Goal: Task Accomplishment & Management: Manage account settings

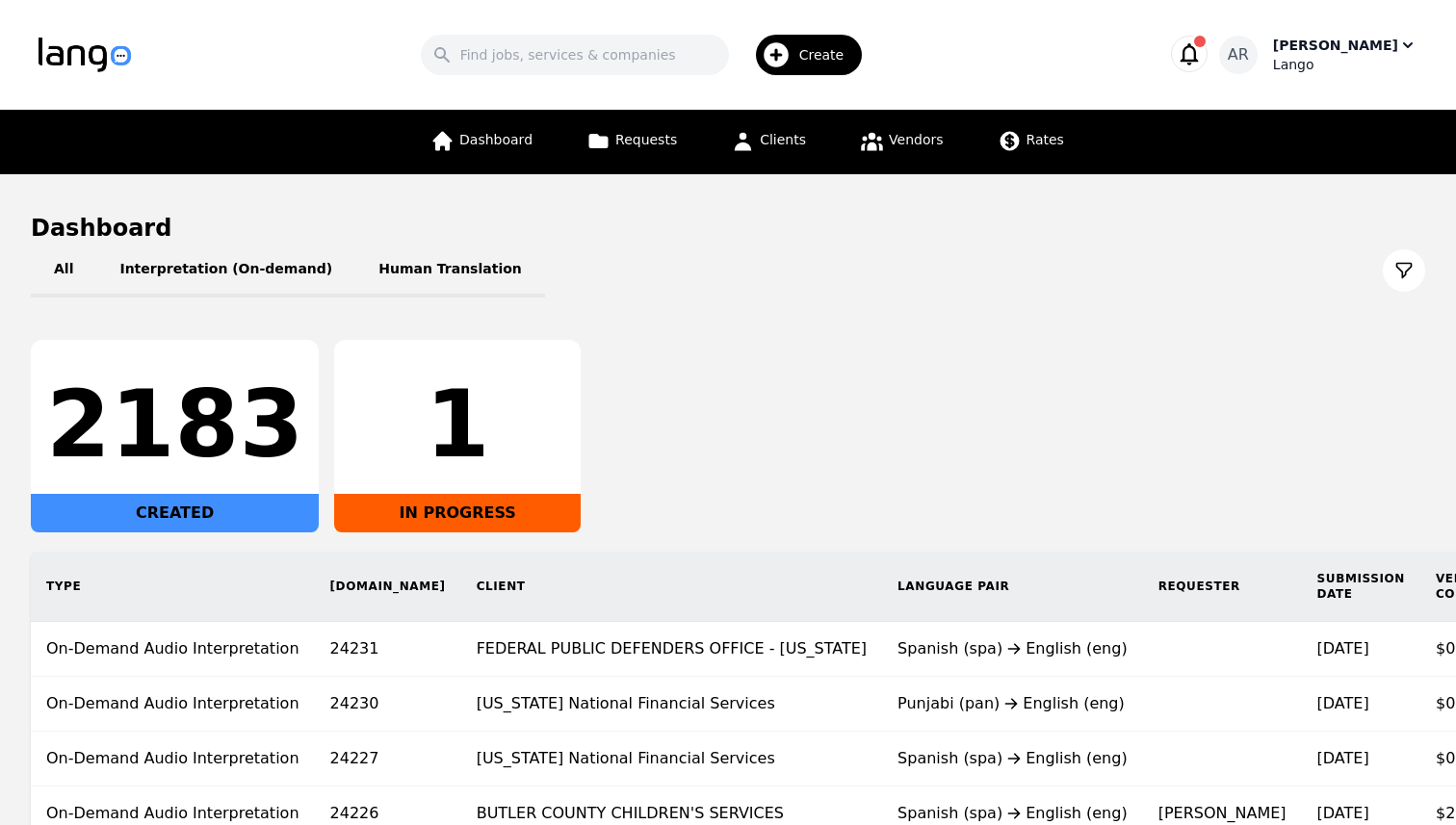
click at [1356, 55] on div "Lango" at bounding box center [1345, 65] width 144 height 20
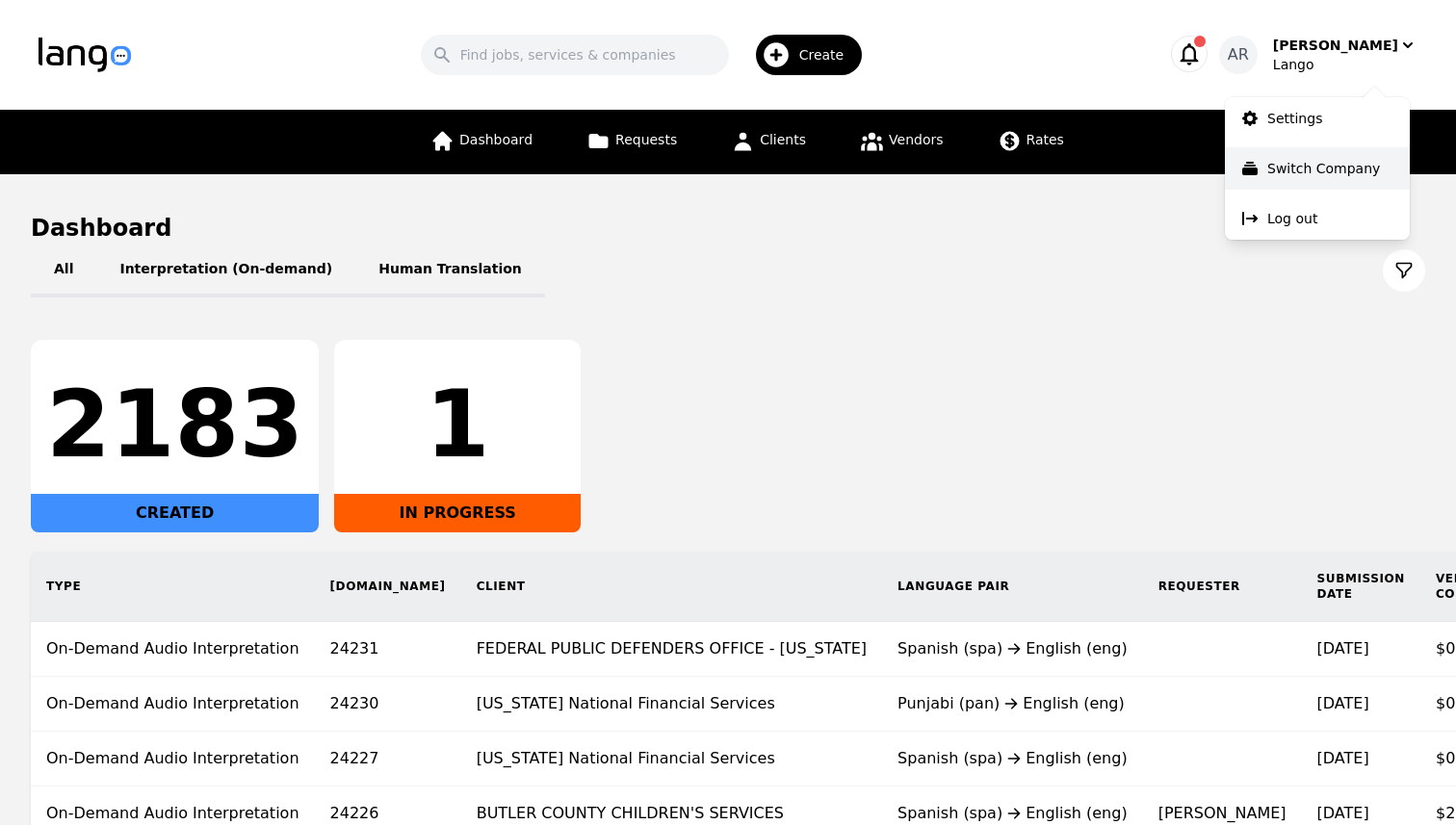
click at [1283, 161] on p "Switch Company" at bounding box center [1323, 169] width 113 height 20
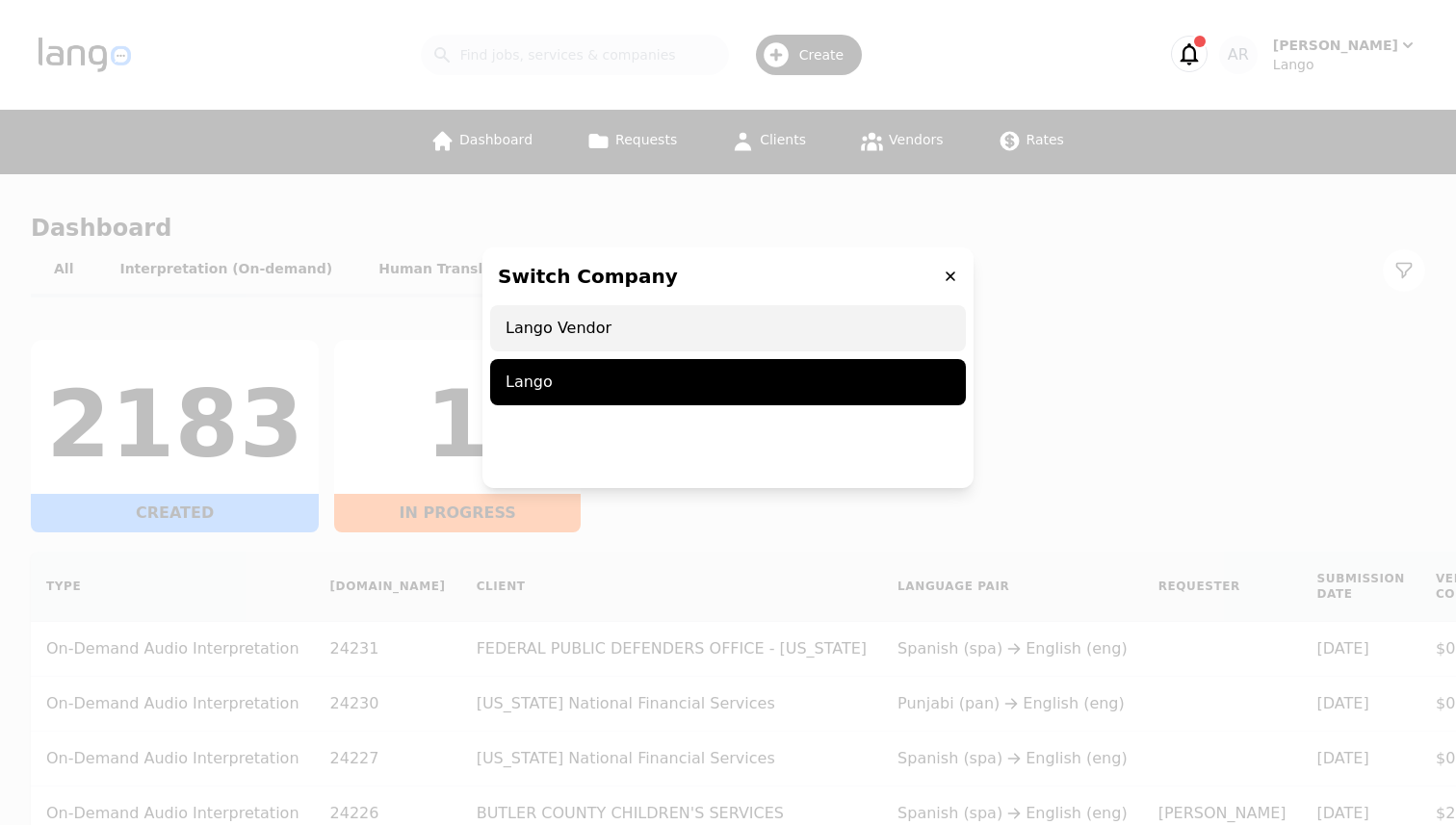
click at [773, 326] on span "Lango Vendor" at bounding box center [728, 328] width 476 height 46
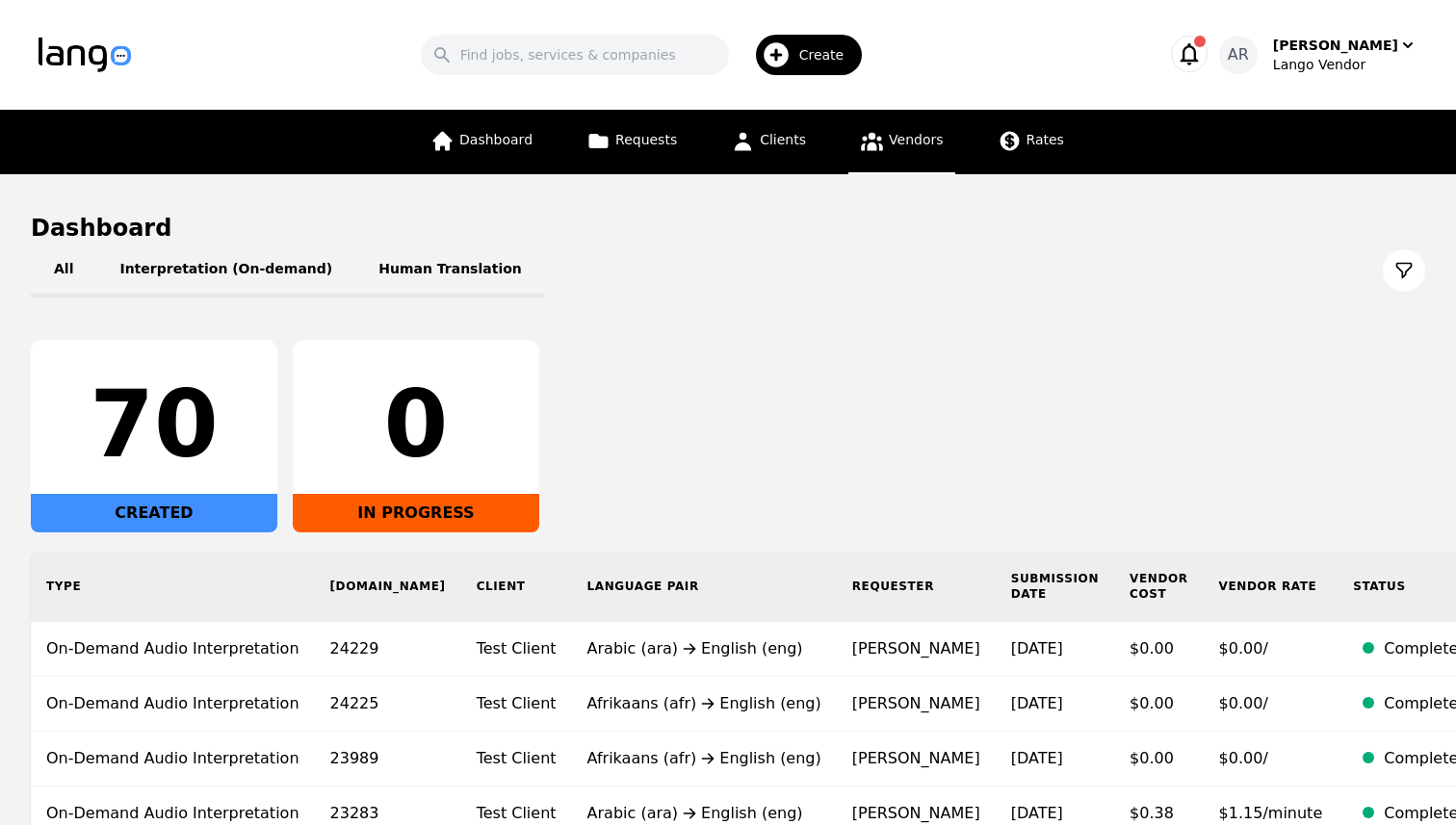
click at [910, 151] on link "Vendors" at bounding box center [902, 142] width 106 height 65
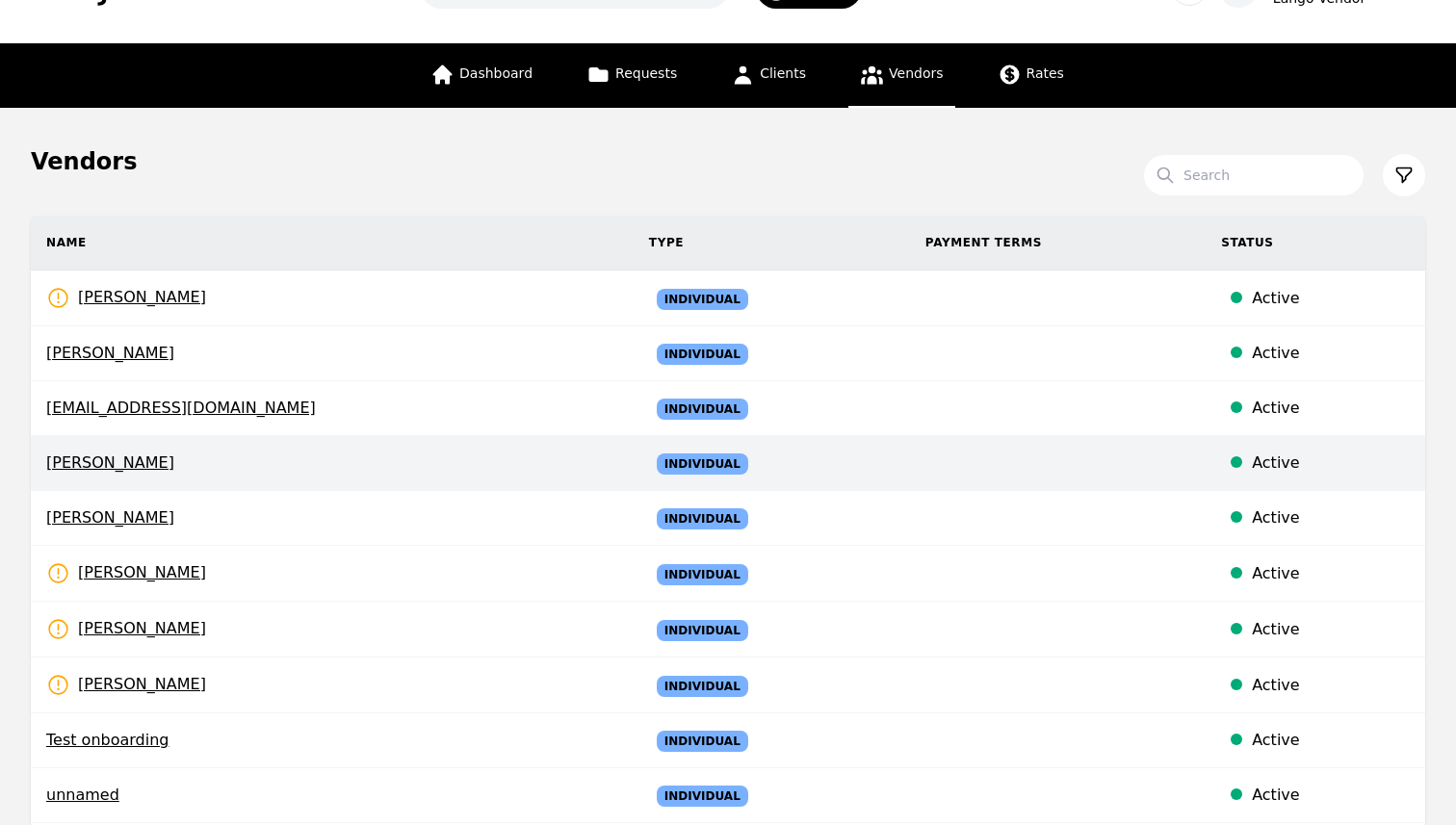
scroll to position [85, 0]
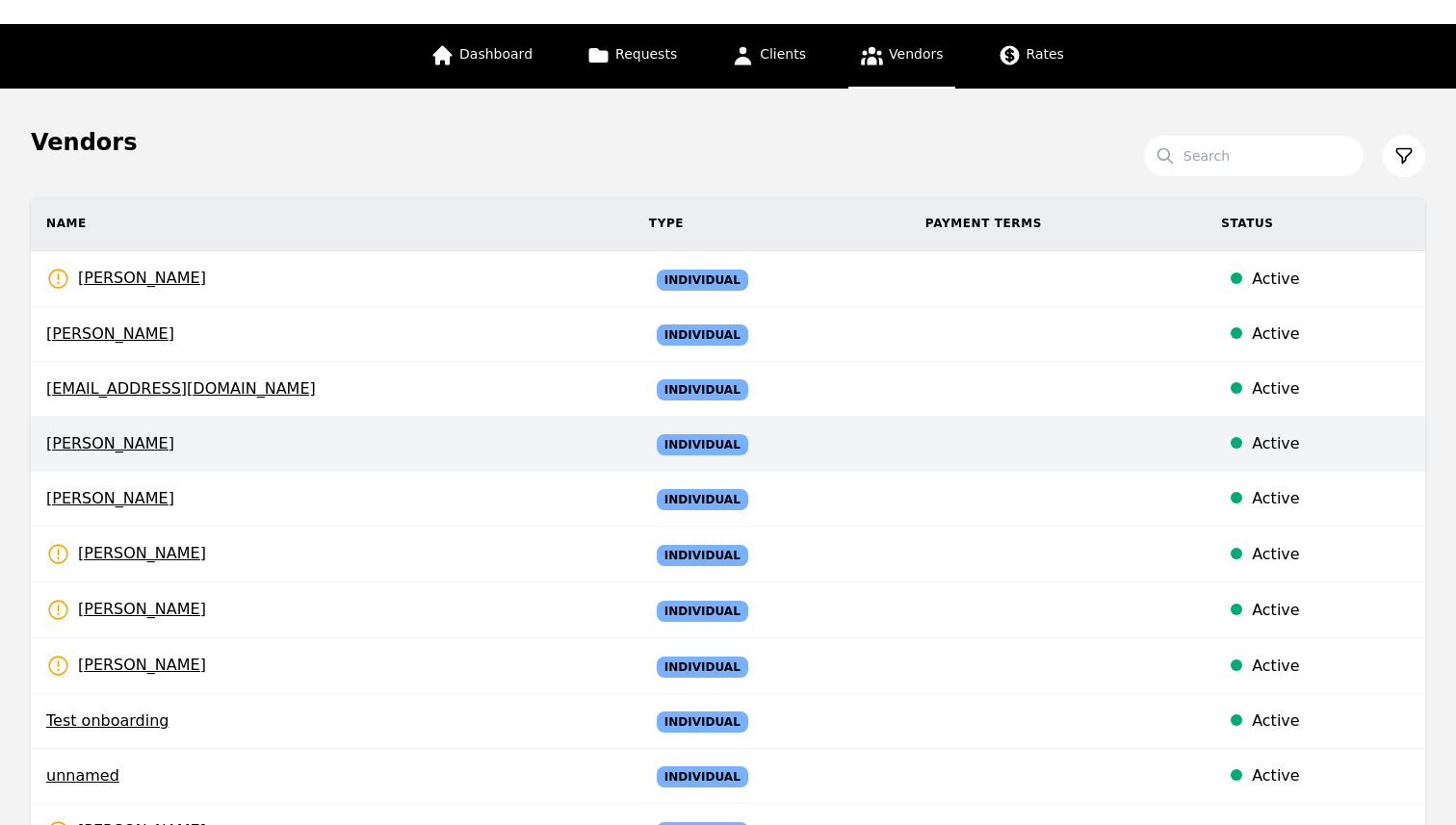
click at [308, 437] on span "Faiz Ahmed" at bounding box center [332, 444] width 572 height 24
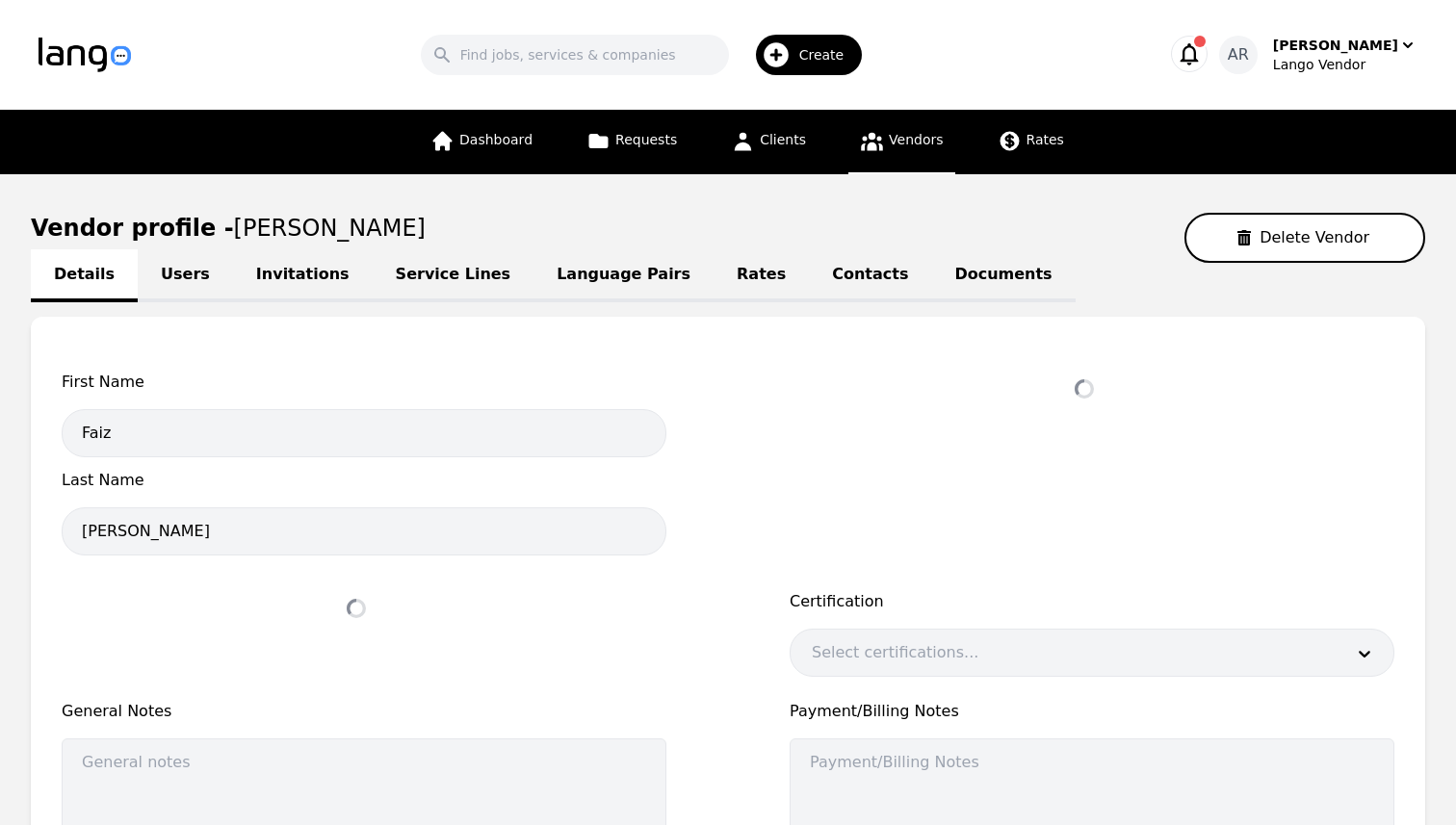
select select "active"
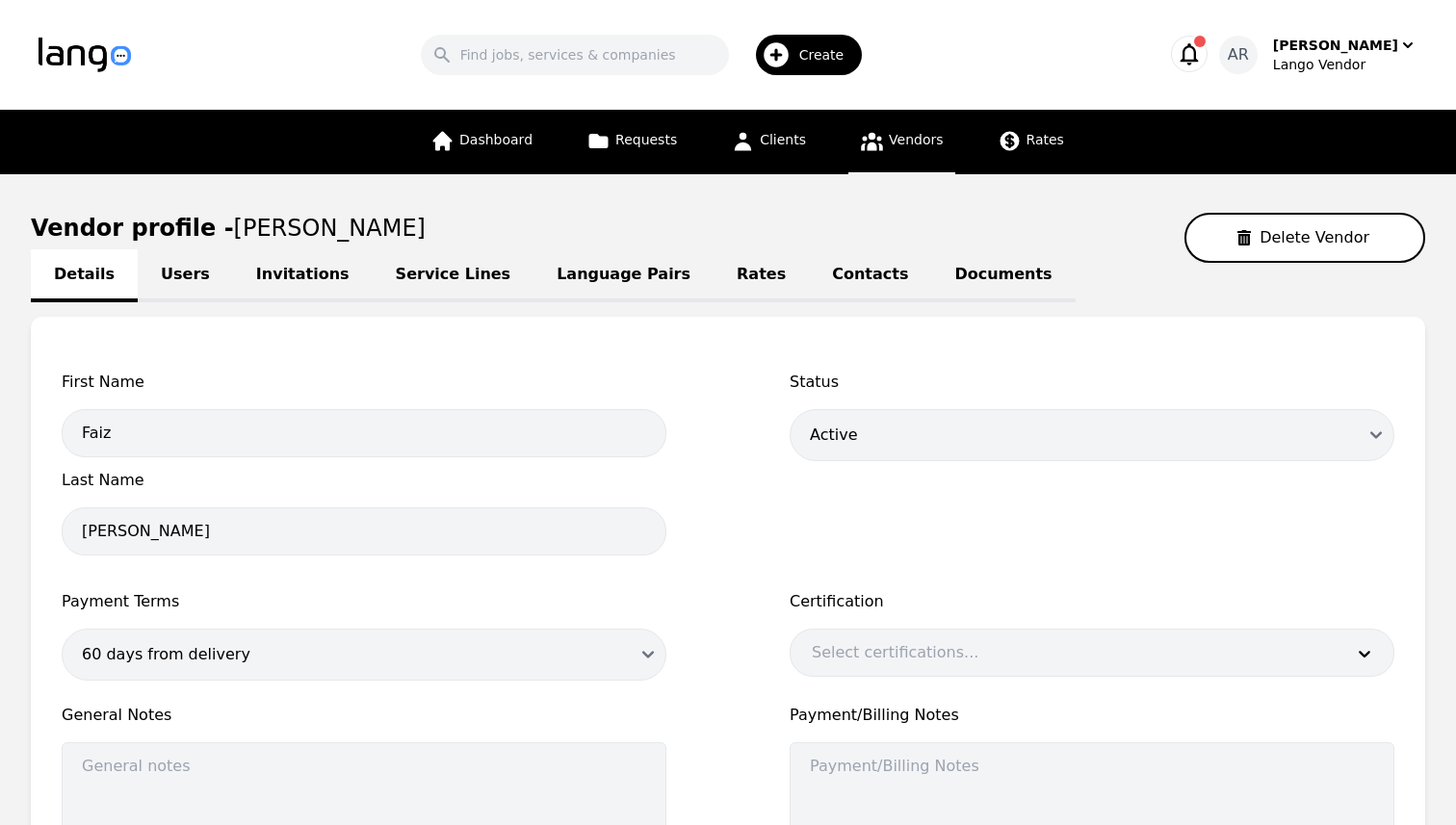
click at [198, 273] on link "Users" at bounding box center [185, 276] width 95 height 53
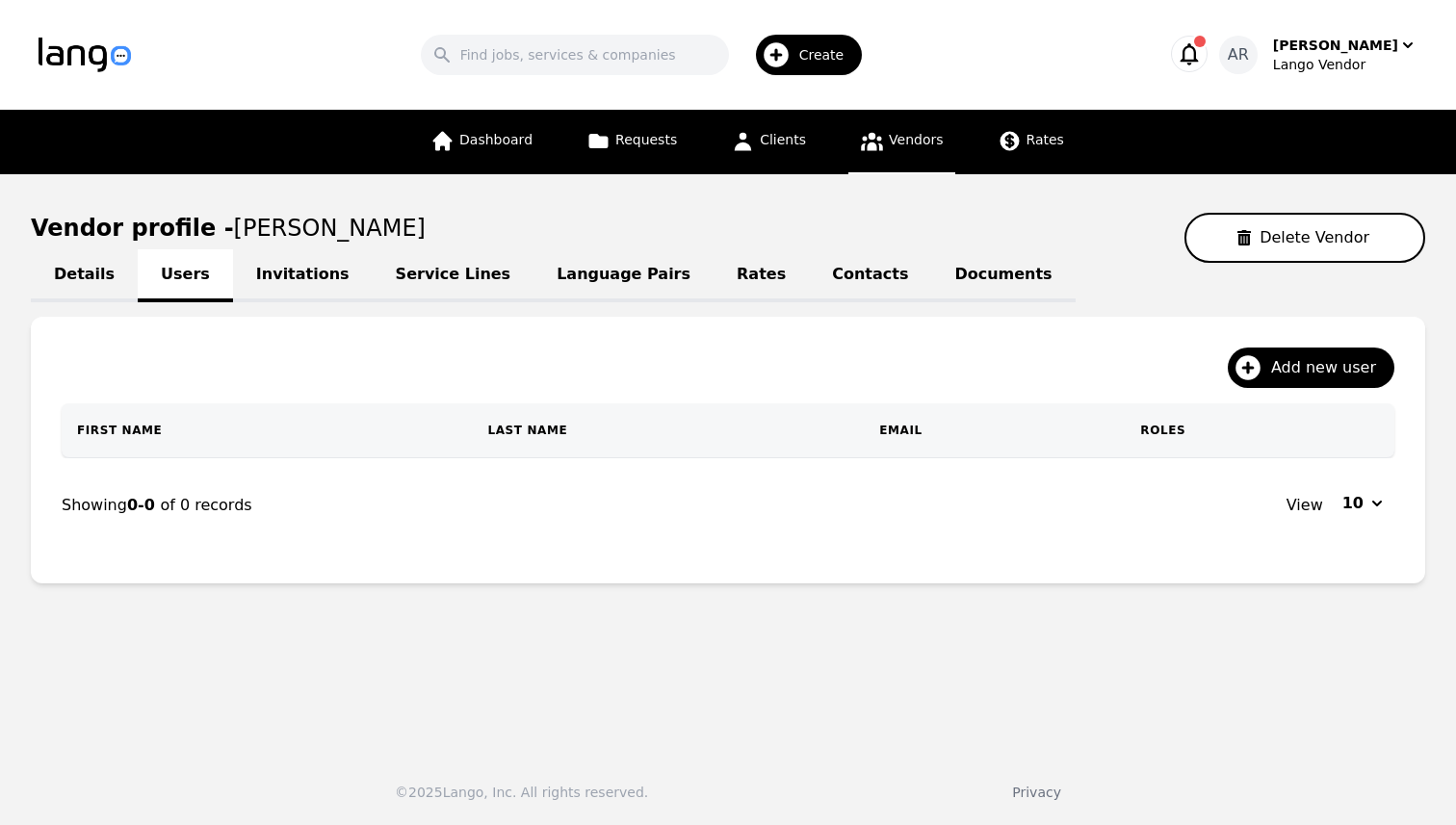
click at [291, 281] on link "Invitations" at bounding box center [303, 276] width 140 height 53
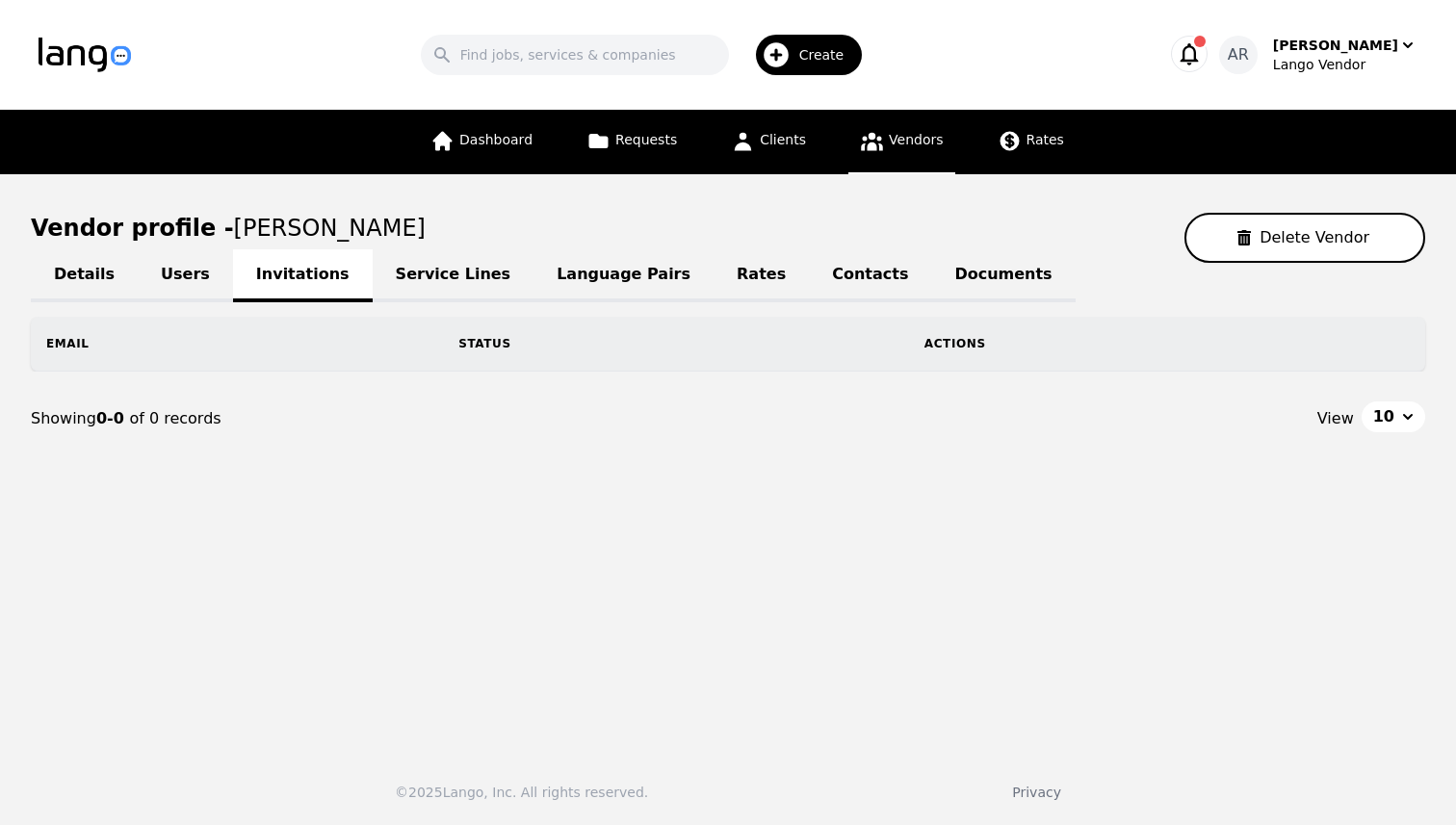
click at [51, 289] on link "Details" at bounding box center [84, 276] width 107 height 53
select select "active"
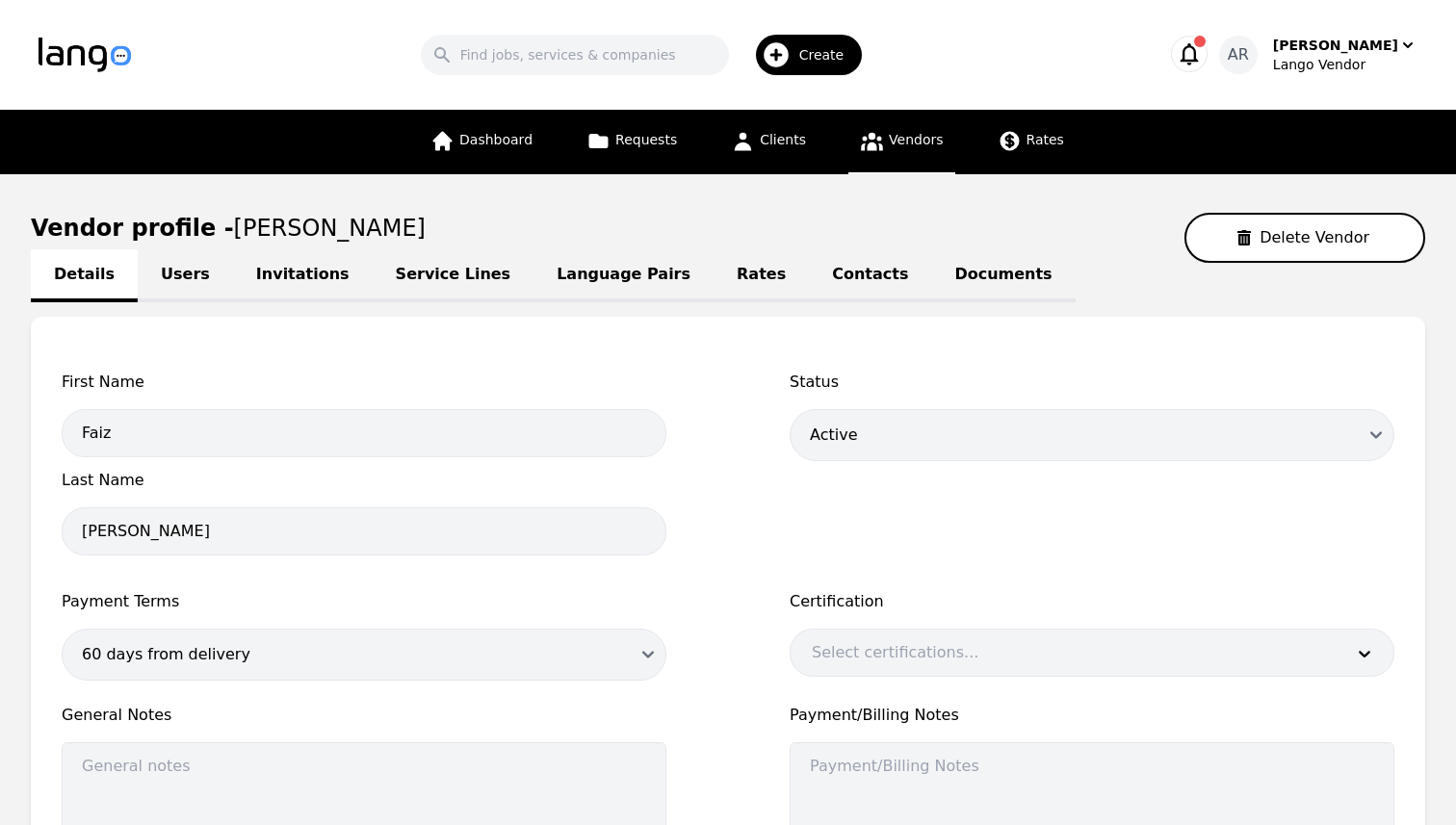
click at [898, 146] on span "Vendors" at bounding box center [916, 139] width 54 height 16
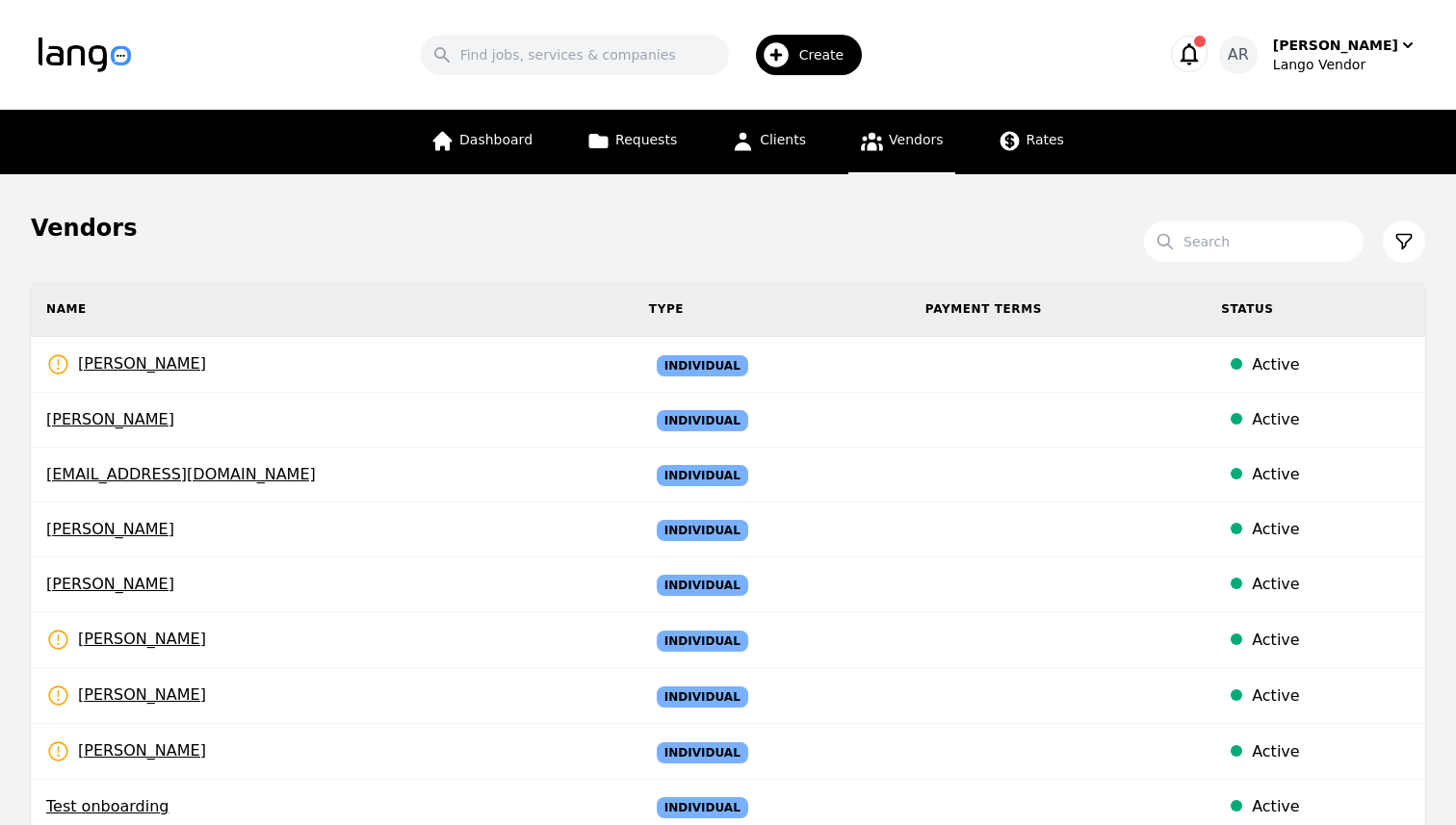
click at [858, 64] on span "Create" at bounding box center [829, 55] width 59 height 20
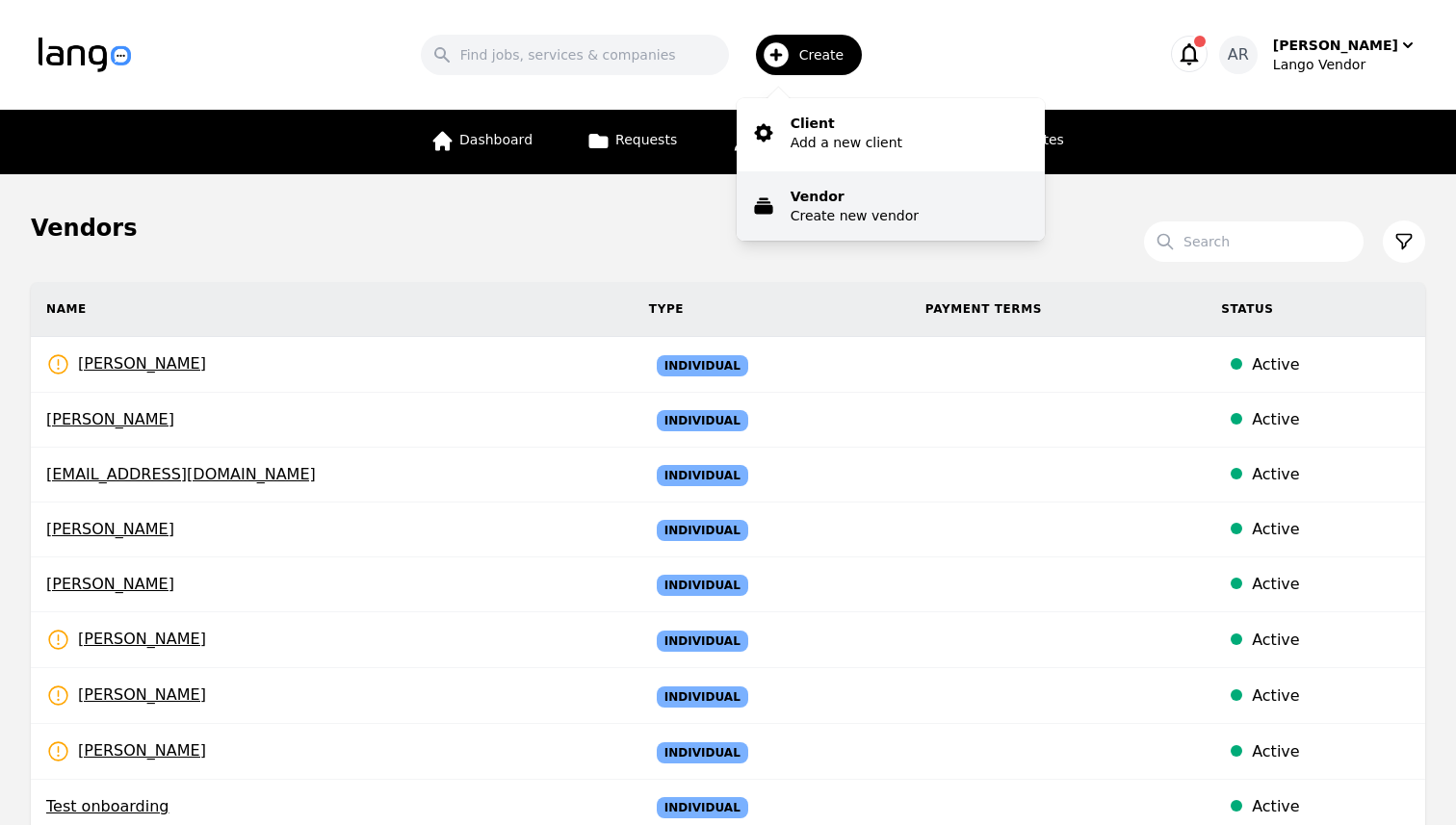
click at [852, 192] on p "Vendor" at bounding box center [855, 196] width 128 height 20
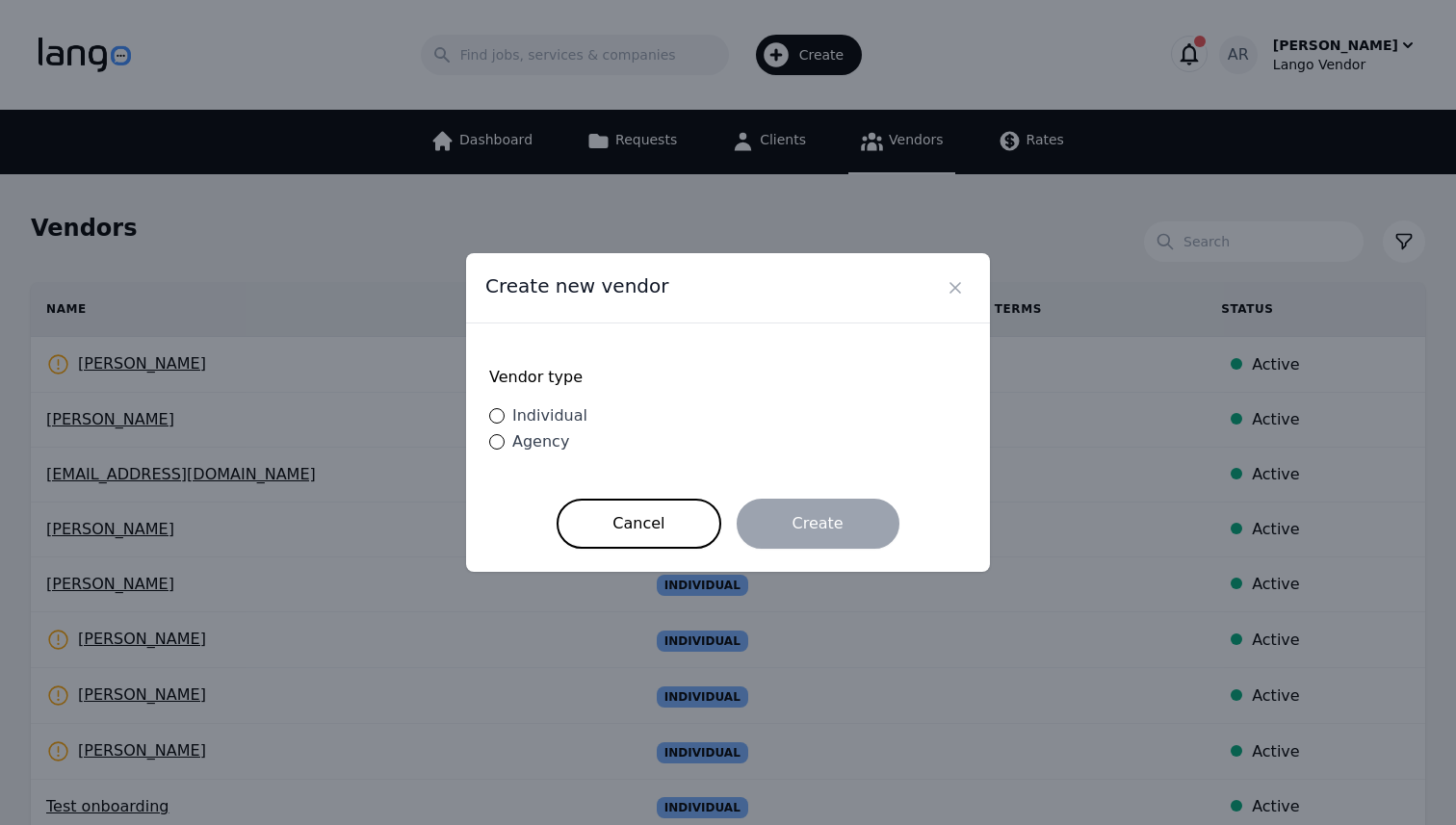
click at [535, 412] on span "Individual" at bounding box center [549, 415] width 75 height 19
click at [505, 412] on input "Individual" at bounding box center [497, 416] width 16 height 16
radio input "true"
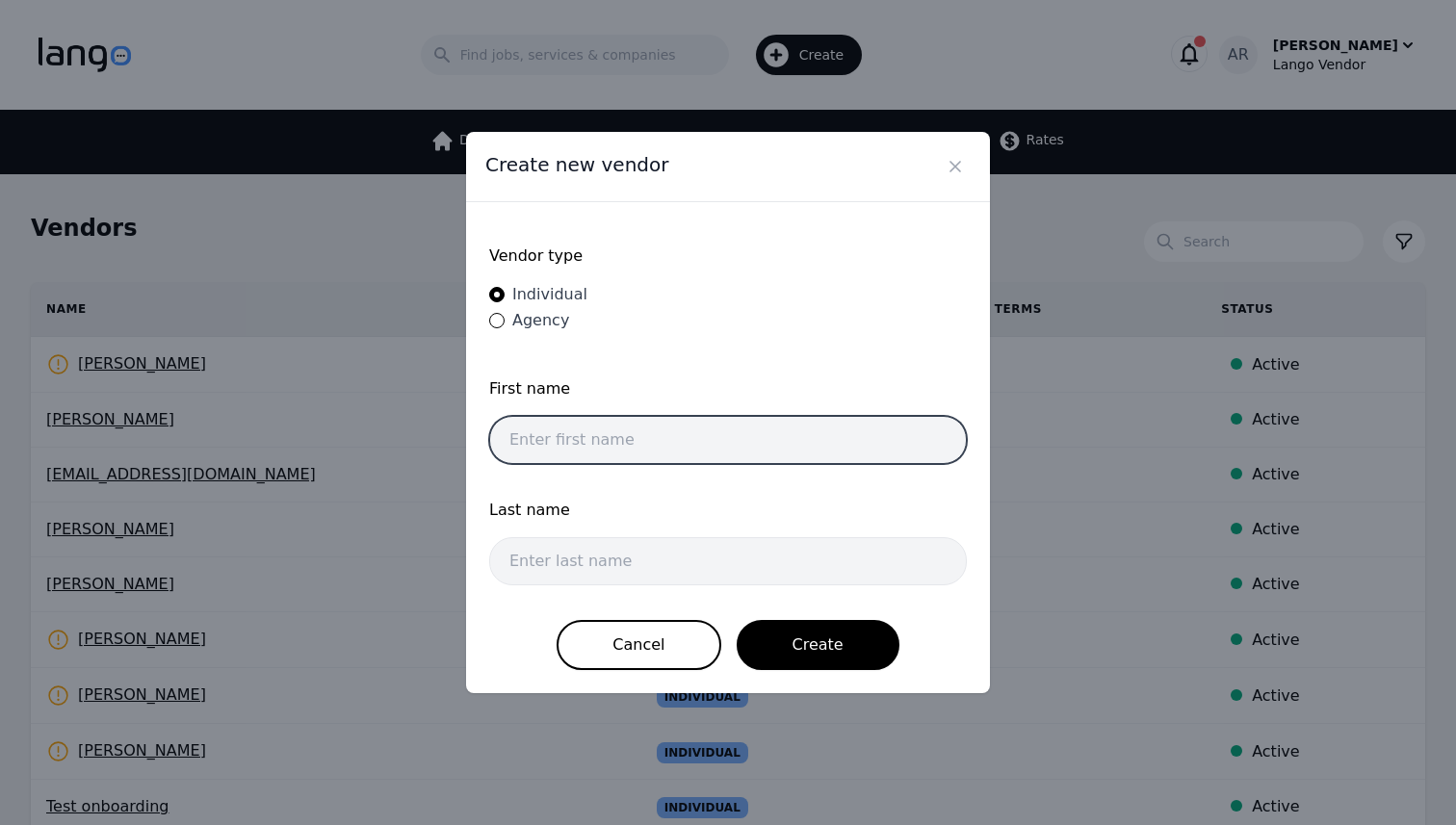
click at [593, 428] on input "text" at bounding box center [728, 439] width 477 height 48
type input "Ali"
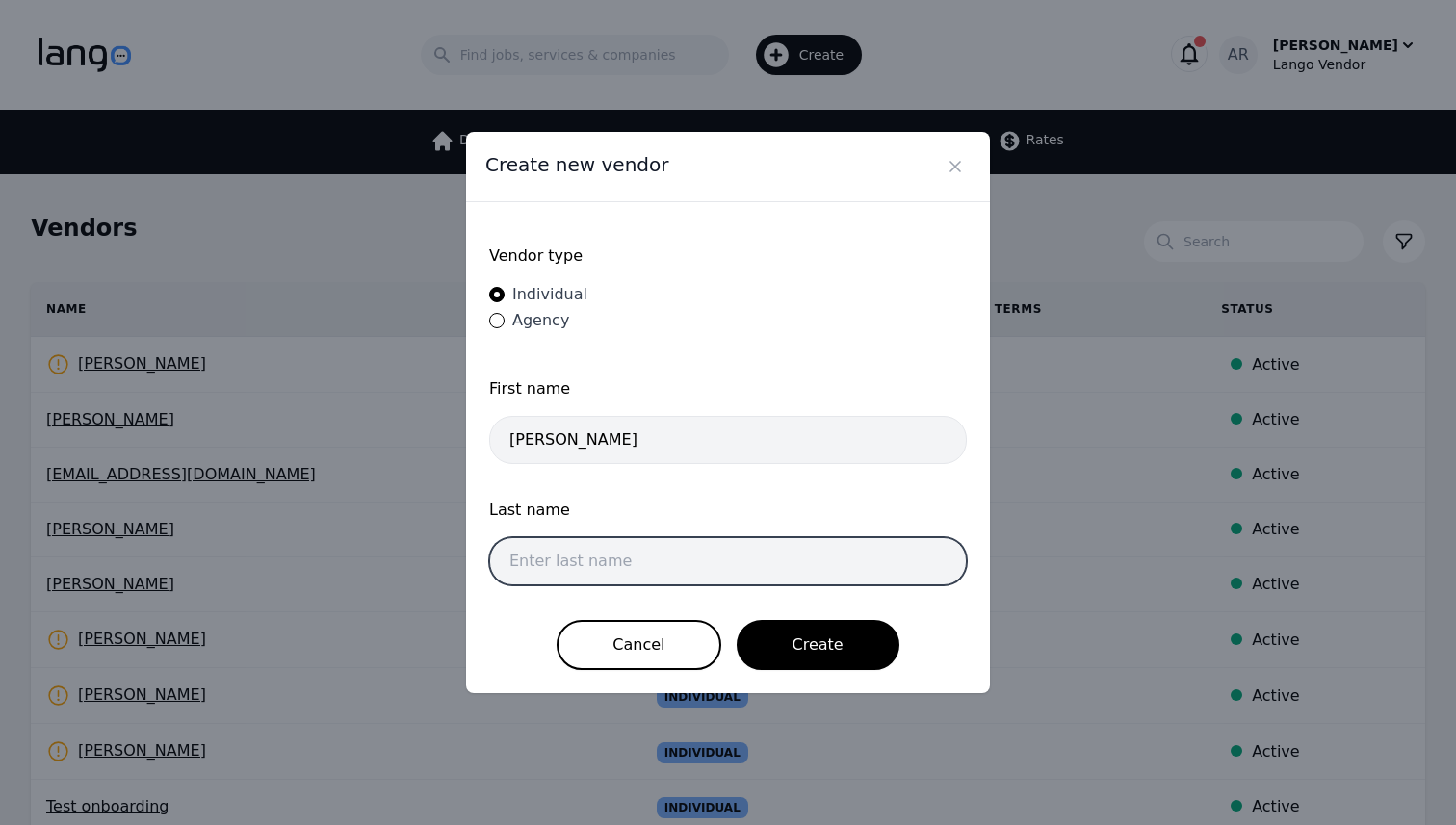
click at [659, 563] on input "text" at bounding box center [728, 561] width 477 height 48
type input "Raza"
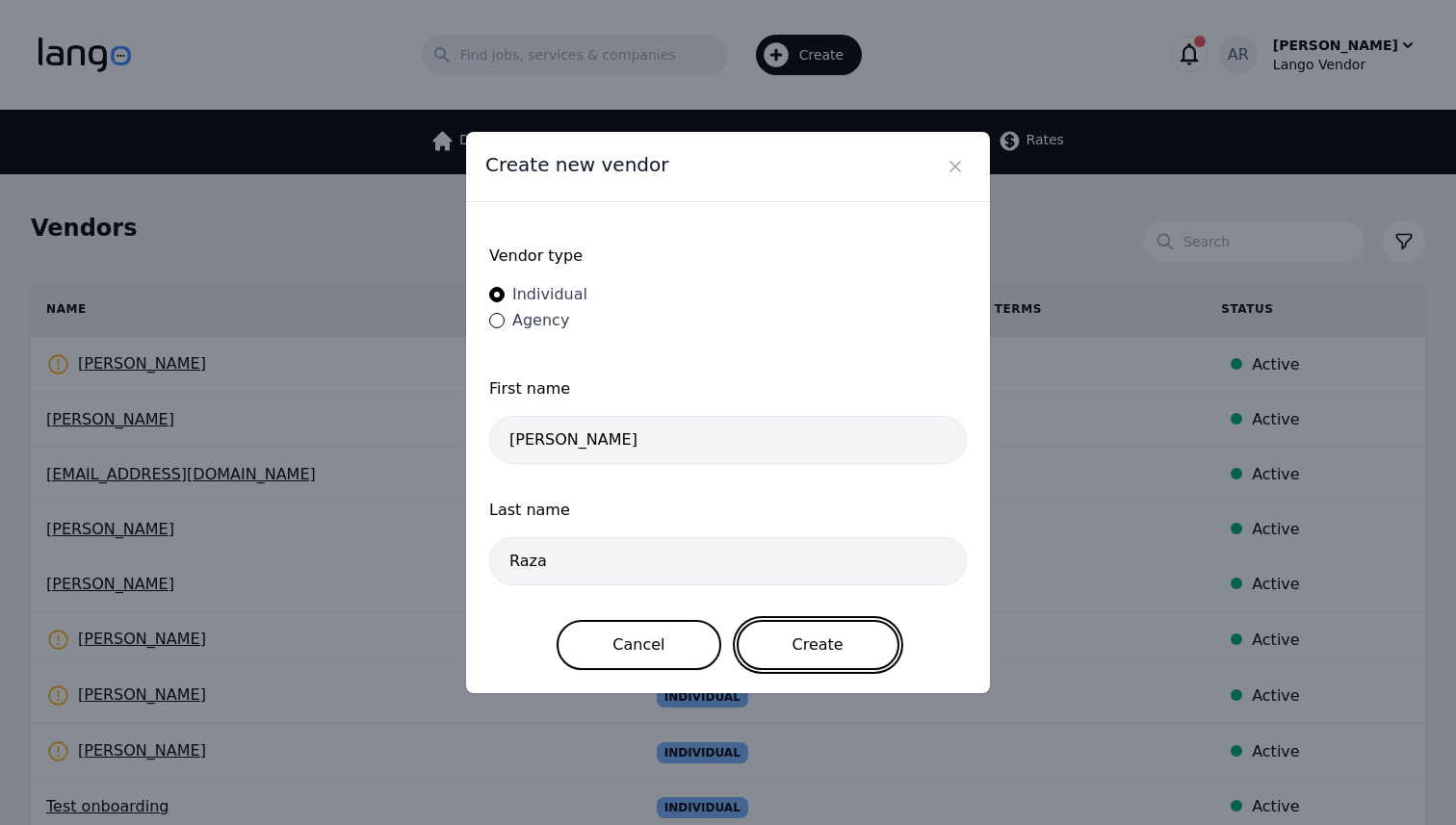
click at [817, 633] on button "Create" at bounding box center [818, 644] width 163 height 50
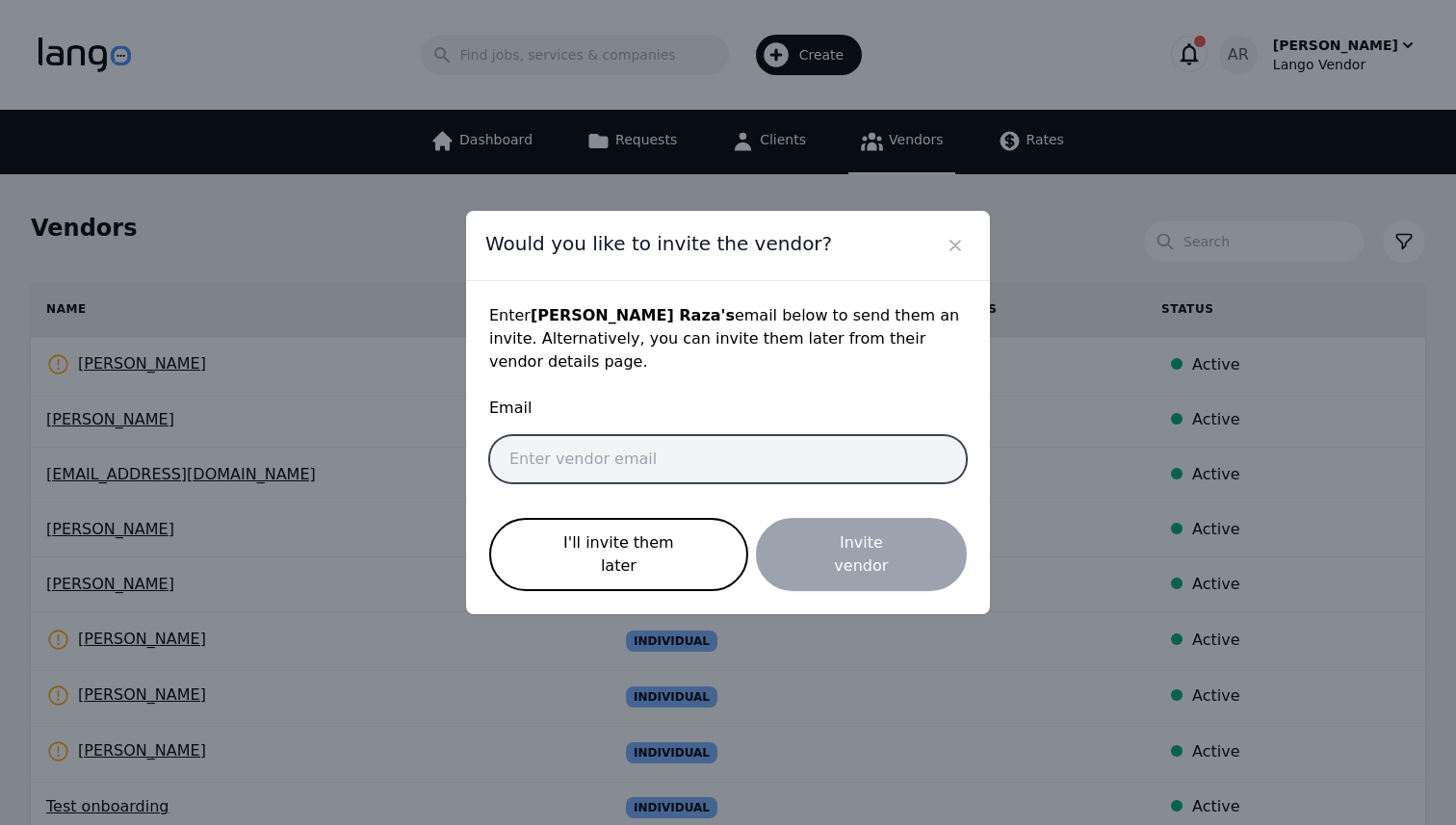
click at [629, 457] on input "email" at bounding box center [728, 459] width 477 height 48
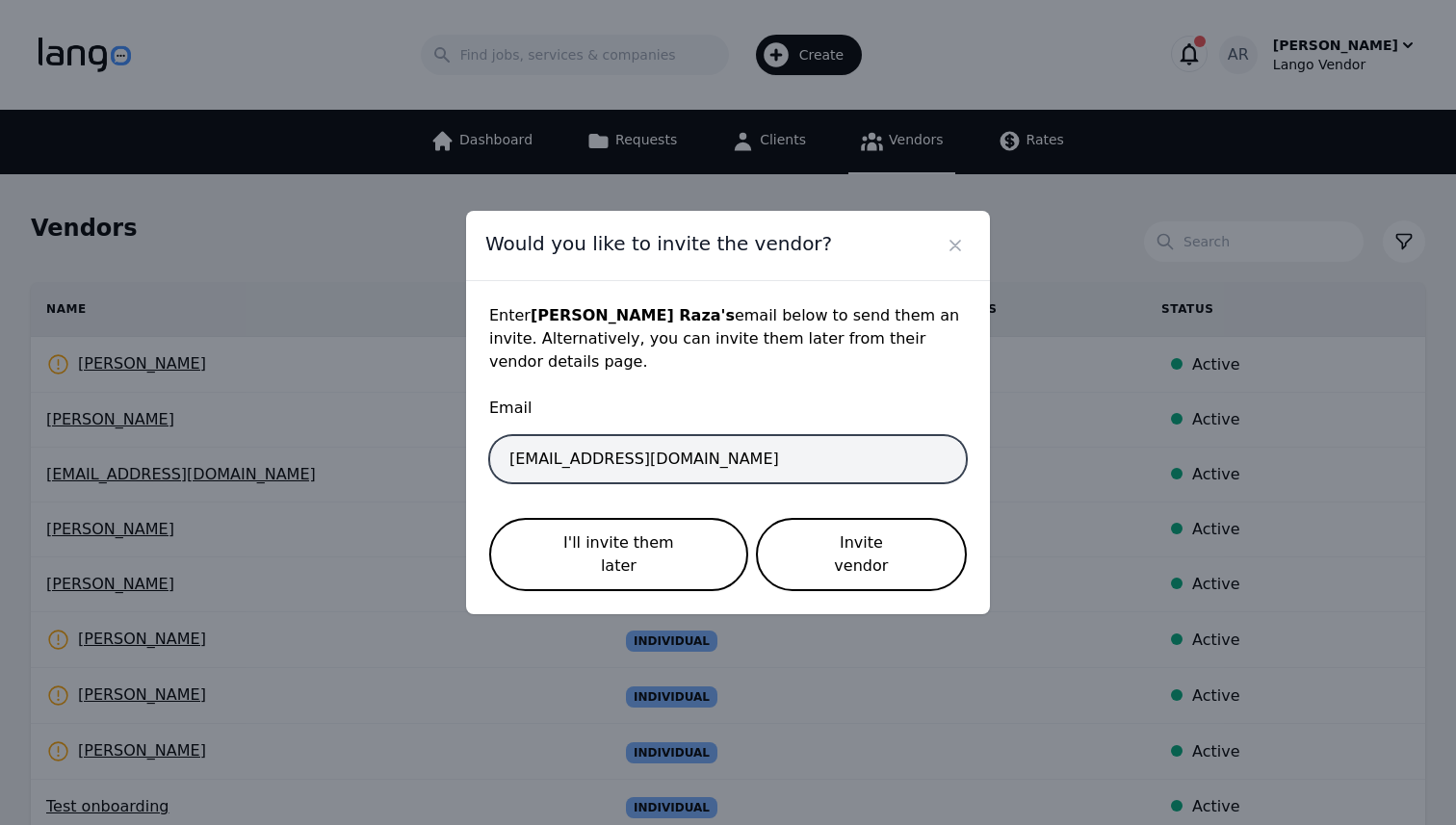
type input "ali.raza@codingcops.com"
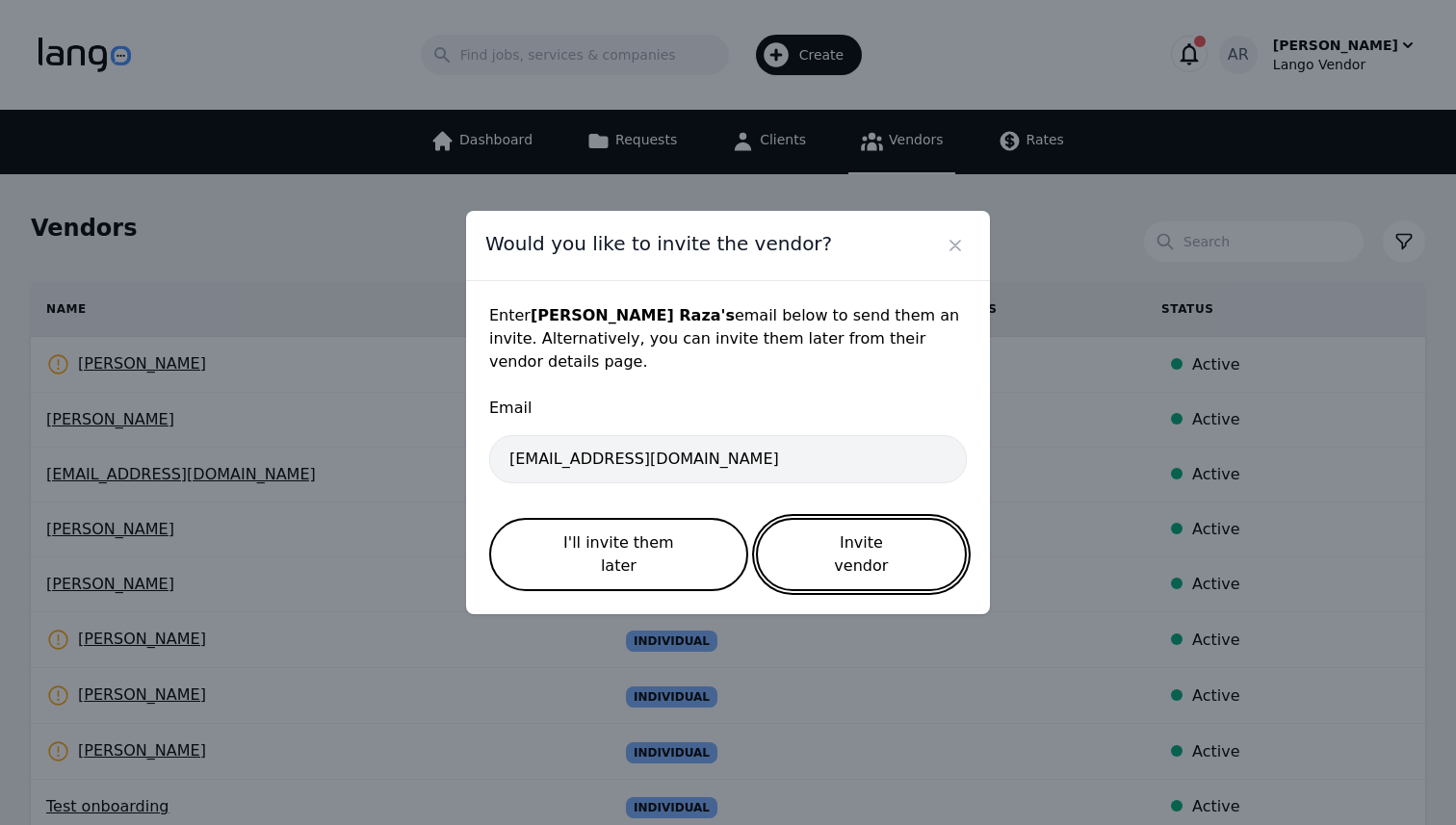
click at [842, 533] on button "Invite vendor" at bounding box center [861, 554] width 211 height 73
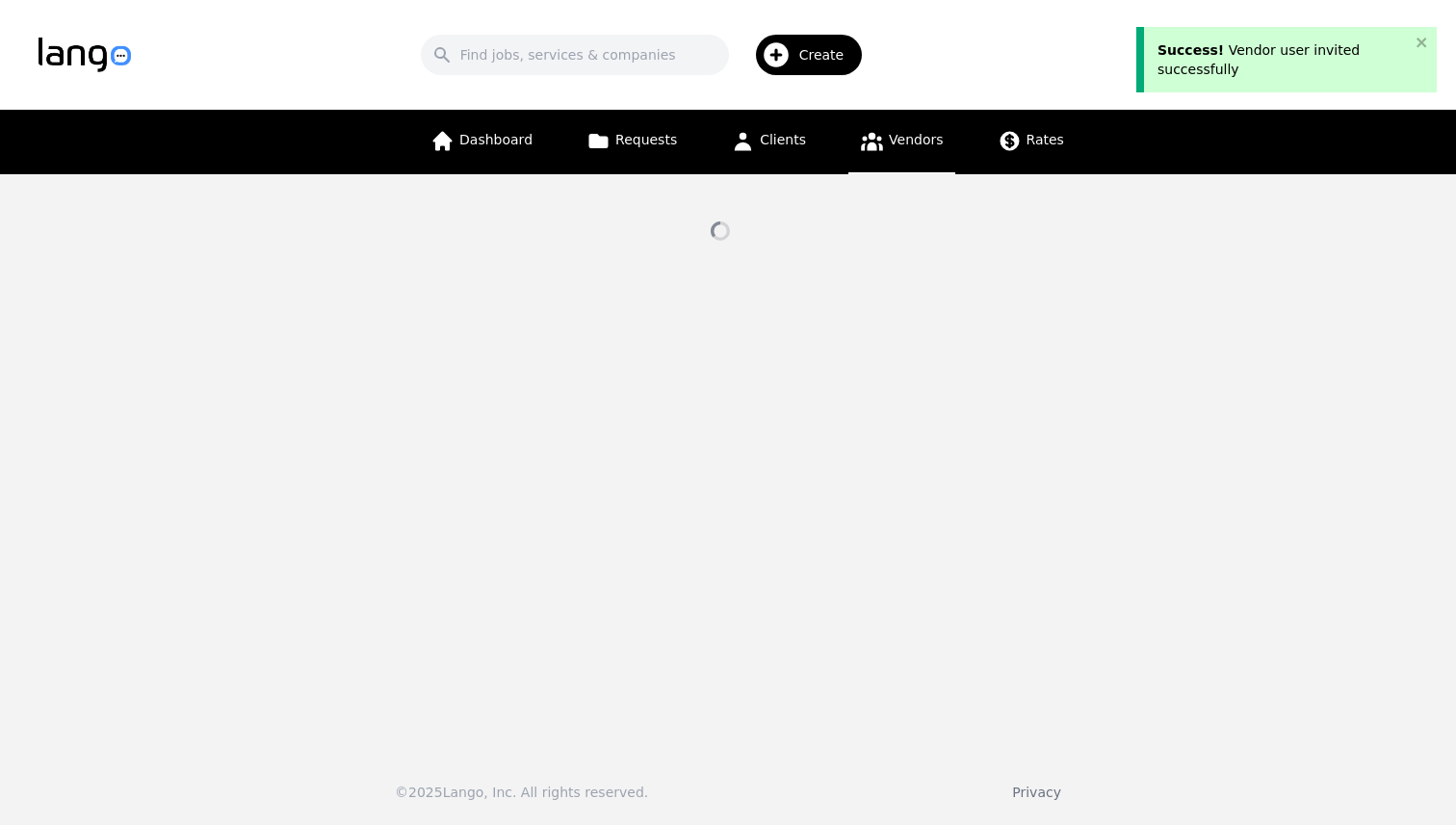
select select "active"
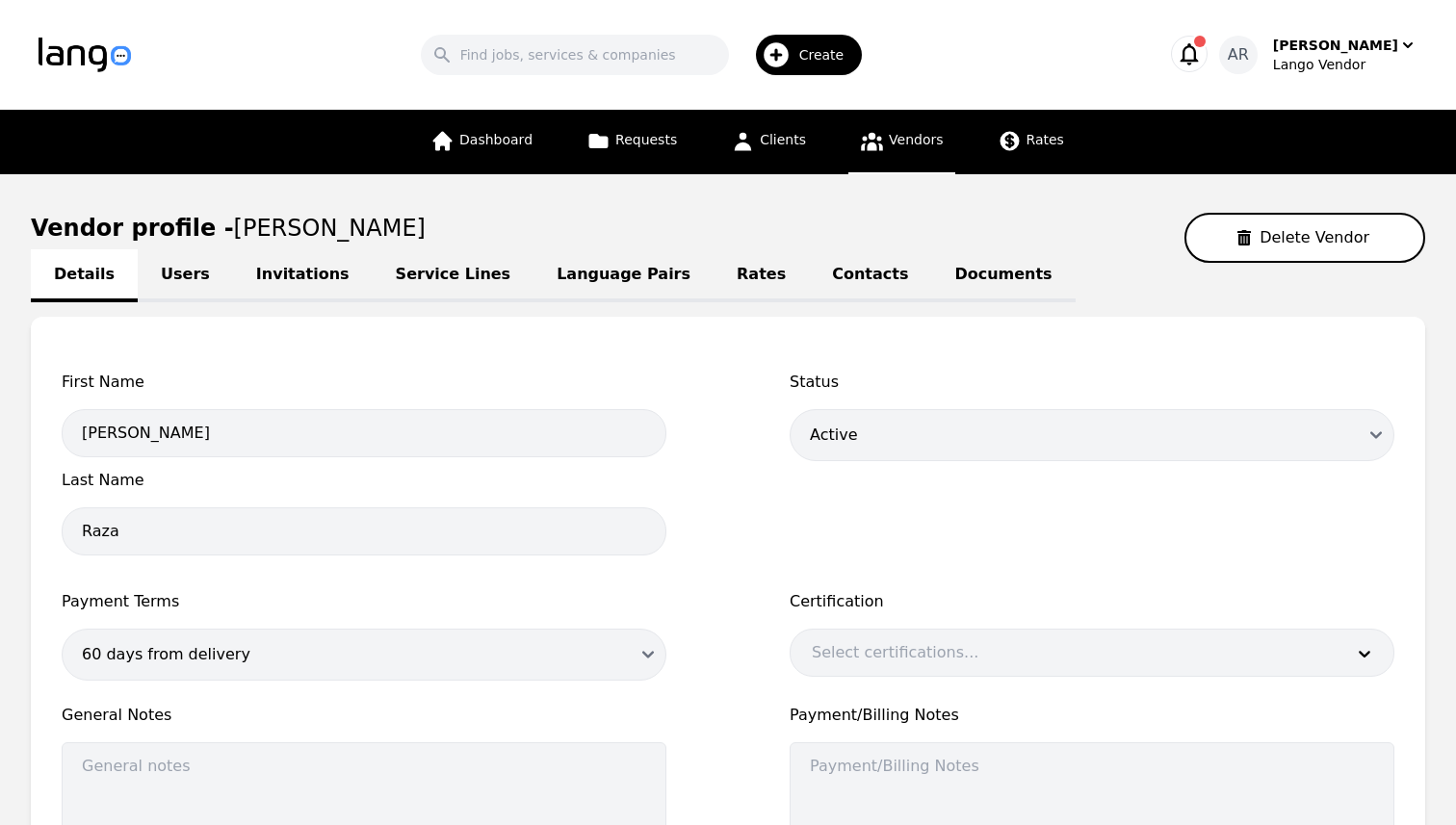
click at [1199, 53] on icon "button" at bounding box center [1190, 54] width 19 height 23
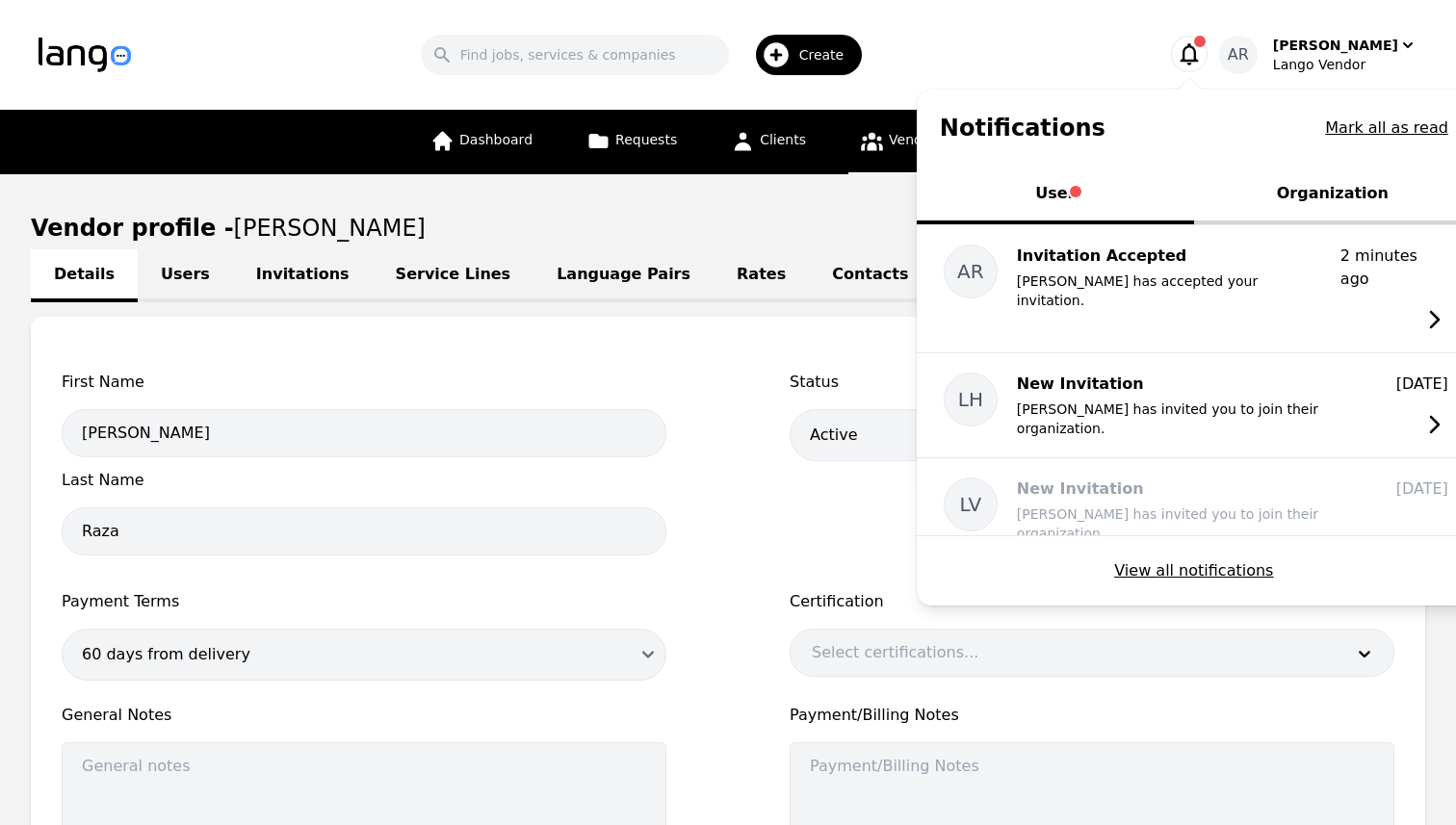
click at [1366, 192] on button "Organization" at bounding box center [1332, 195] width 277 height 58
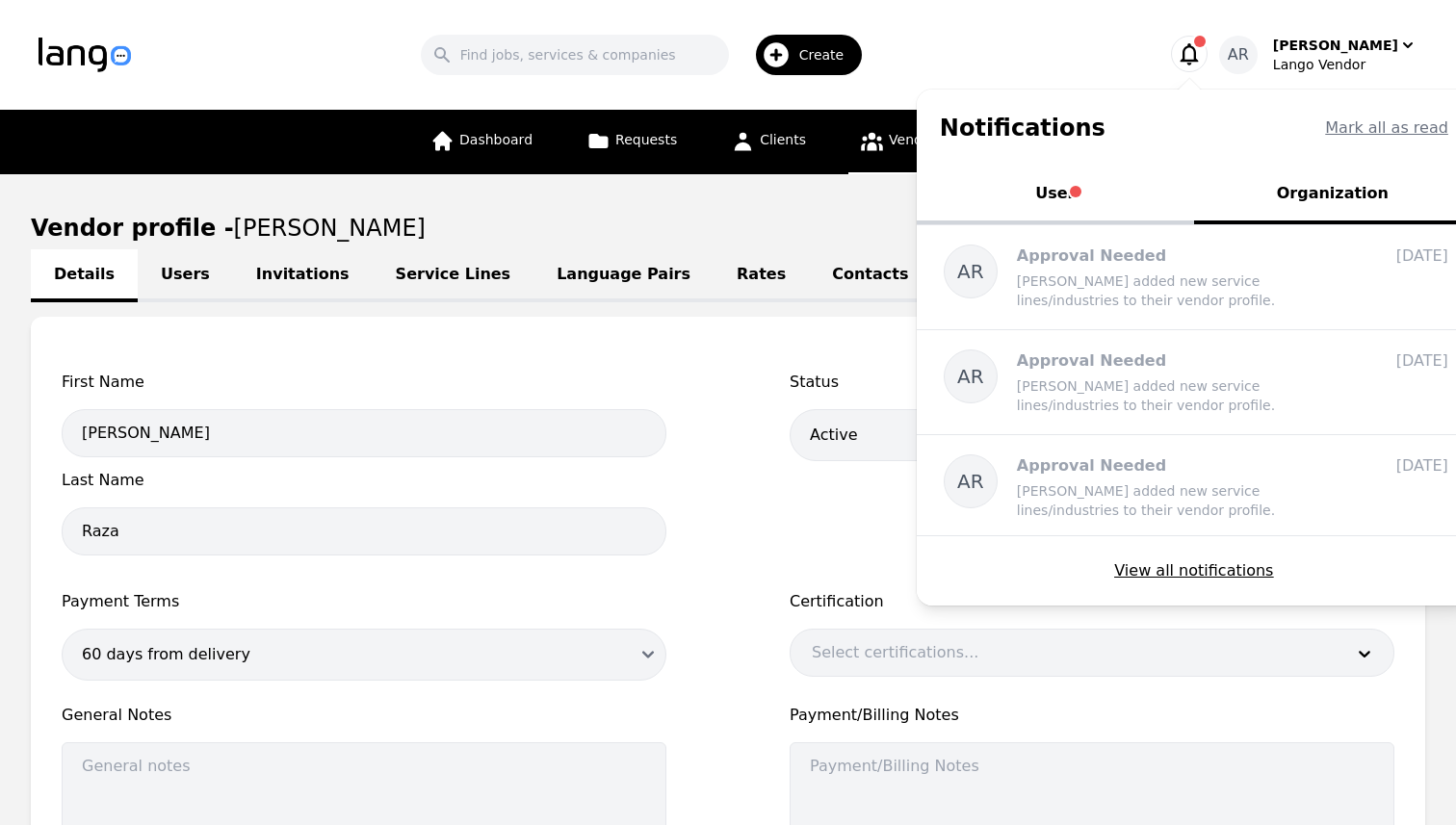
click at [1090, 187] on button "User" at bounding box center [1055, 195] width 277 height 58
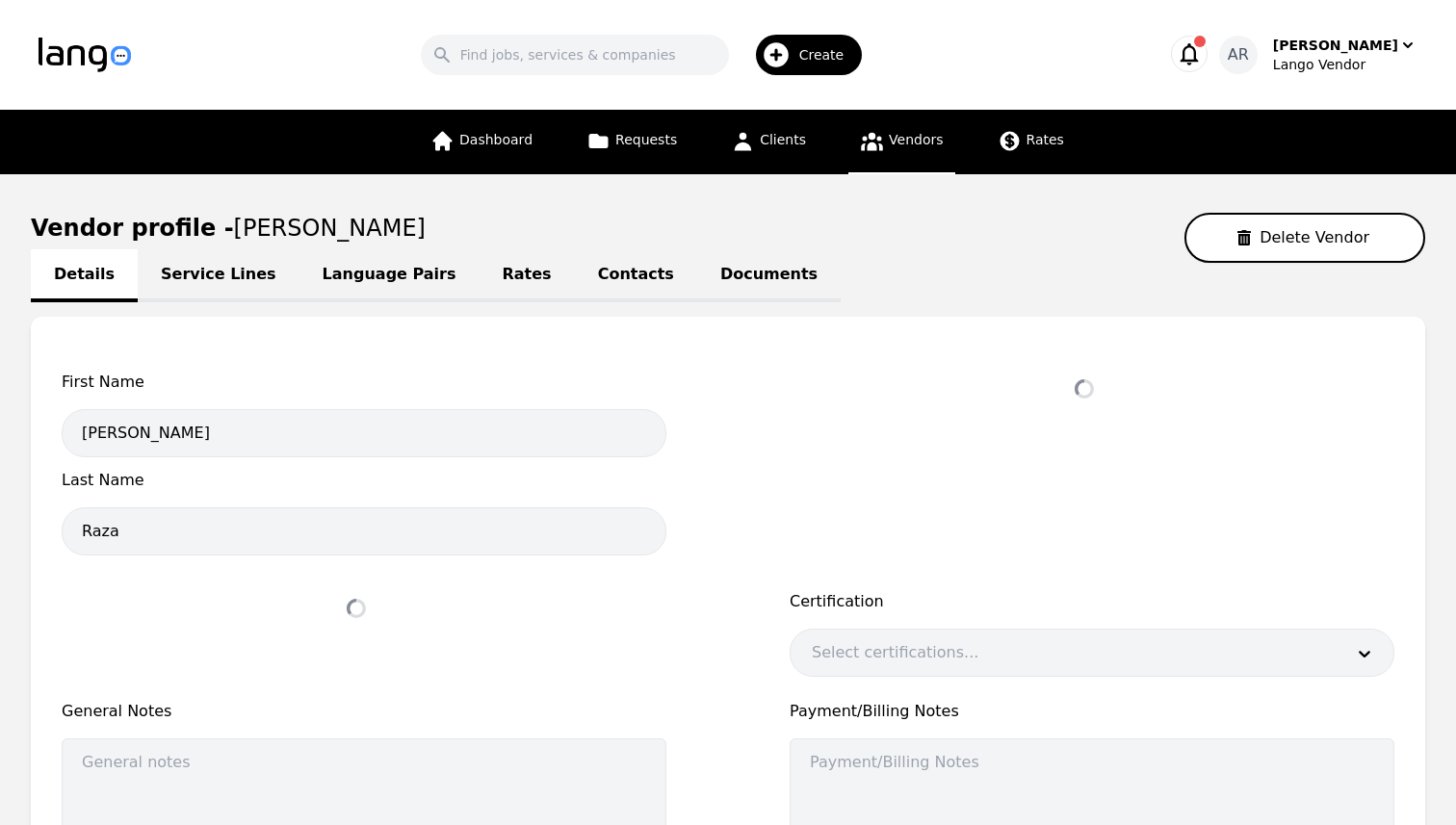
select select "active"
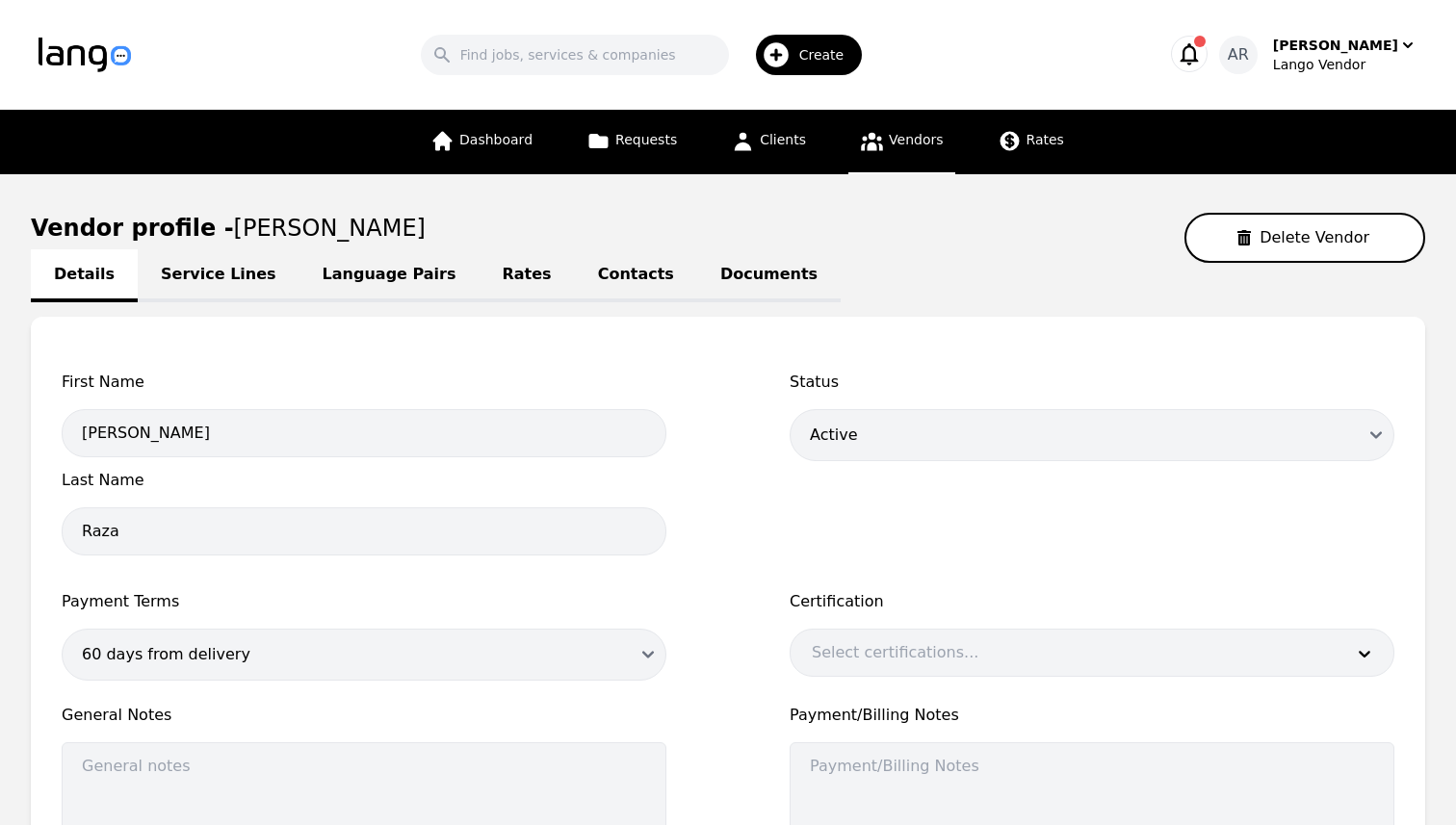
click at [1203, 51] on icon "button" at bounding box center [1189, 53] width 27 height 27
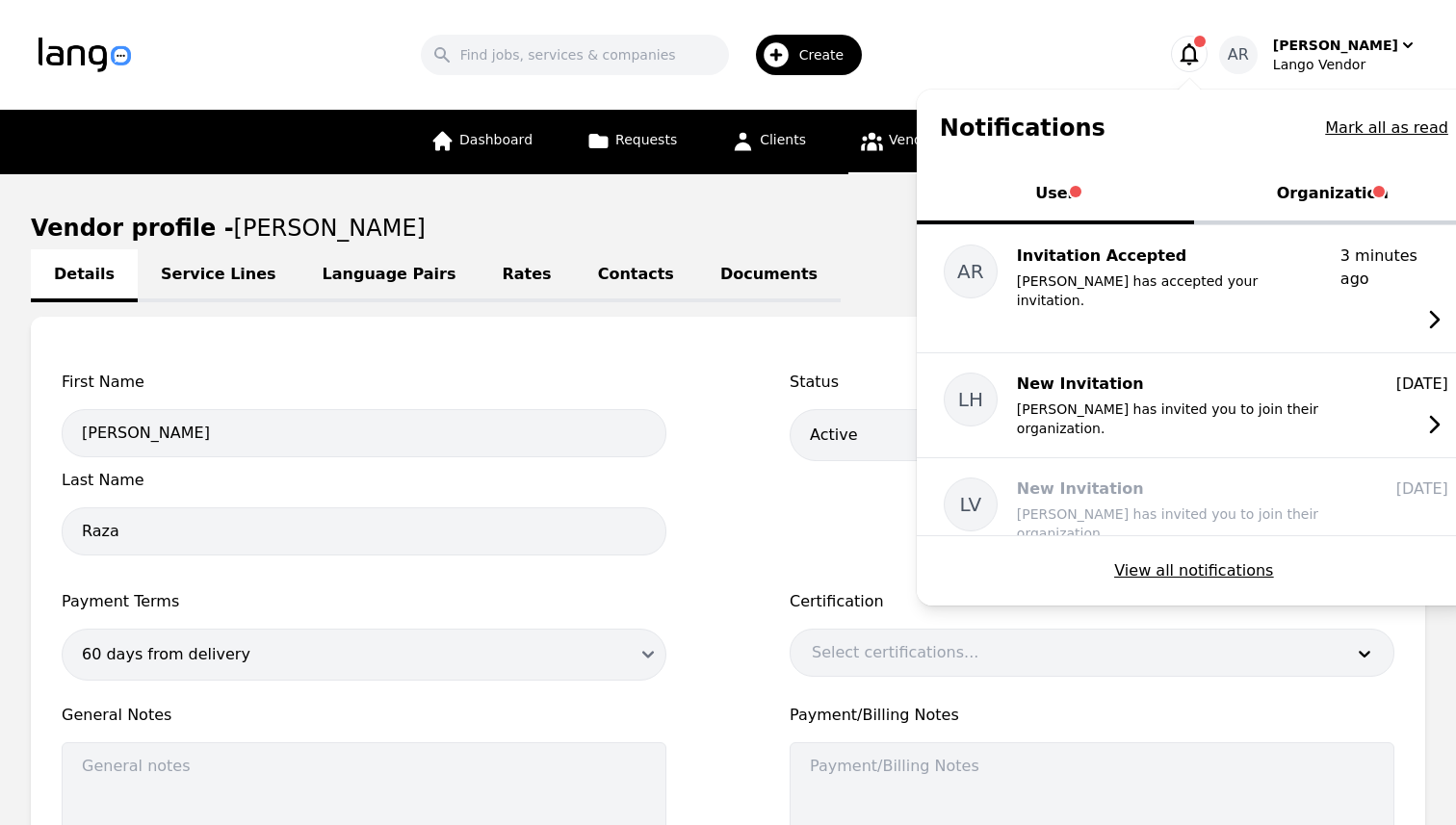
click at [1325, 192] on button "Organization" at bounding box center [1332, 195] width 277 height 58
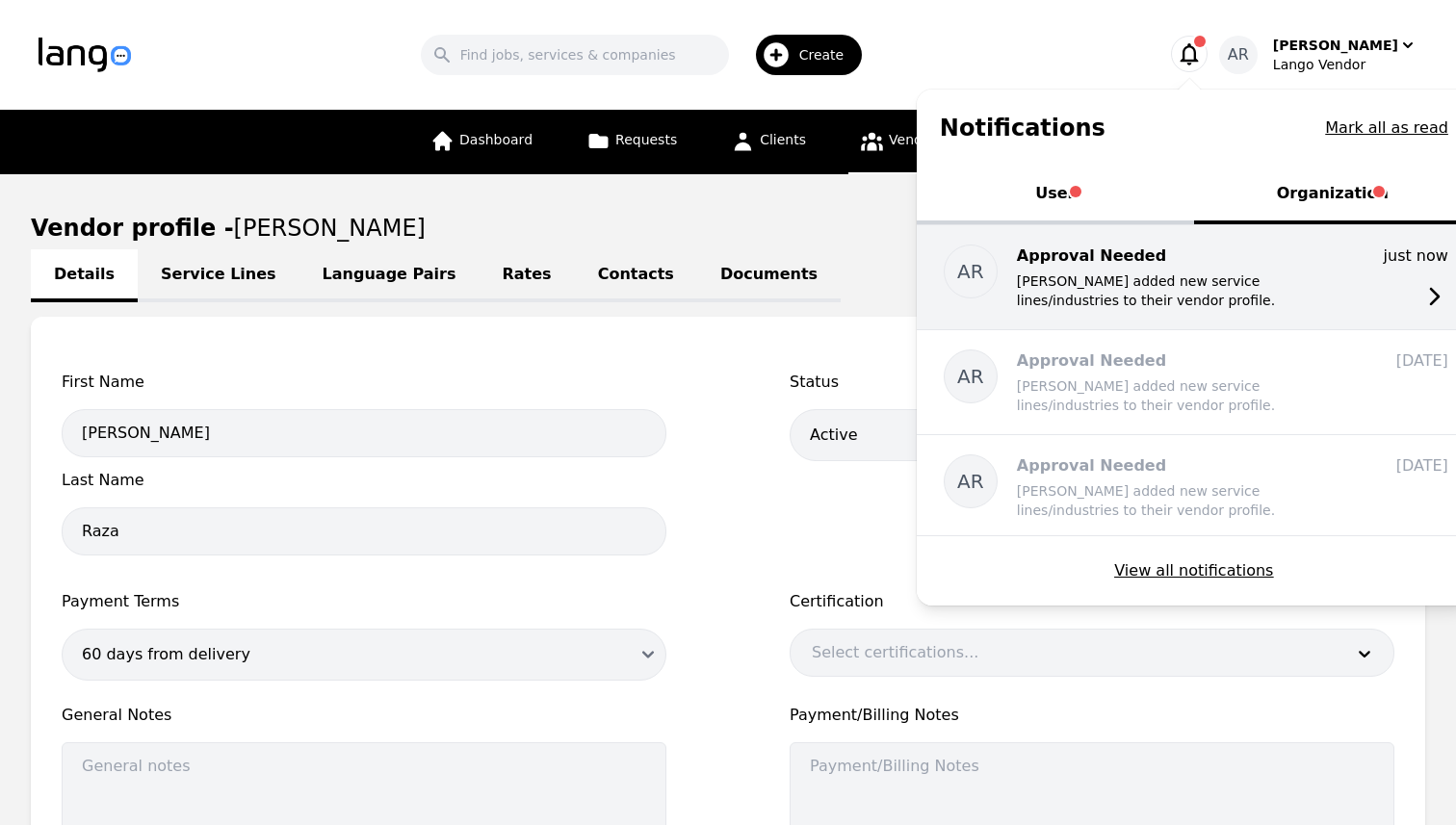
click at [1254, 254] on p "Approval Needed" at bounding box center [1171, 256] width 308 height 24
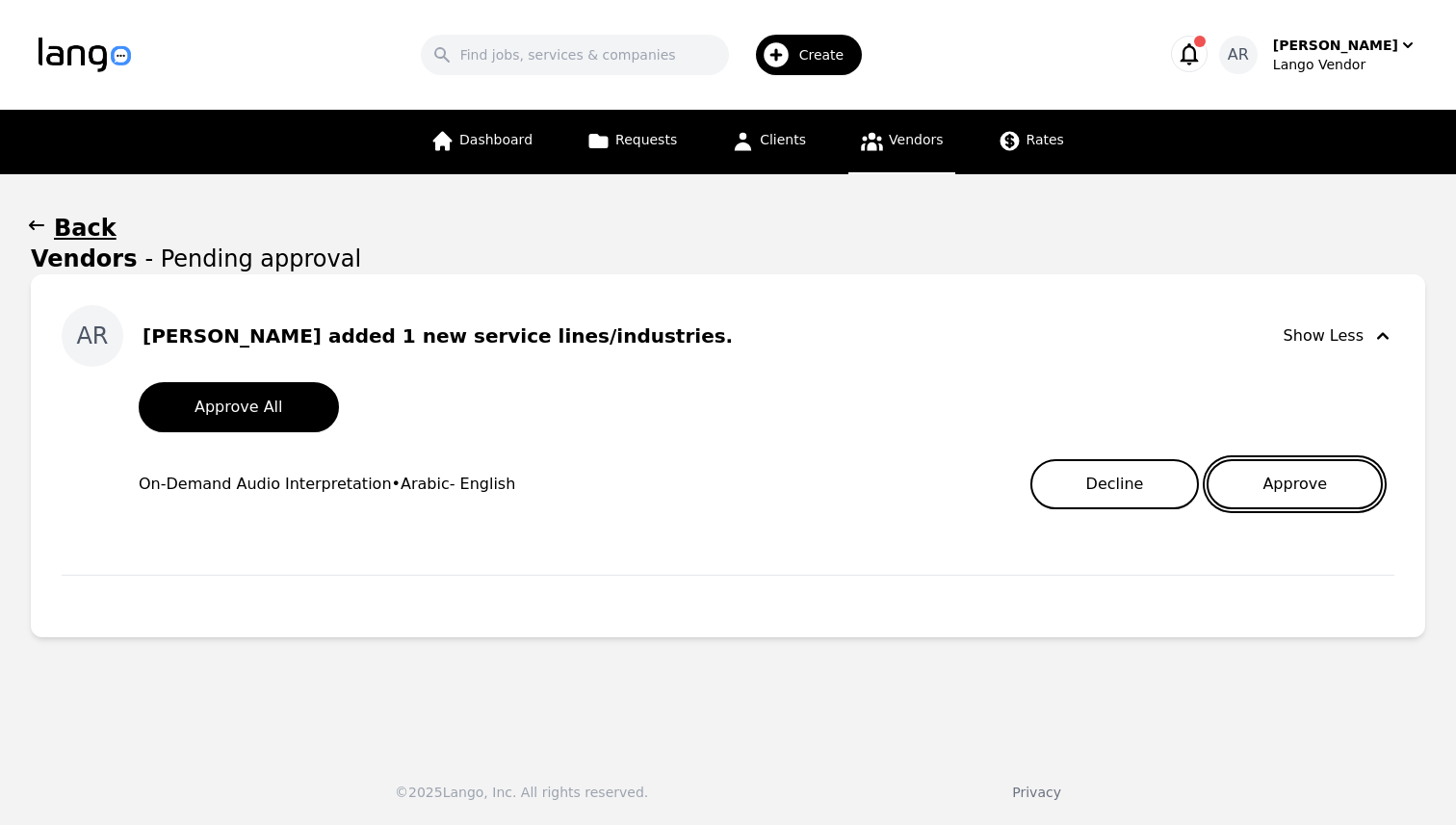
click at [1309, 480] on button "Approve" at bounding box center [1294, 484] width 176 height 50
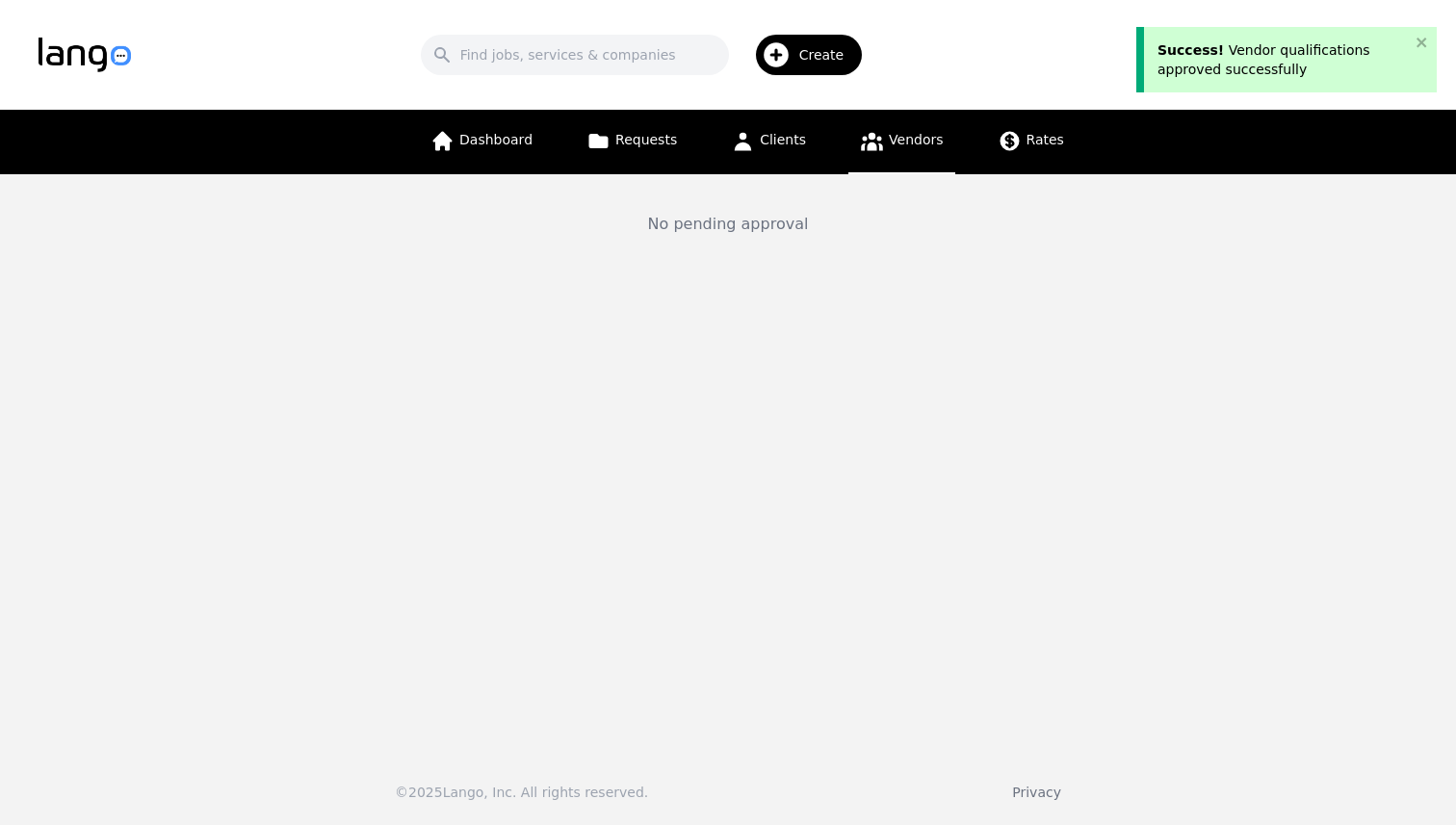
click at [1278, 57] on div "Success! Vendor qualifications approved successfully" at bounding box center [1283, 59] width 252 height 38
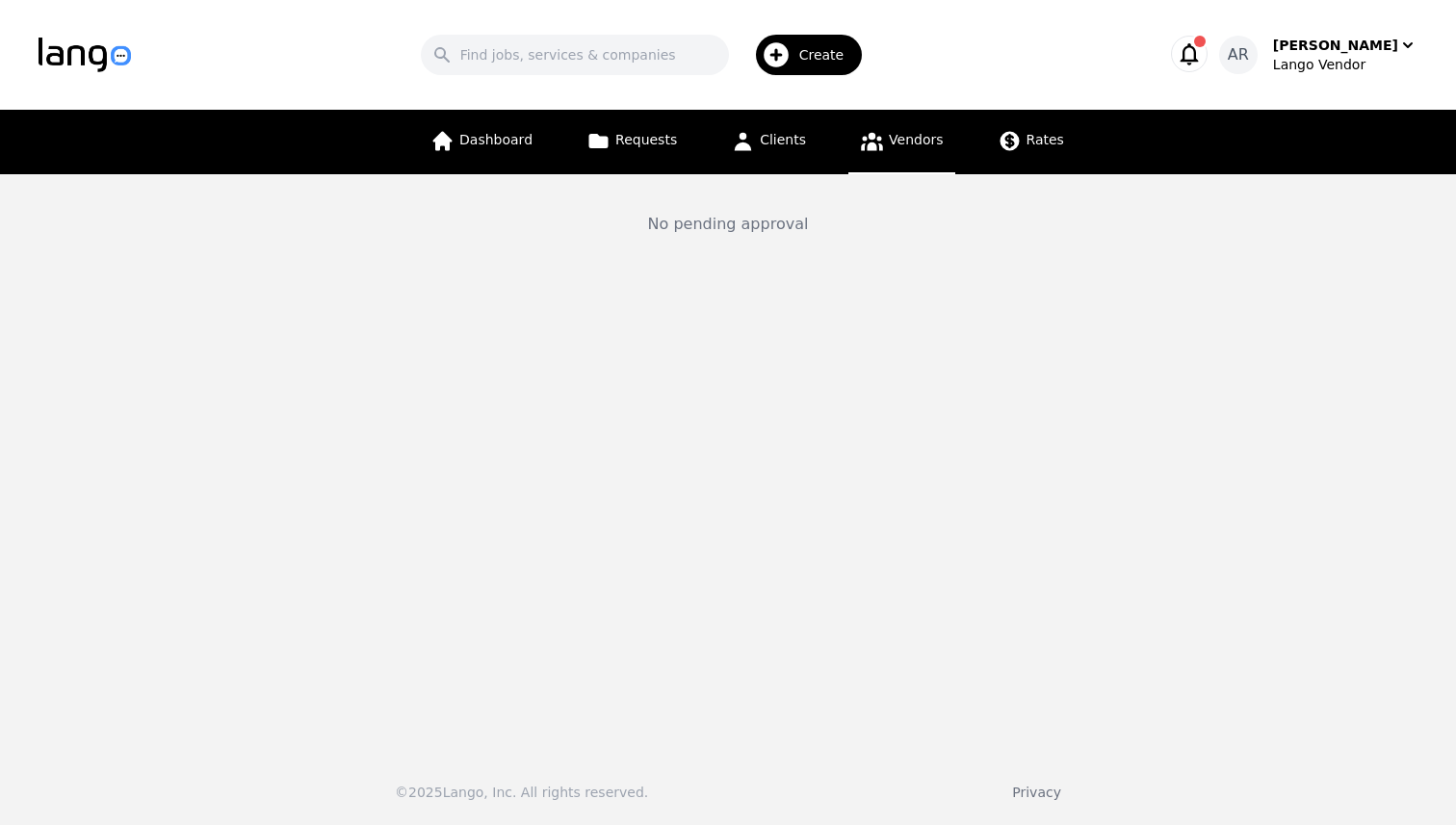
click at [1236, 24] on div "Success! Vendor qualifications approved successfully" at bounding box center [1287, 20] width 308 height 8
click at [1203, 57] on icon "button" at bounding box center [1189, 53] width 27 height 27
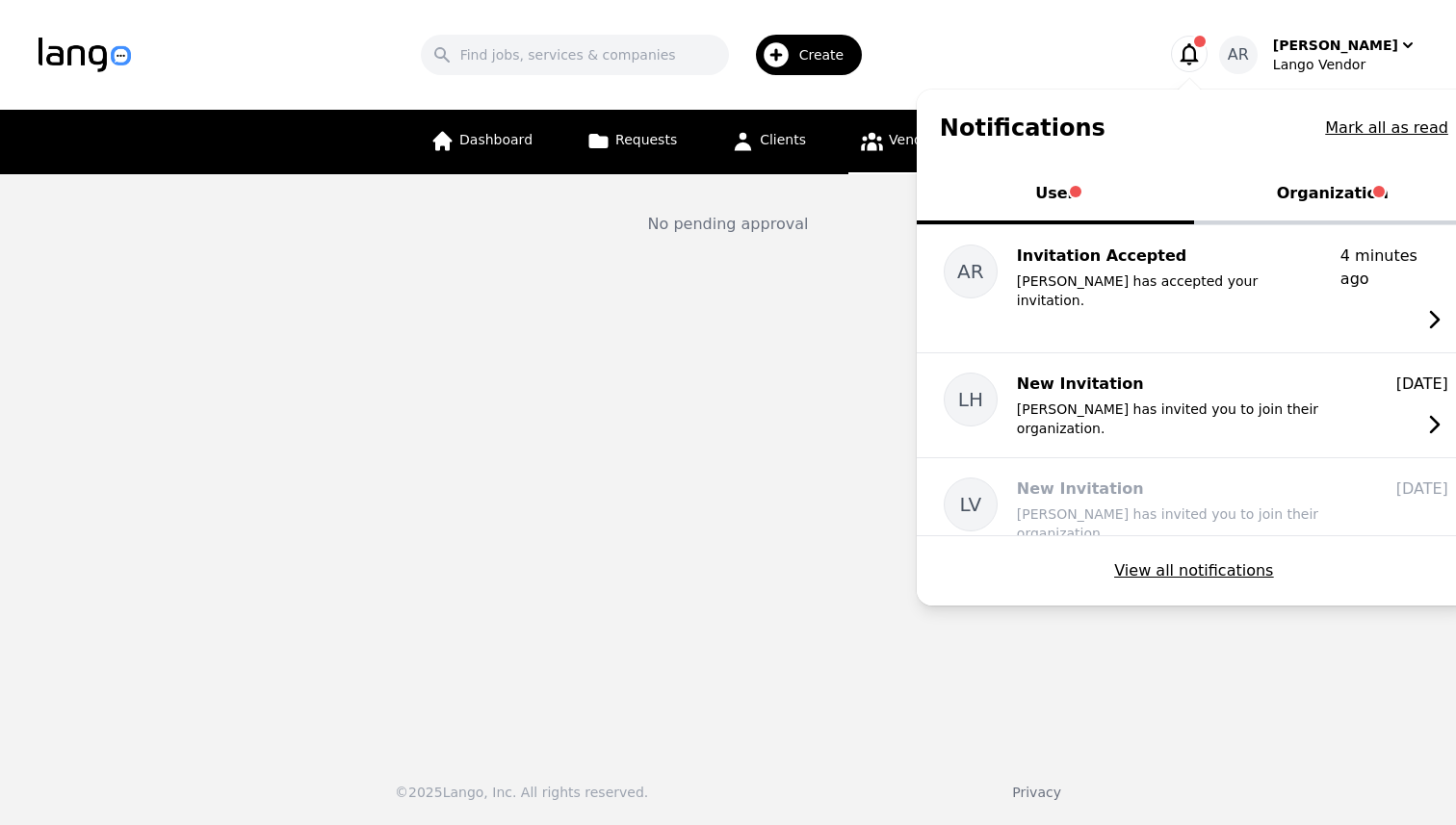
click at [1357, 192] on button "Organization" at bounding box center [1332, 195] width 277 height 58
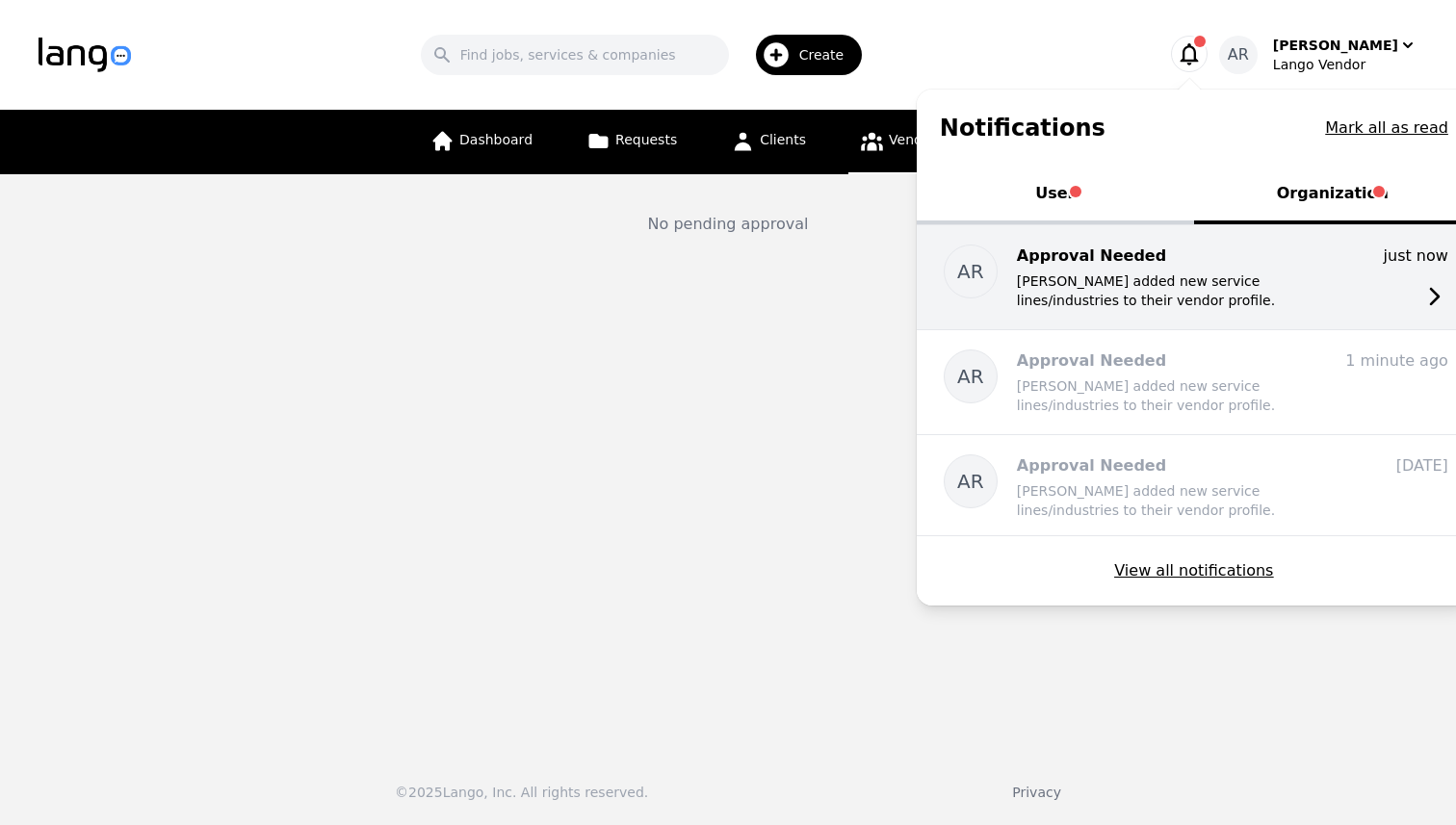
click at [1279, 239] on div "AR Approval Needed Ali Raza added new service lines/industries to their vendor …" at bounding box center [1194, 277] width 555 height 104
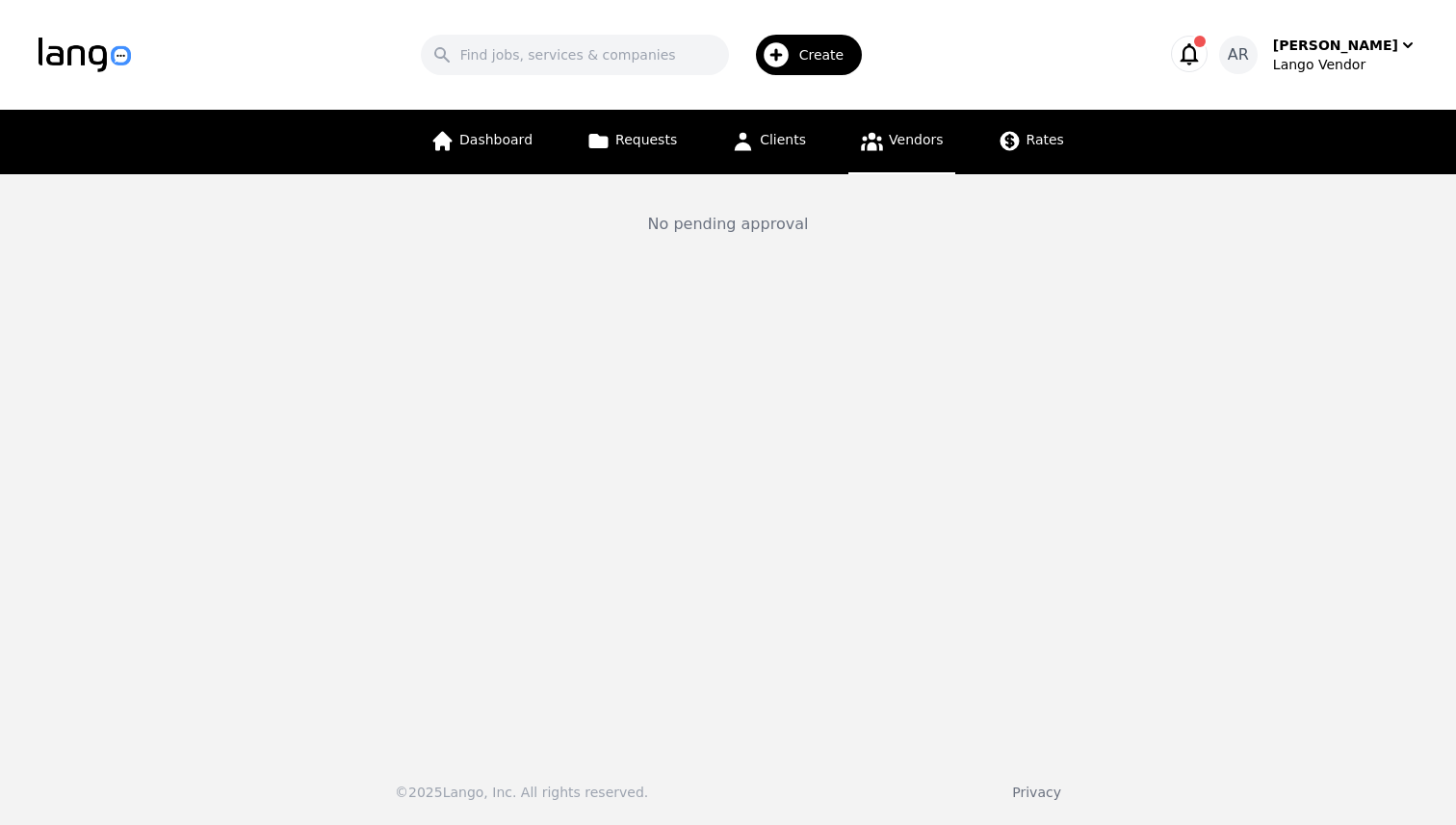
click at [1203, 55] on icon "button" at bounding box center [1189, 53] width 27 height 27
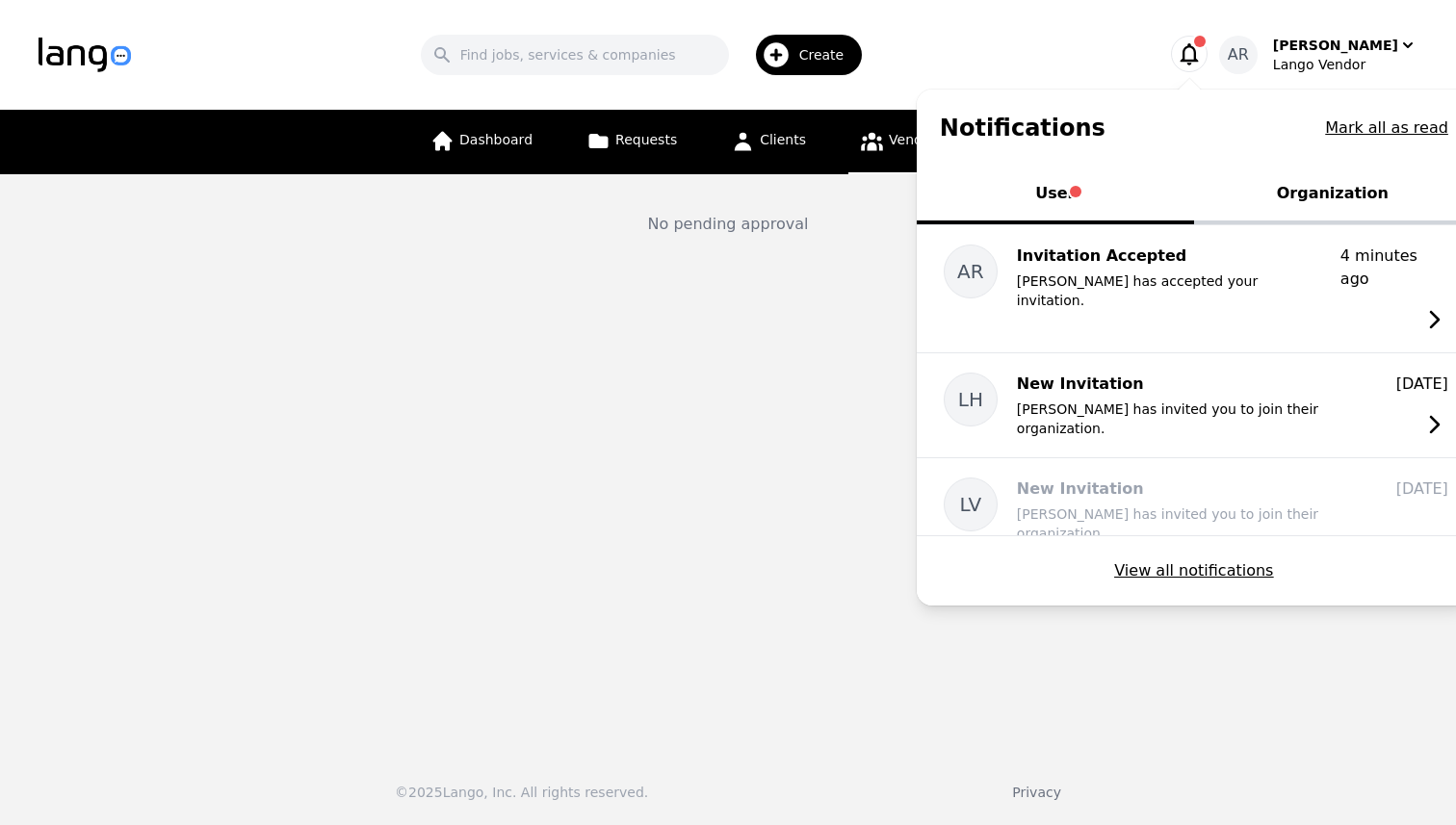
click at [715, 154] on div "Dashboard Requests Clients Vendors Rates" at bounding box center [747, 142] width 657 height 65
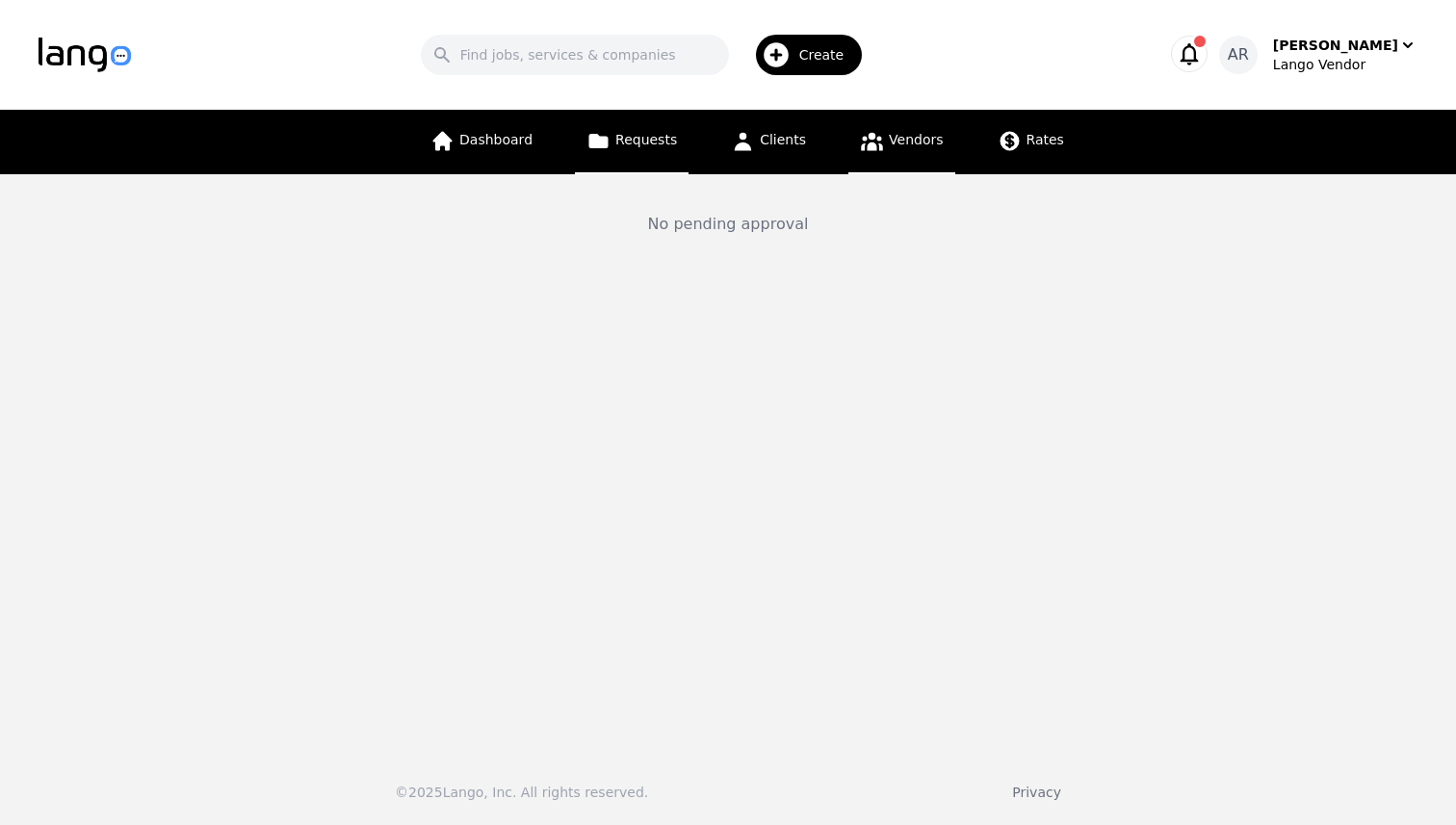
click at [632, 146] on span "Requests" at bounding box center [645, 139] width 62 height 16
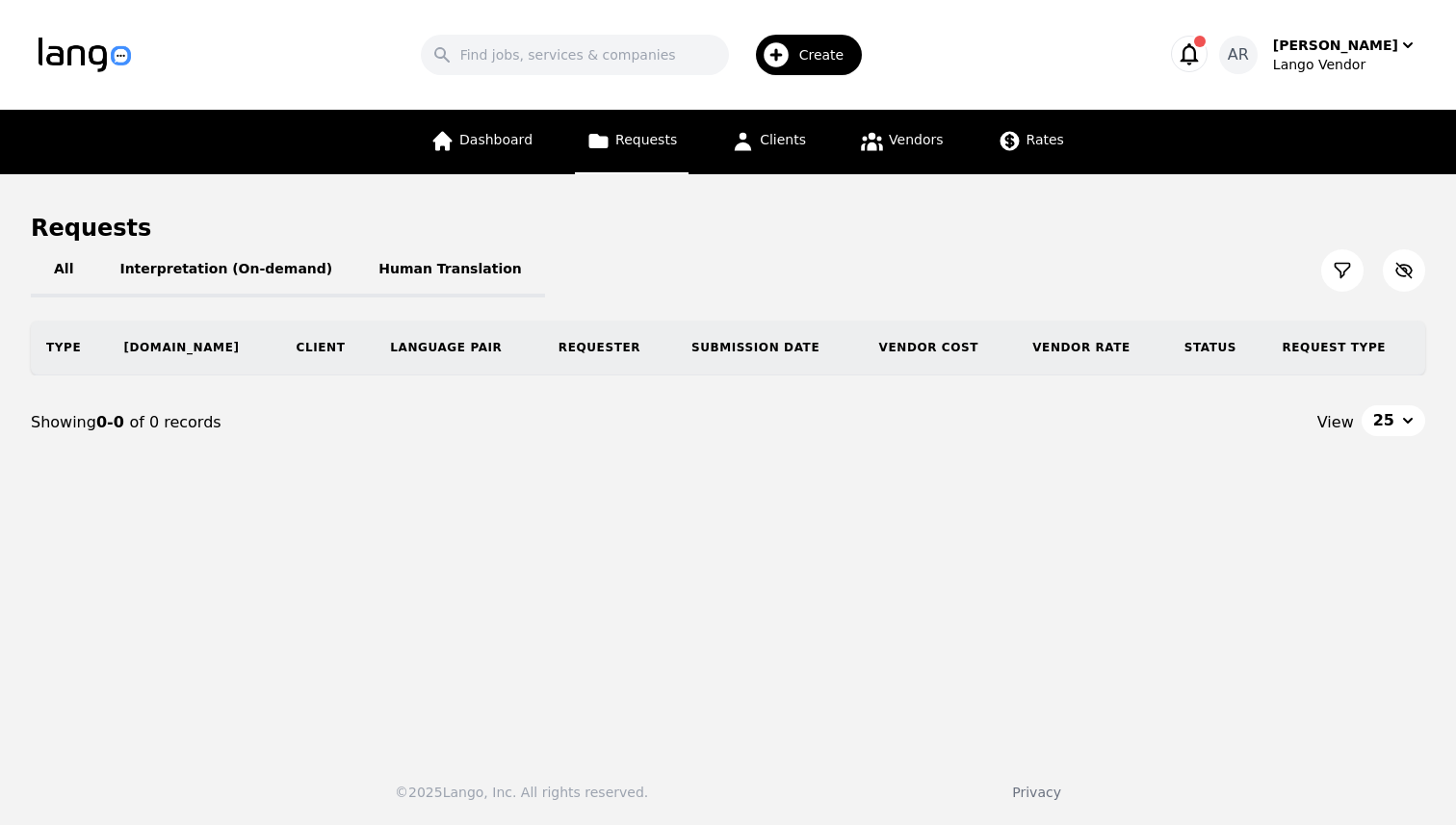
click at [1203, 57] on icon "button" at bounding box center [1189, 53] width 27 height 27
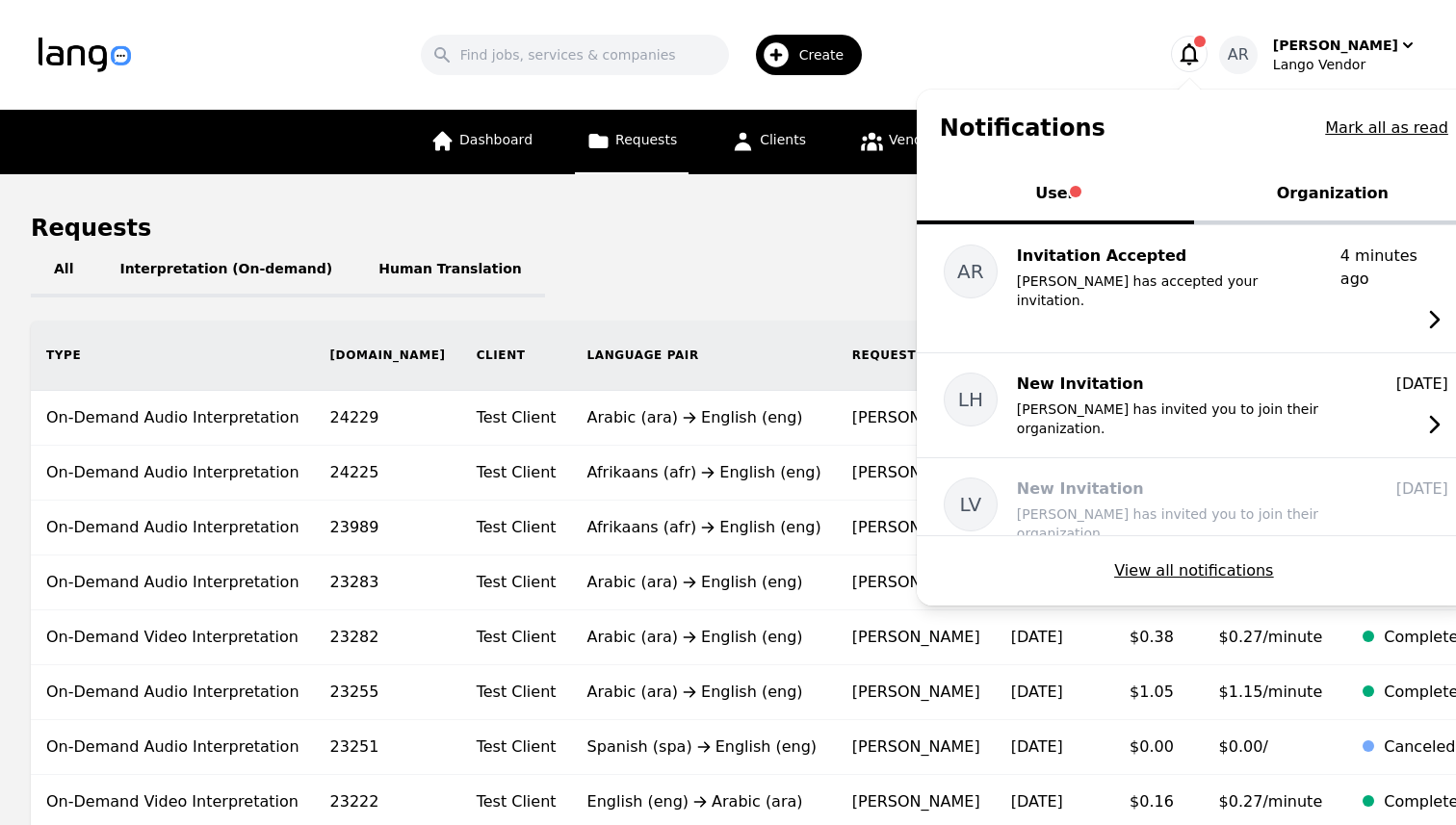
click at [1324, 207] on button "Organization" at bounding box center [1332, 195] width 277 height 58
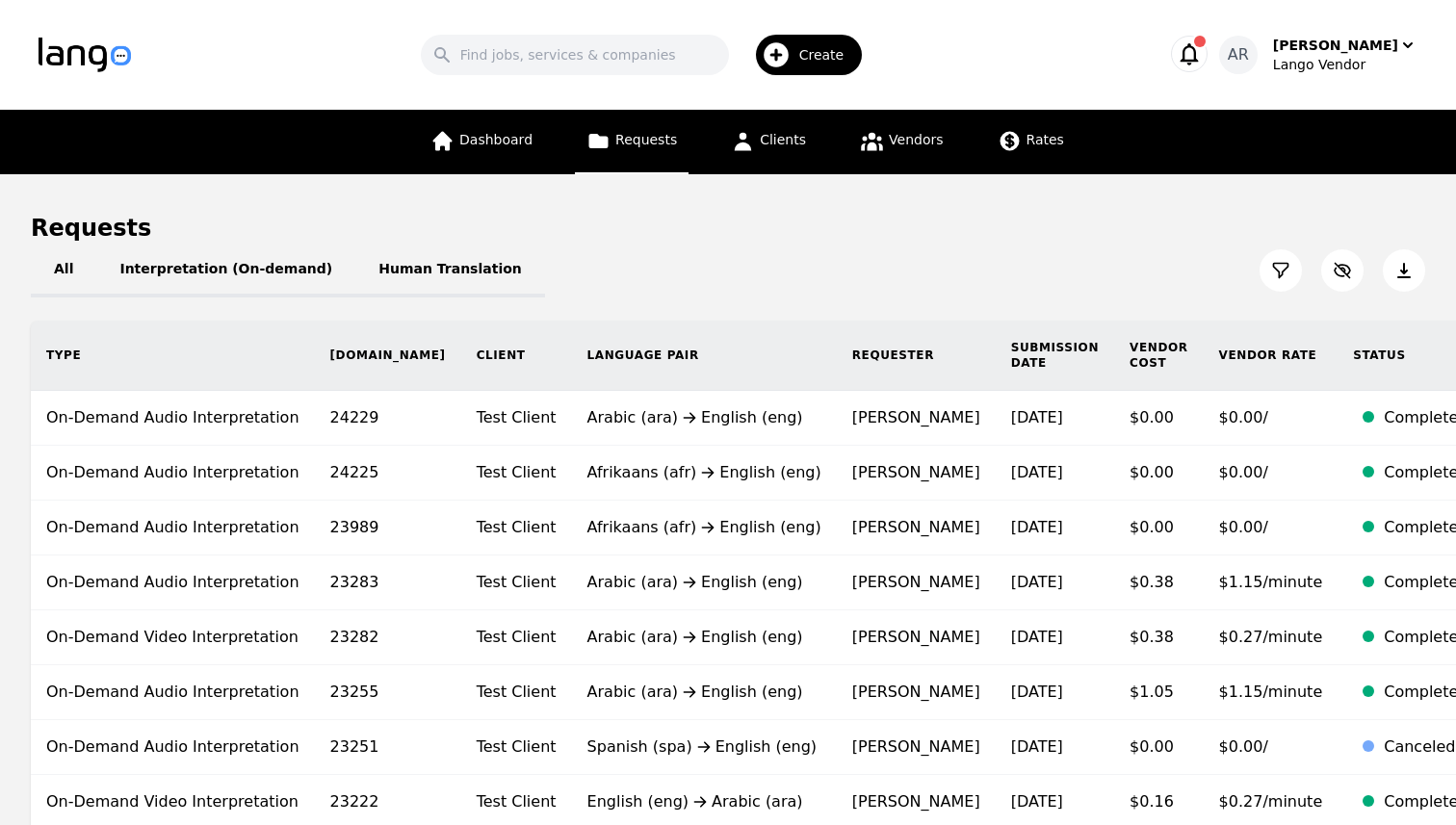
click at [1203, 55] on icon "button" at bounding box center [1189, 53] width 27 height 27
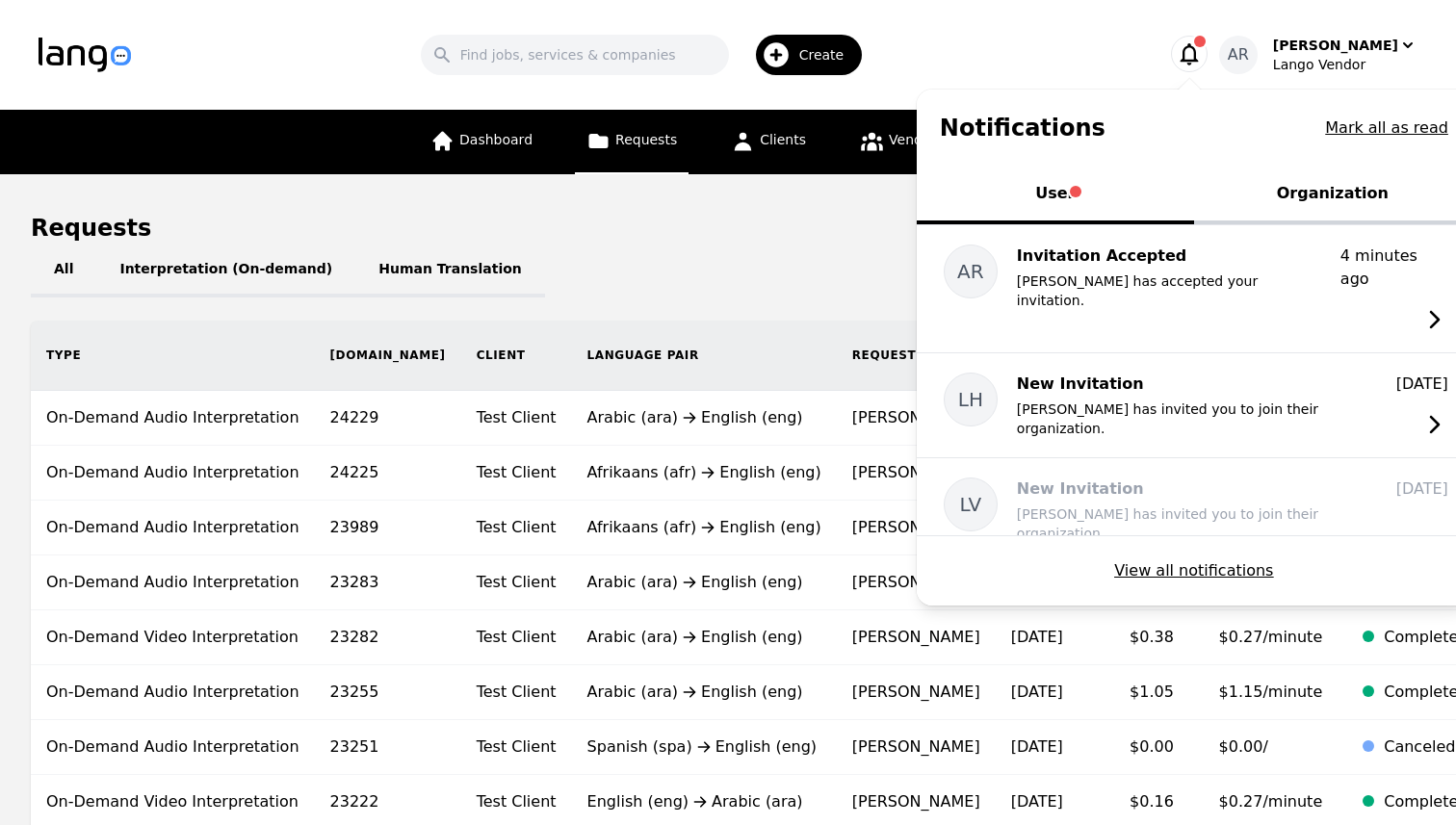
click at [1344, 183] on button "Organization" at bounding box center [1332, 195] width 277 height 58
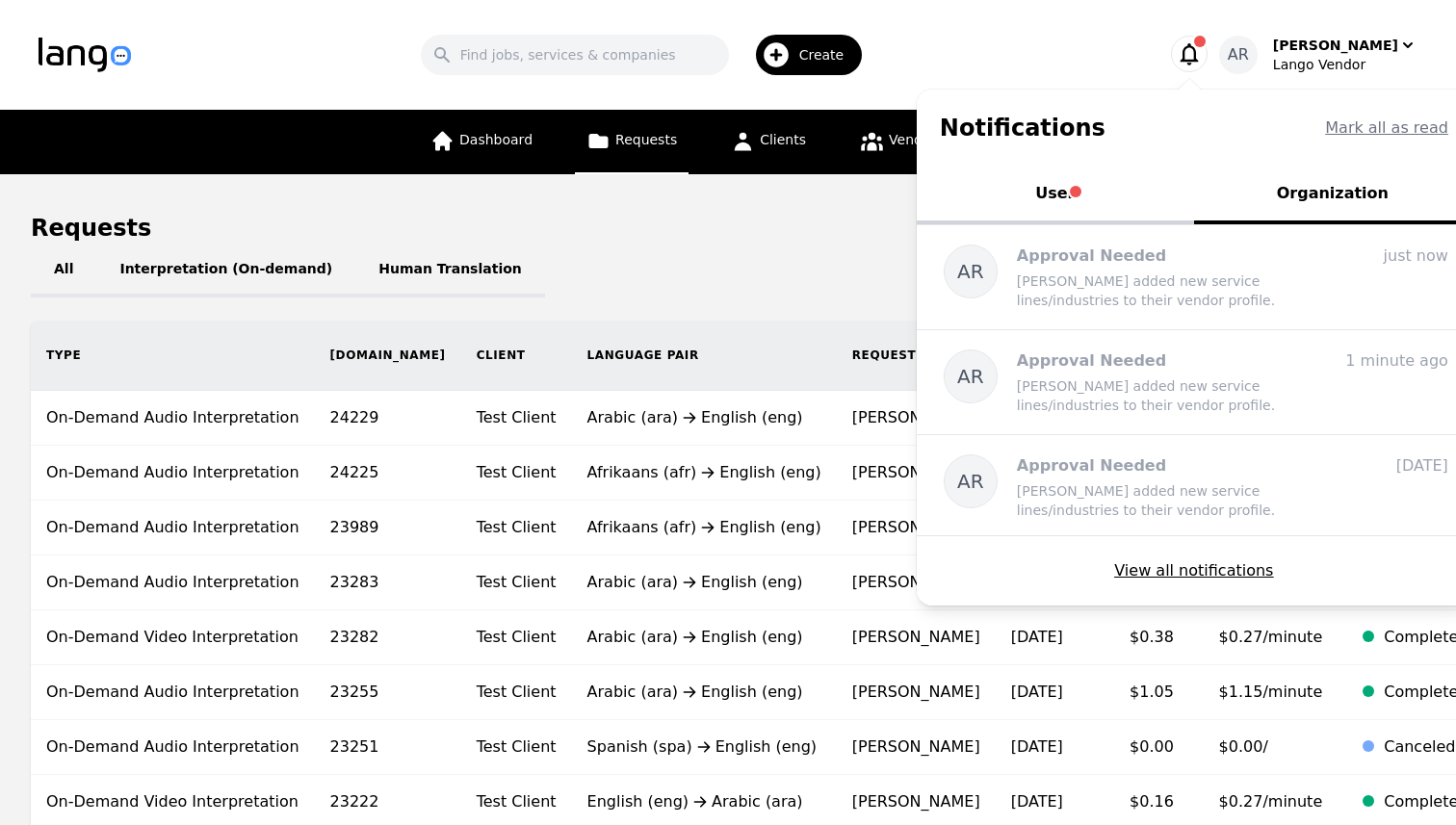
click at [1166, 192] on button "User" at bounding box center [1055, 195] width 277 height 58
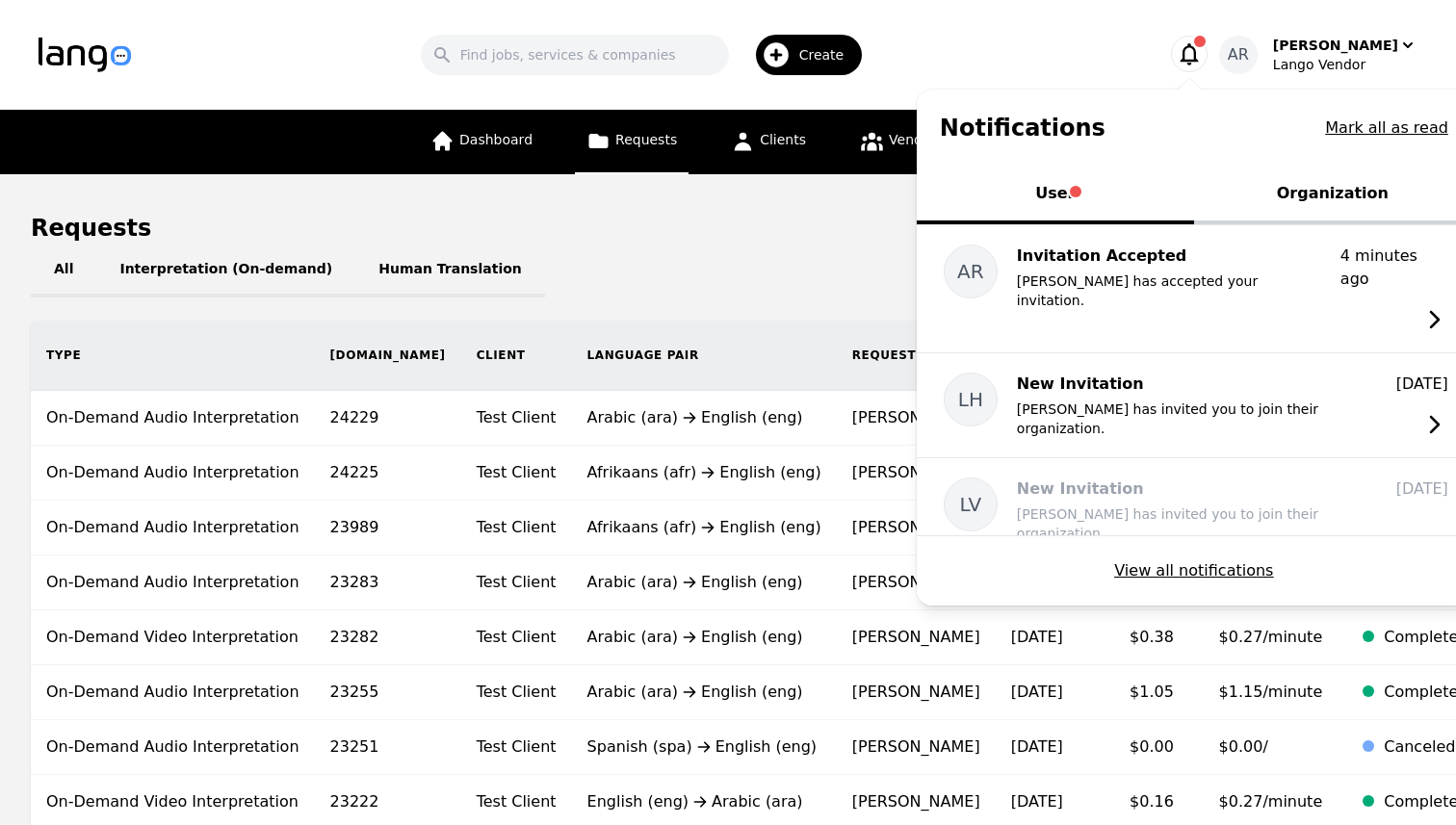
click at [1203, 57] on icon "button" at bounding box center [1189, 53] width 27 height 27
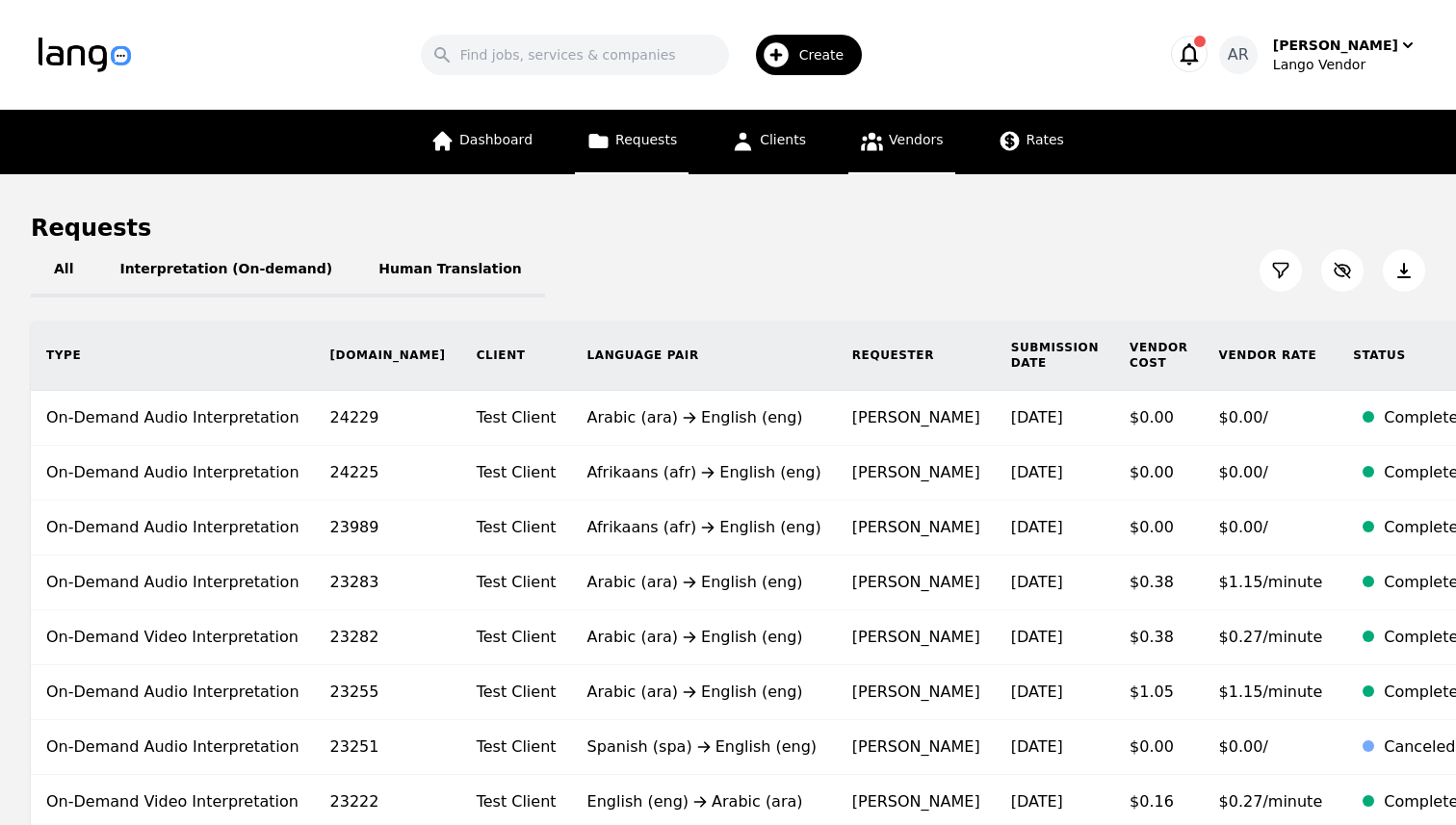
click at [912, 130] on link "Vendors" at bounding box center [902, 142] width 106 height 65
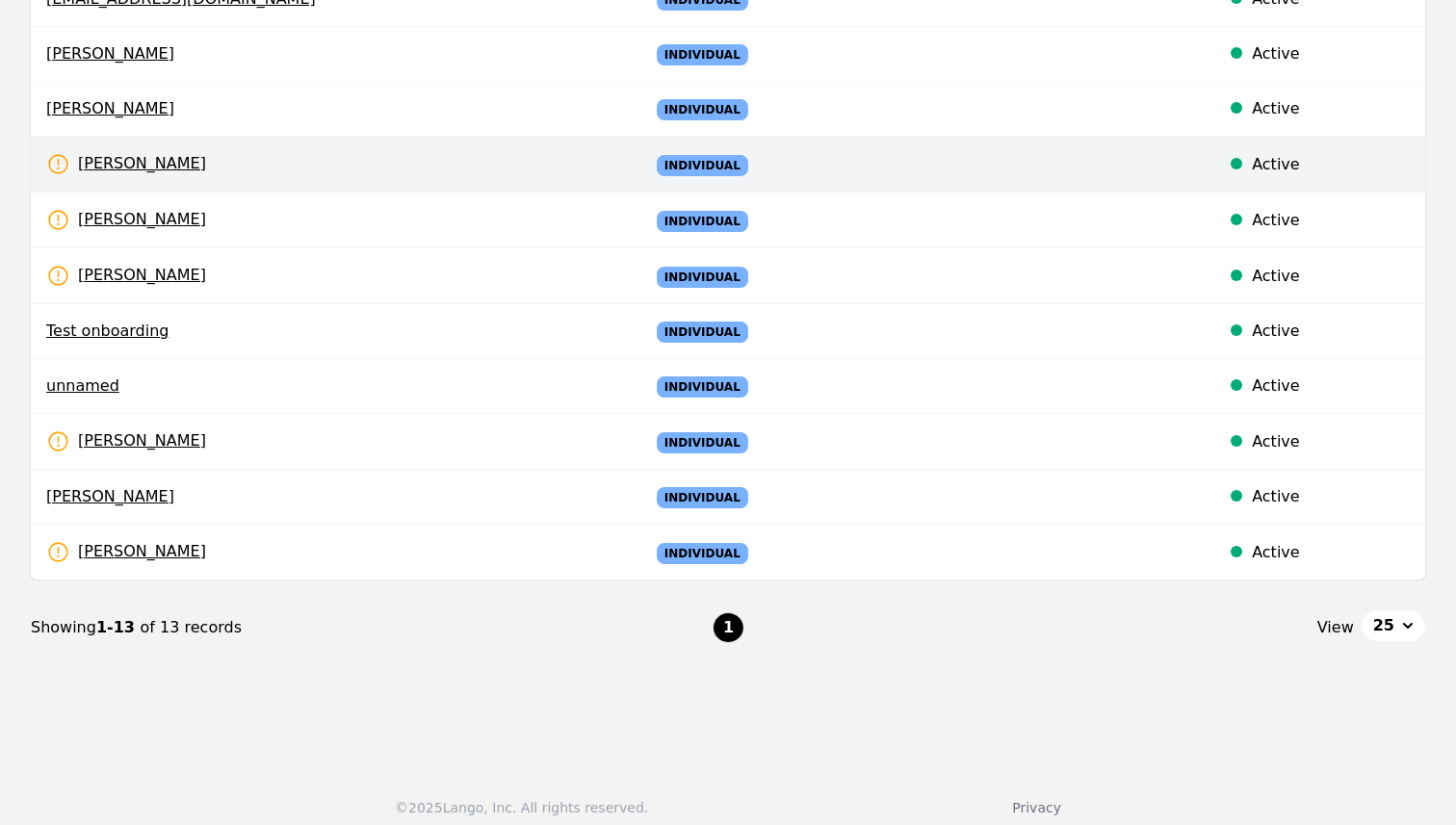
scroll to position [617, 0]
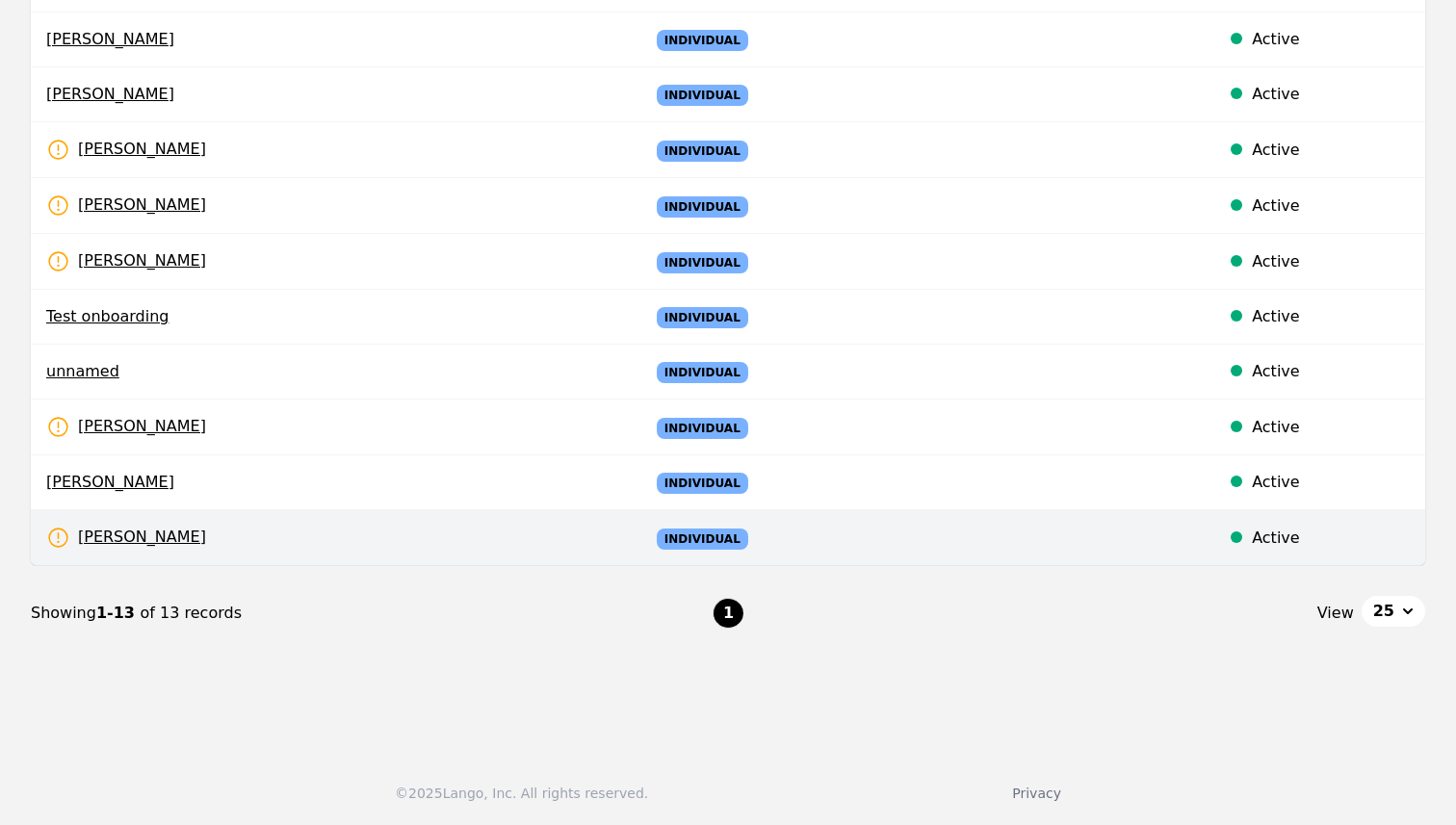
click at [316, 553] on td "Ali Raza Rates Need to be set" at bounding box center [332, 538] width 603 height 56
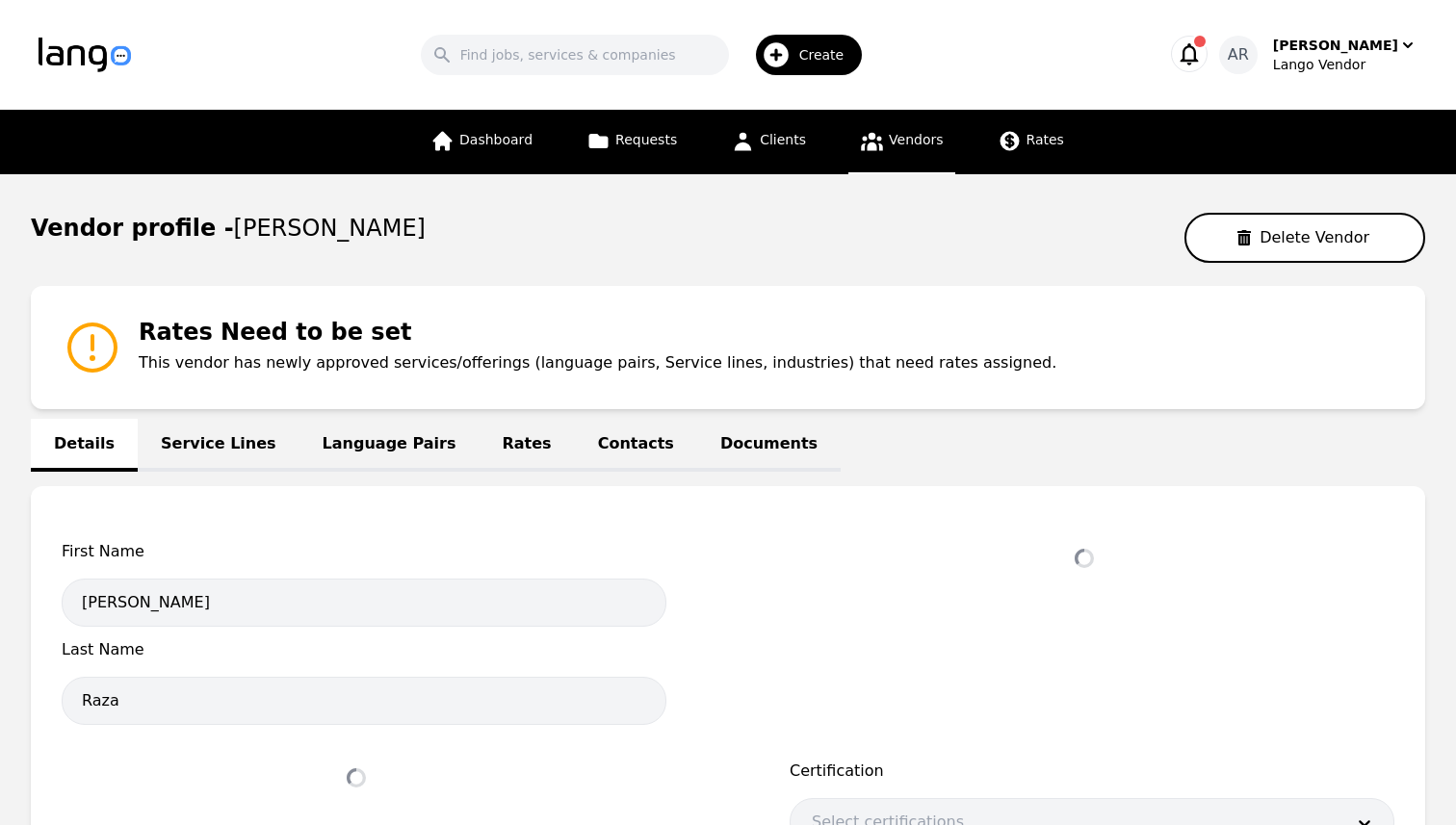
select select "active"
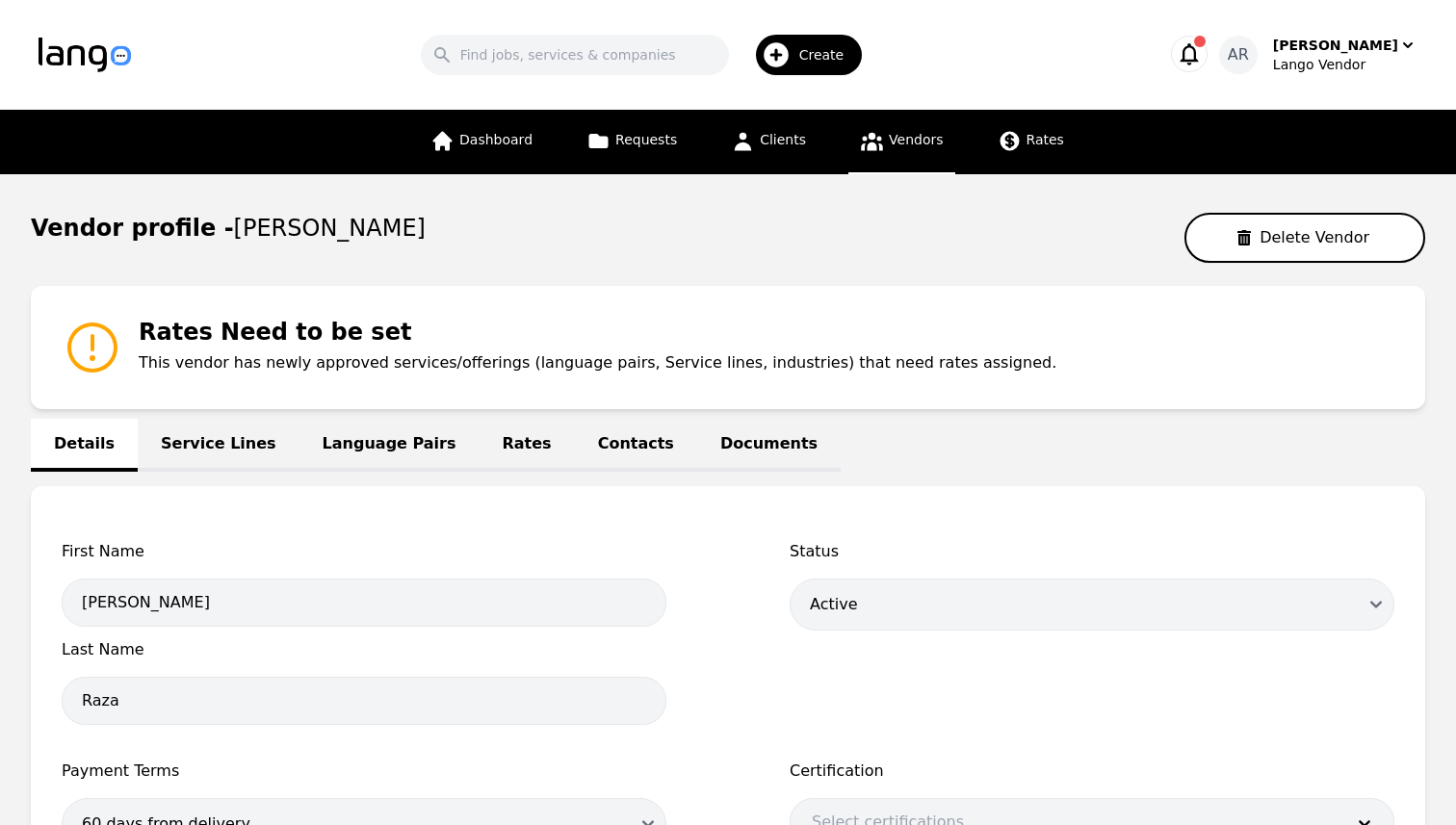
click at [366, 438] on link "Language Pairs" at bounding box center [389, 445] width 180 height 53
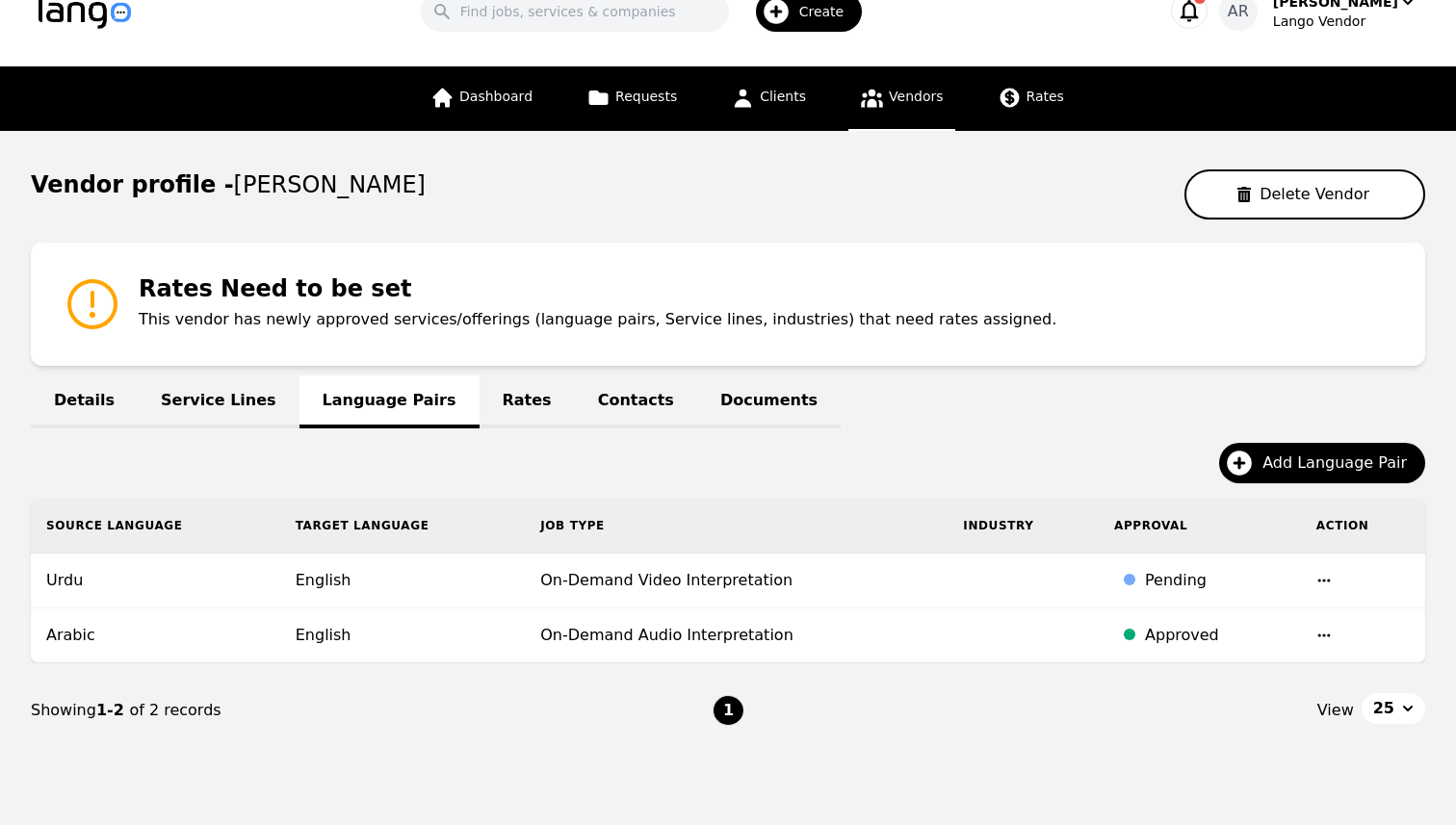
scroll to position [102, 0]
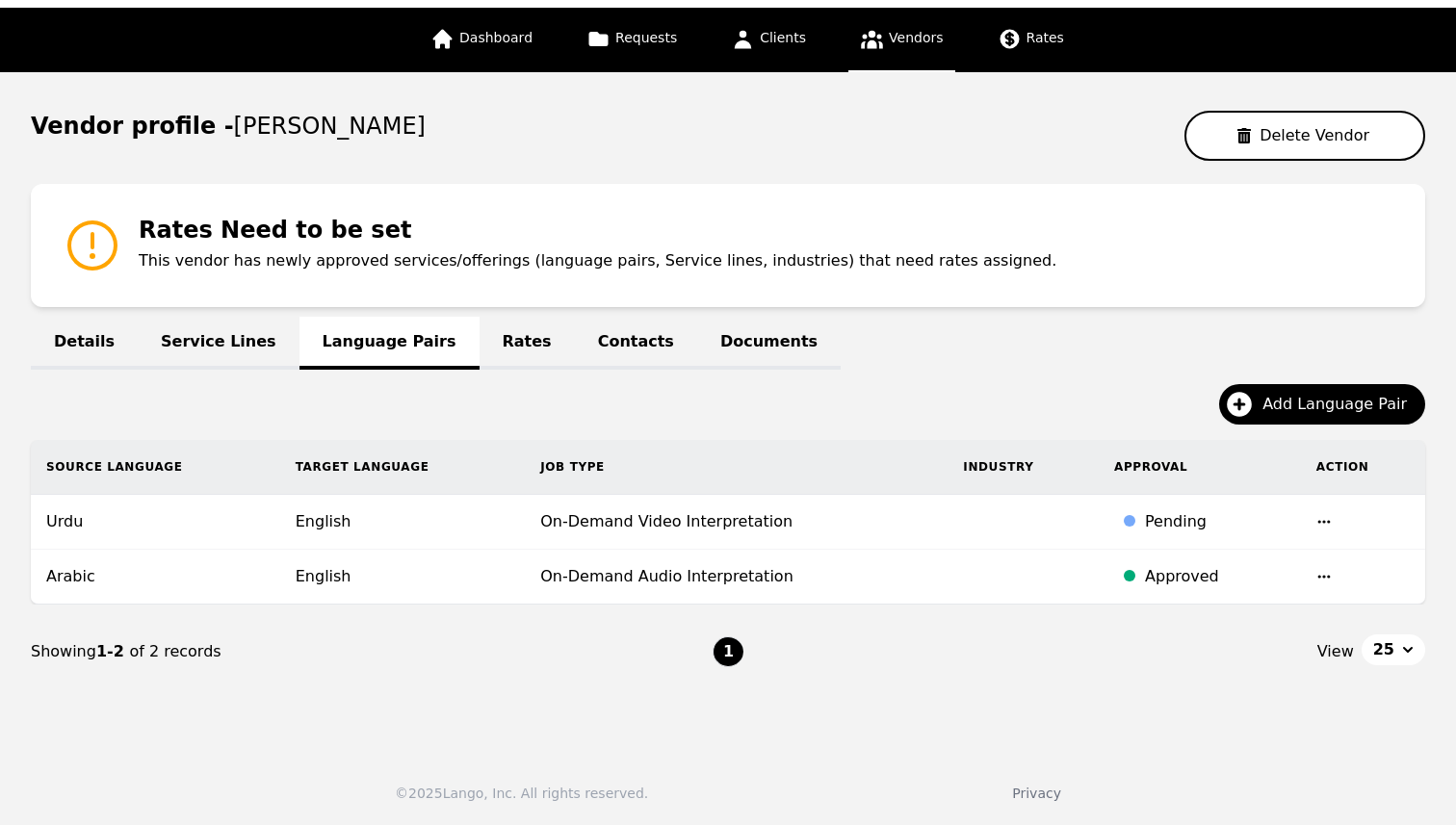
click at [1317, 515] on icon "button" at bounding box center [1324, 522] width 16 height 16
click at [1145, 522] on div "Pending" at bounding box center [1214, 522] width 140 height 24
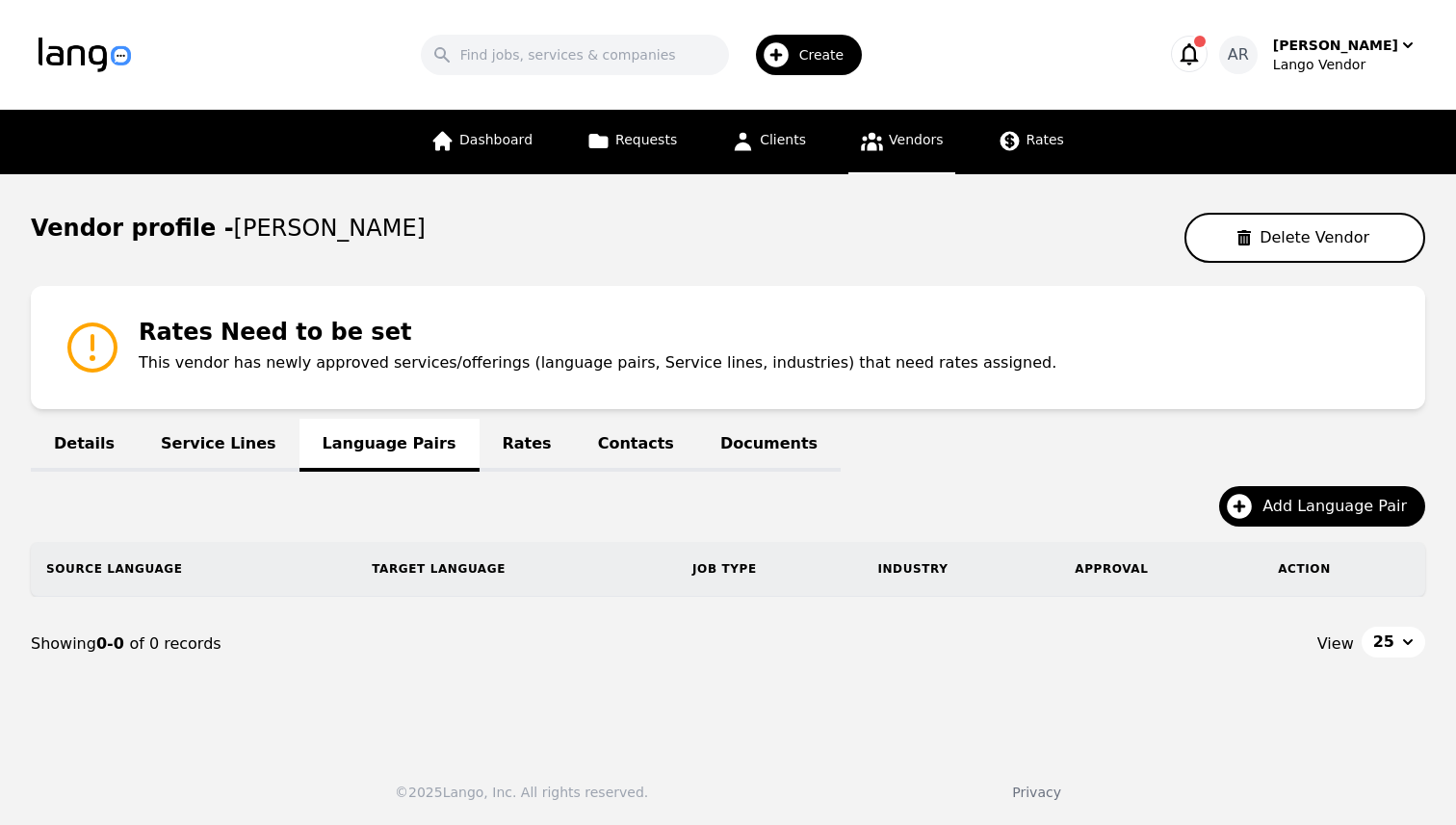
click at [1199, 51] on icon "button" at bounding box center [1190, 54] width 19 height 23
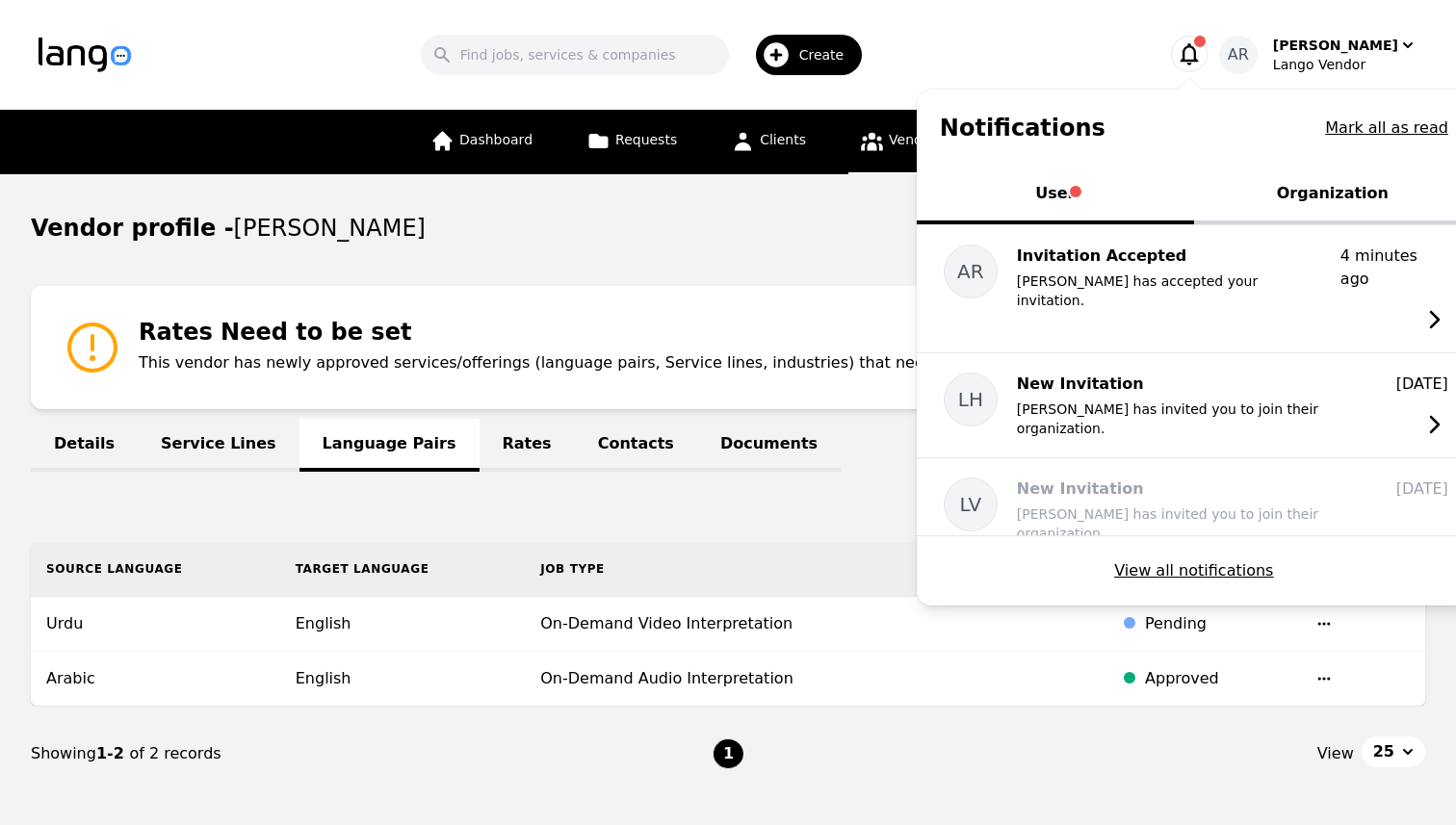
click at [1335, 205] on button "Organization" at bounding box center [1332, 195] width 277 height 58
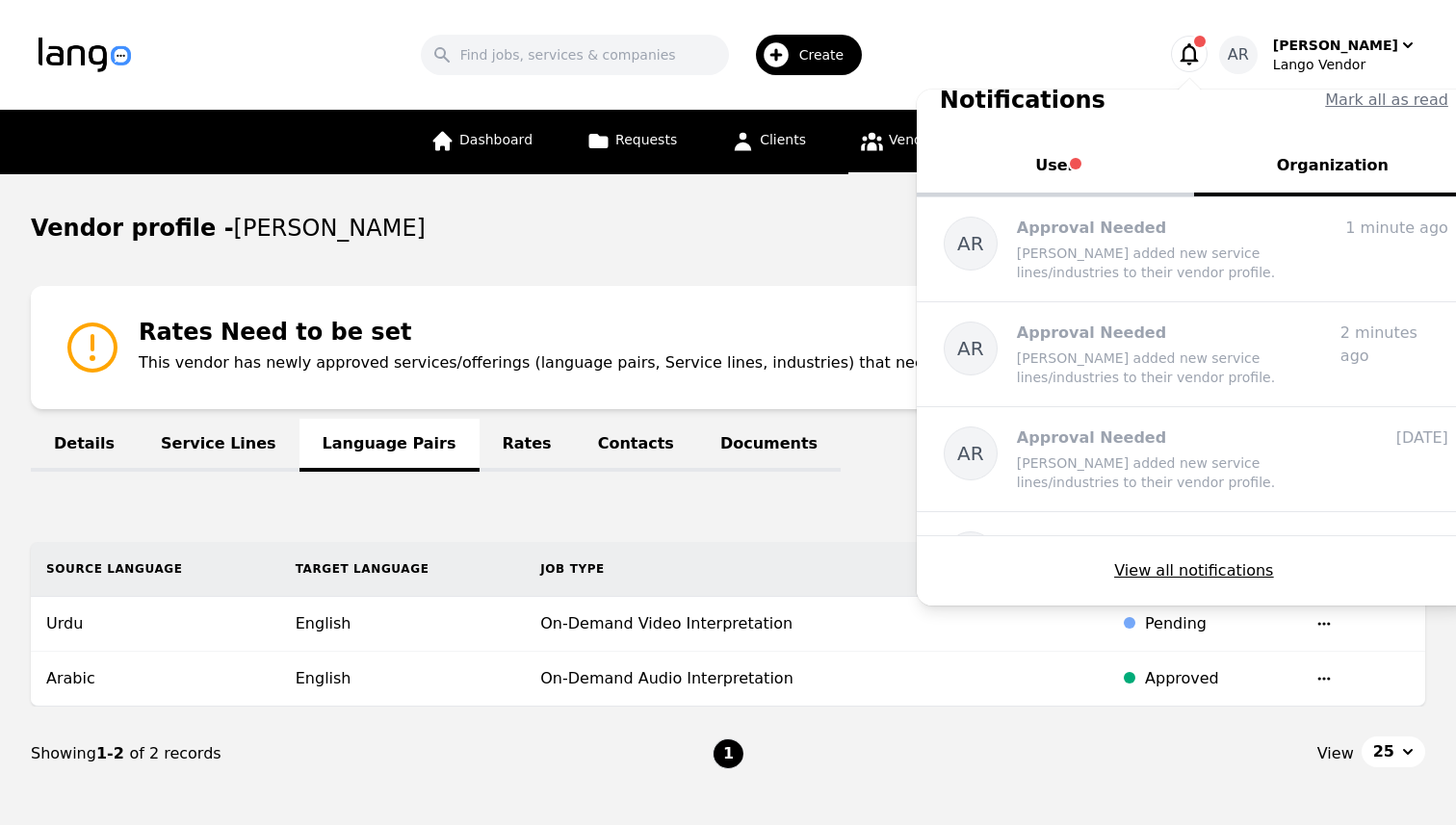
click at [1159, 187] on button "User" at bounding box center [1055, 167] width 277 height 58
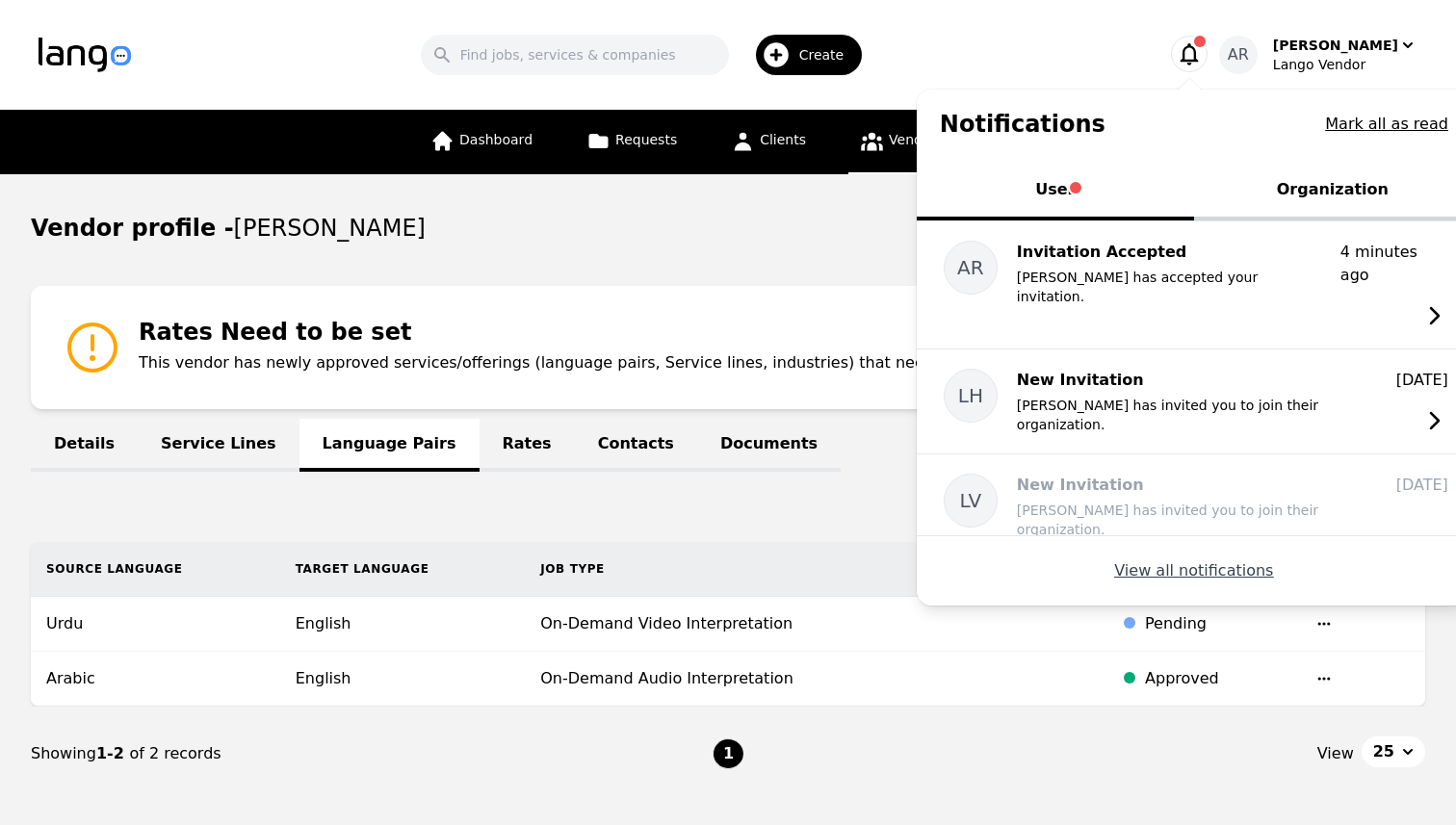
click at [1241, 574] on button "View all notifications" at bounding box center [1194, 572] width 159 height 24
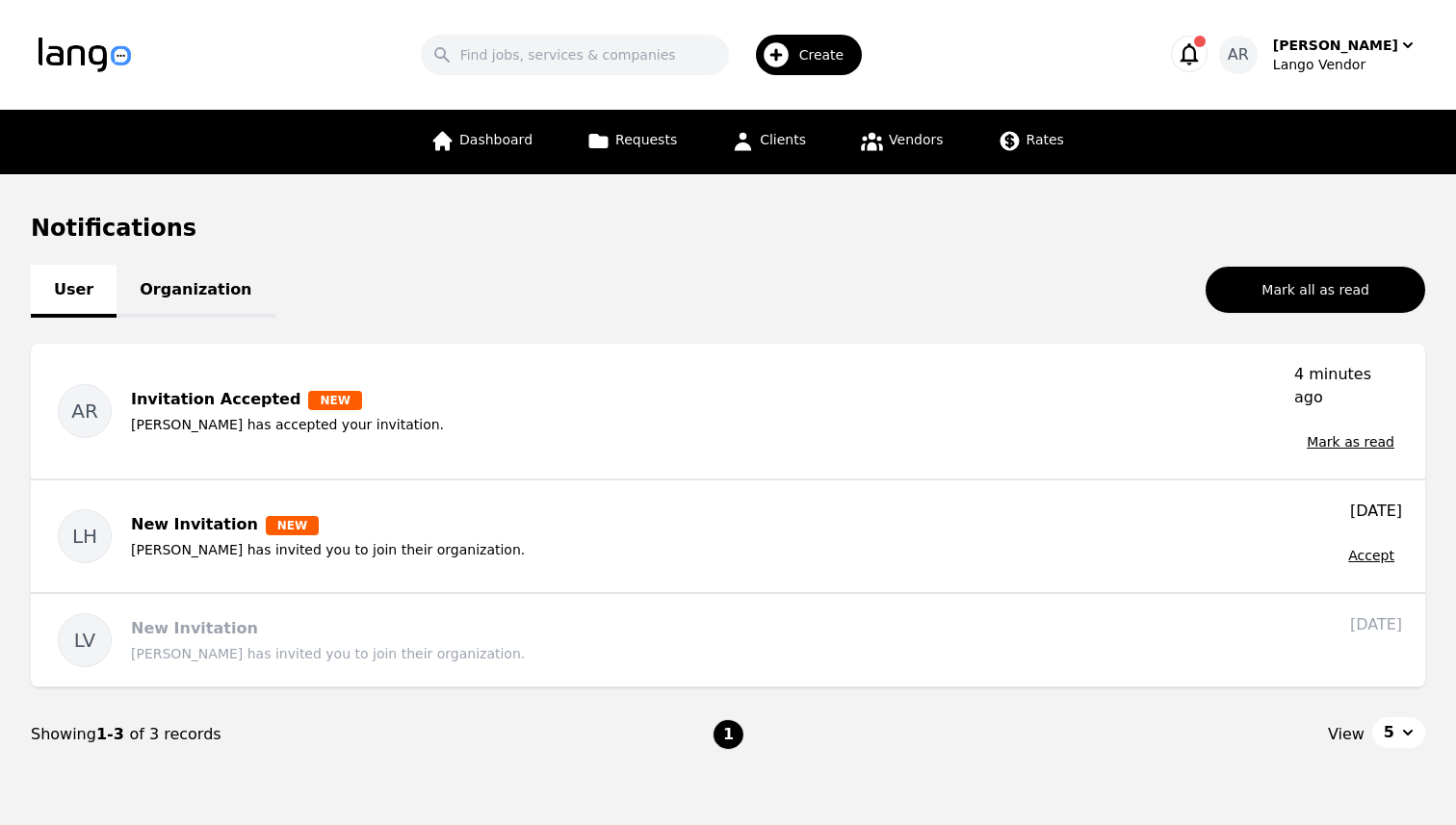
click at [177, 285] on link "Organization" at bounding box center [196, 292] width 158 height 53
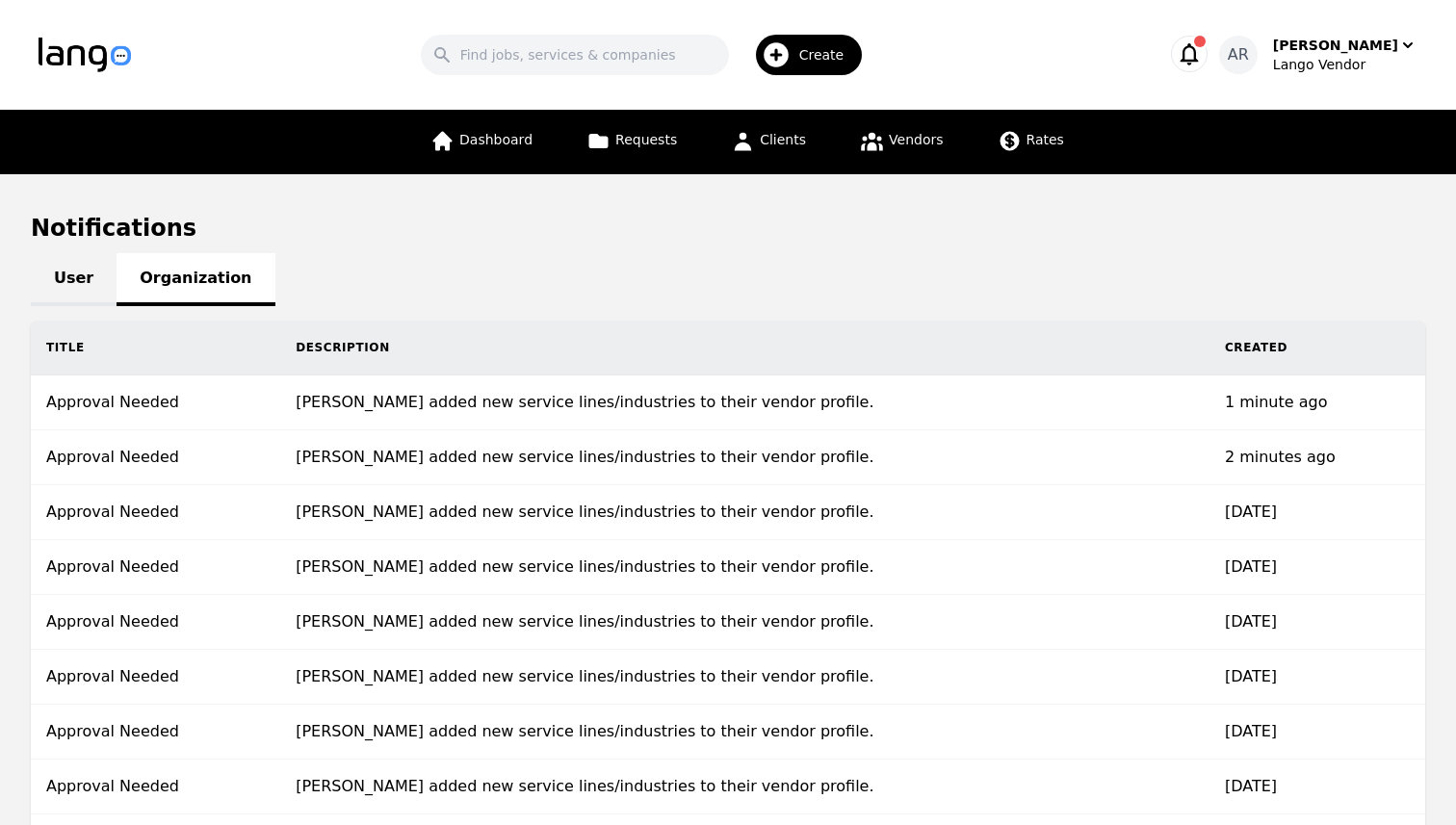
click at [420, 407] on td "[PERSON_NAME] added new service lines/industries to their vendor profile." at bounding box center [745, 403] width 929 height 55
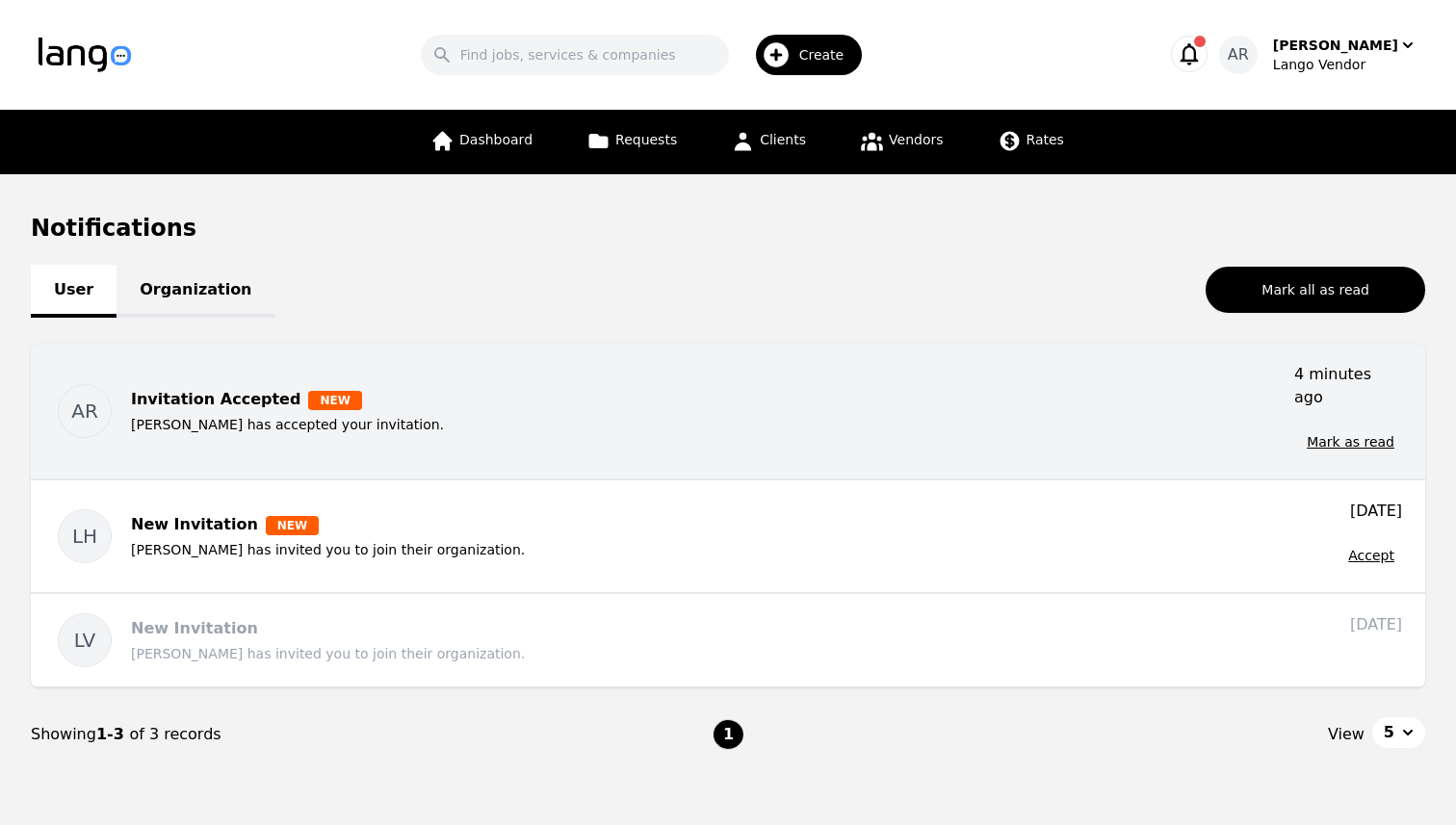
click at [733, 397] on div "Invitation Accepted NEW" at bounding box center [704, 400] width 1148 height 24
click at [961, 402] on div "Invitation Accepted NEW Ali Raza has accepted your invitation." at bounding box center [704, 412] width 1148 height 96
click at [1338, 424] on button "Mark as read" at bounding box center [1350, 441] width 103 height 34
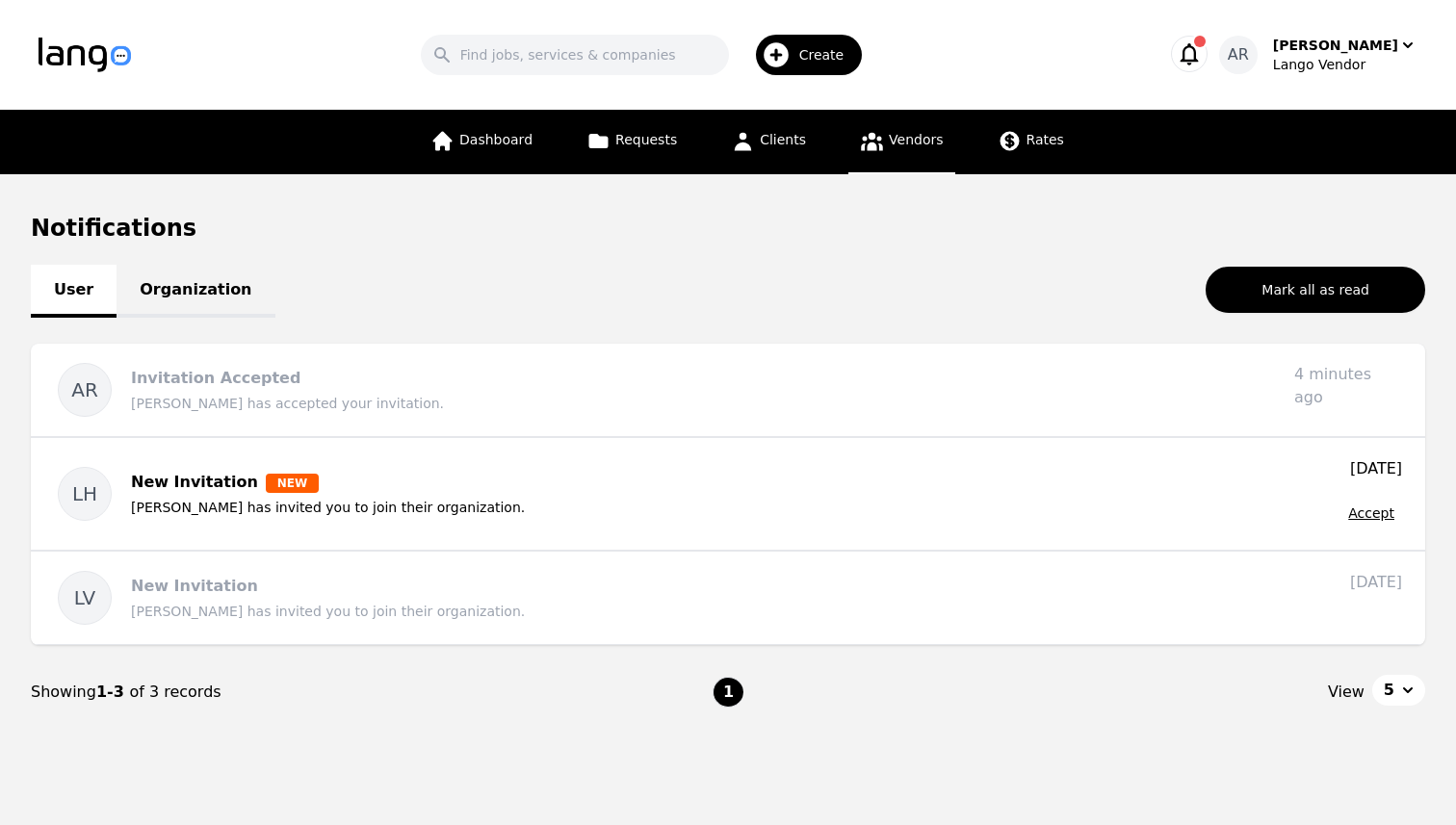
click at [882, 158] on link "Vendors" at bounding box center [902, 142] width 106 height 65
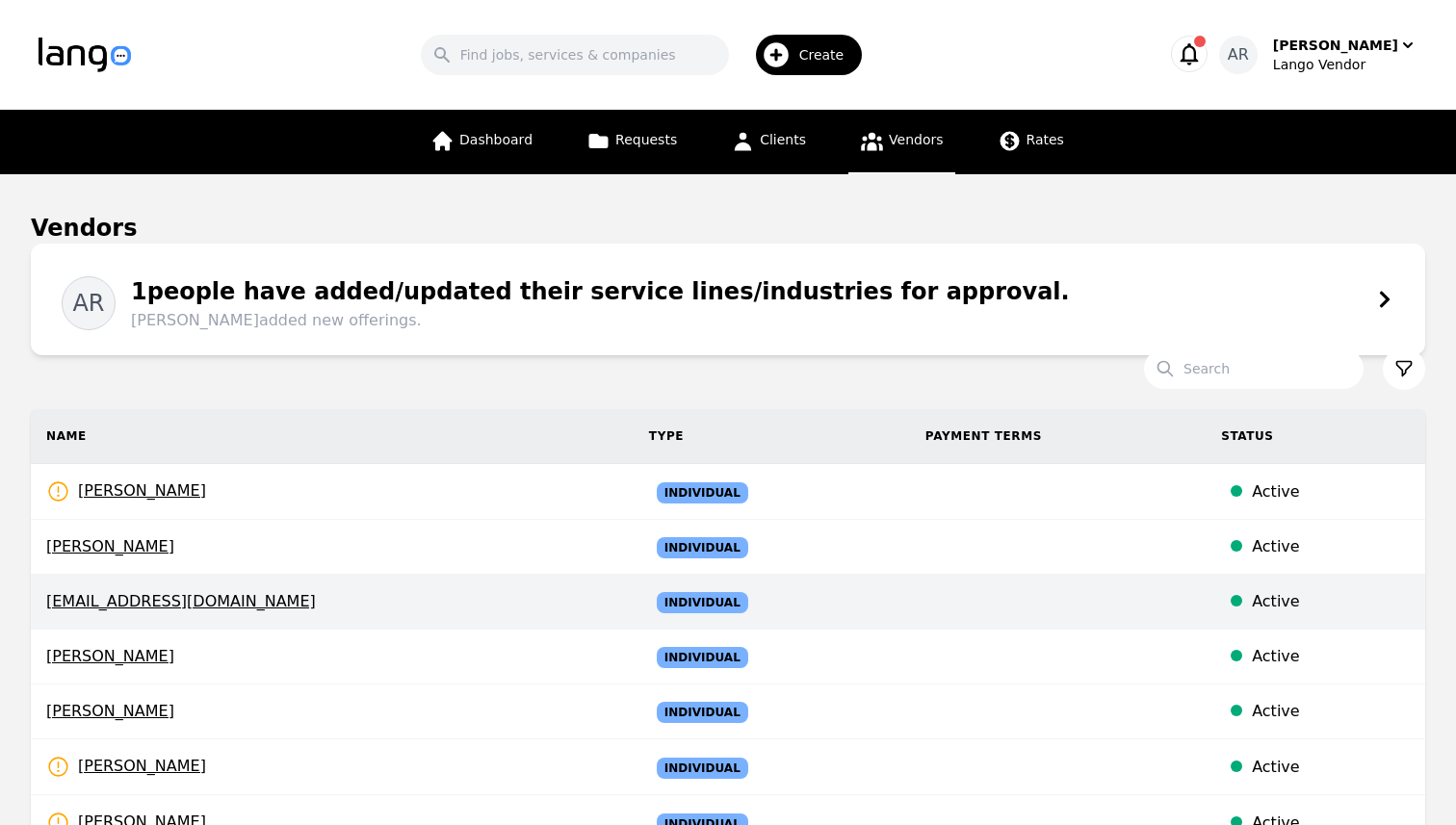
scroll to position [617, 0]
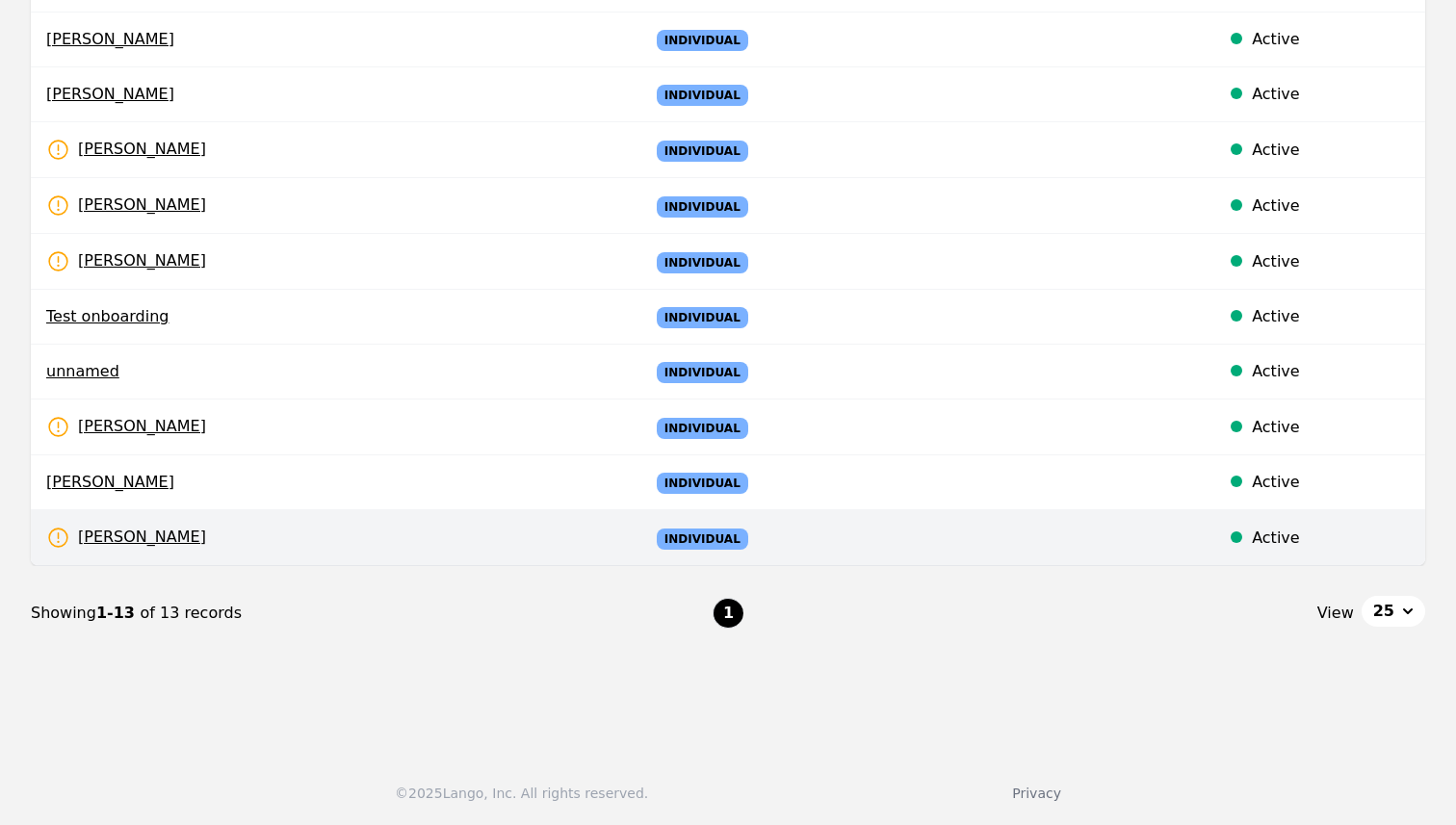
click at [388, 555] on td "[PERSON_NAME] Rates Need to be set" at bounding box center [332, 538] width 603 height 56
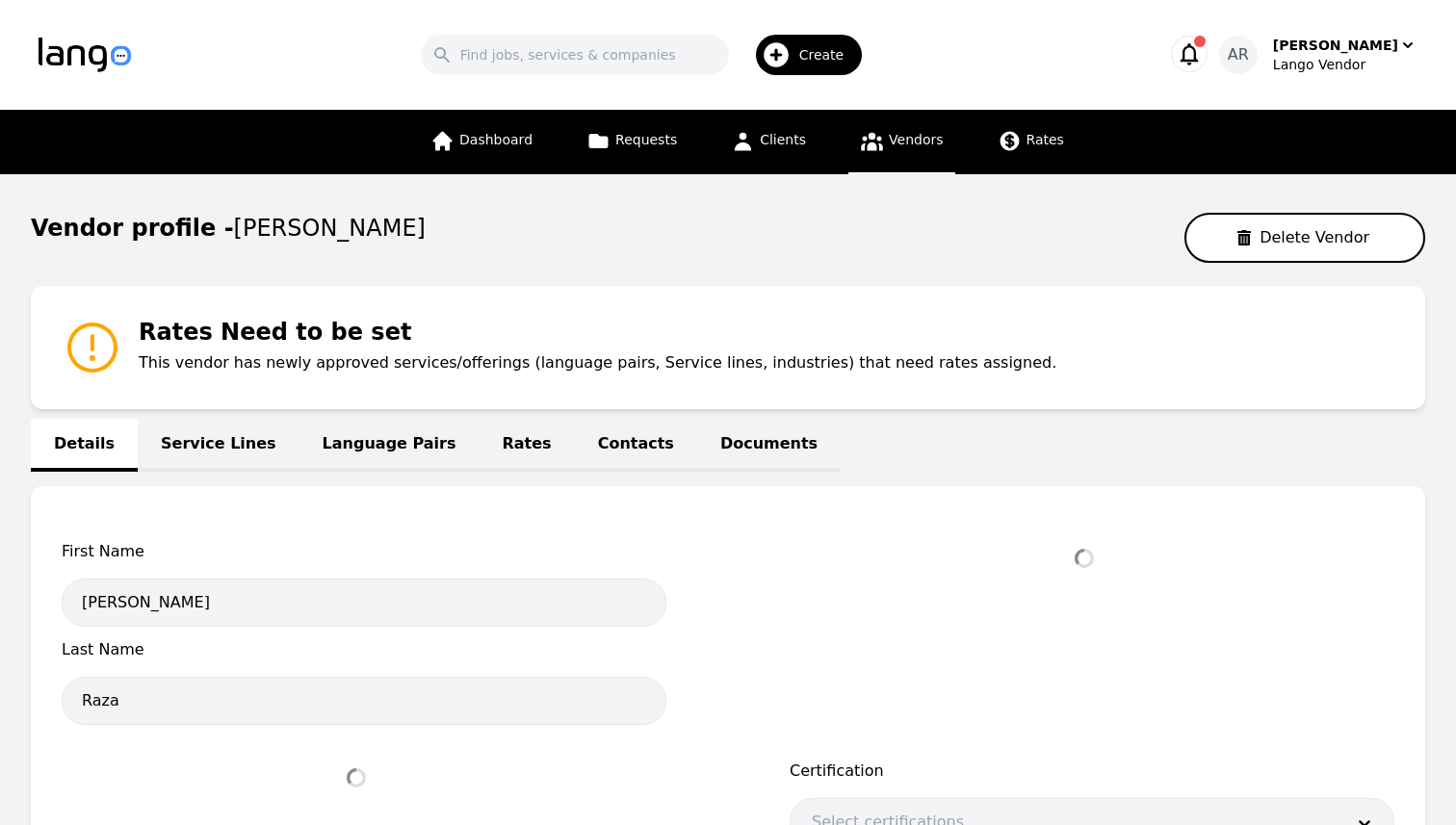
select select "active"
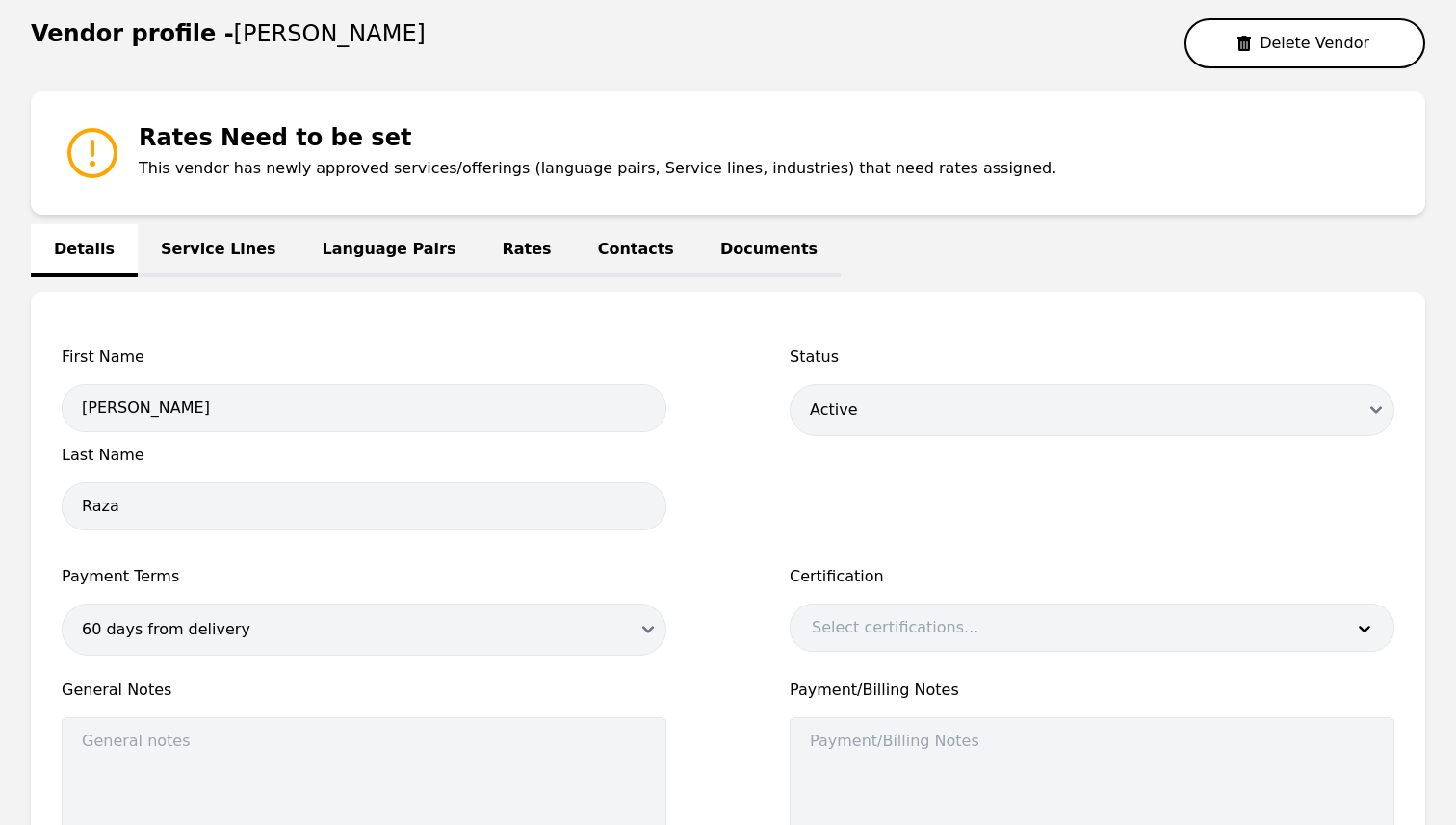
scroll to position [196, 0]
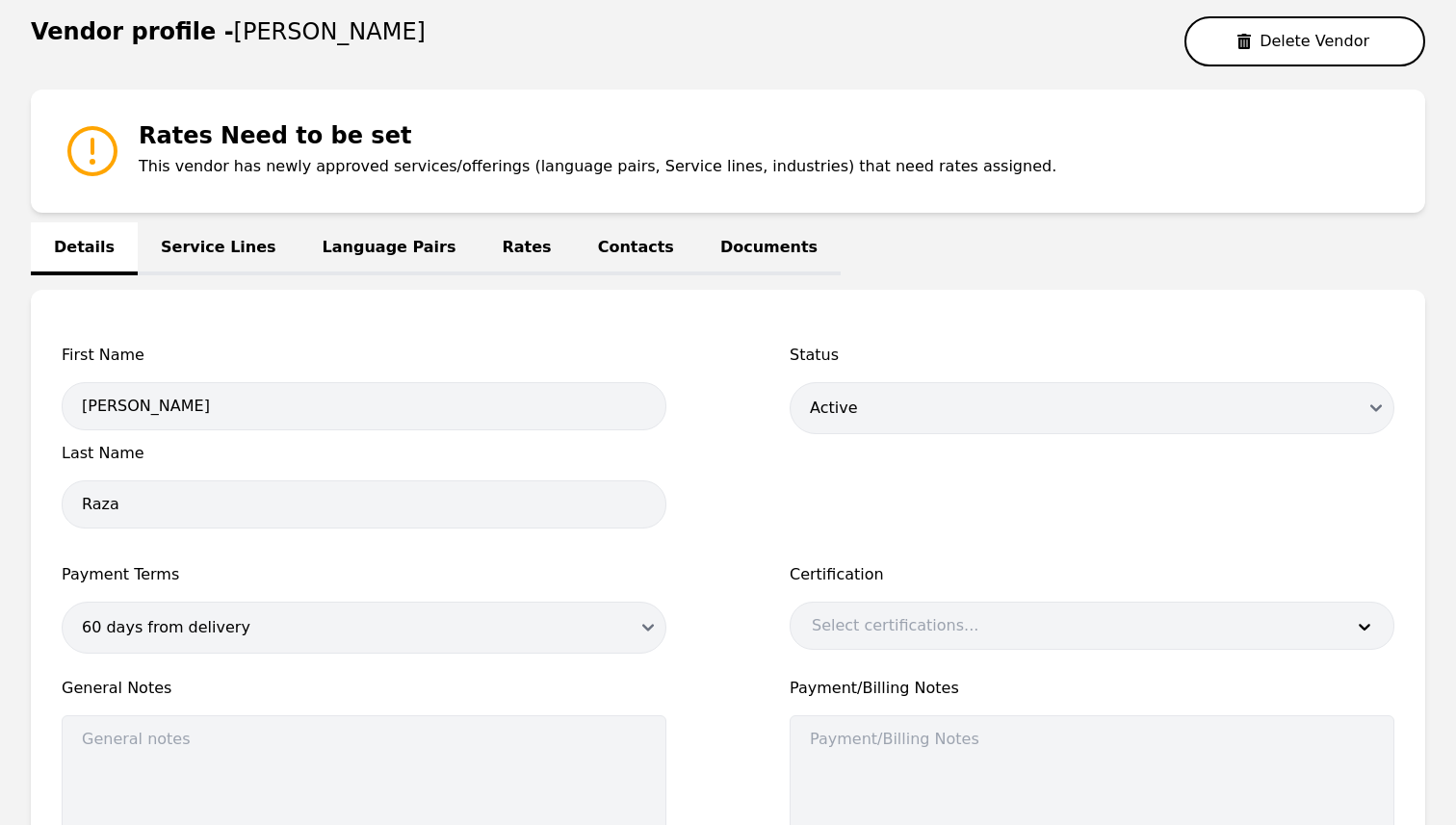
click at [359, 263] on link "Language Pairs" at bounding box center [389, 248] width 180 height 53
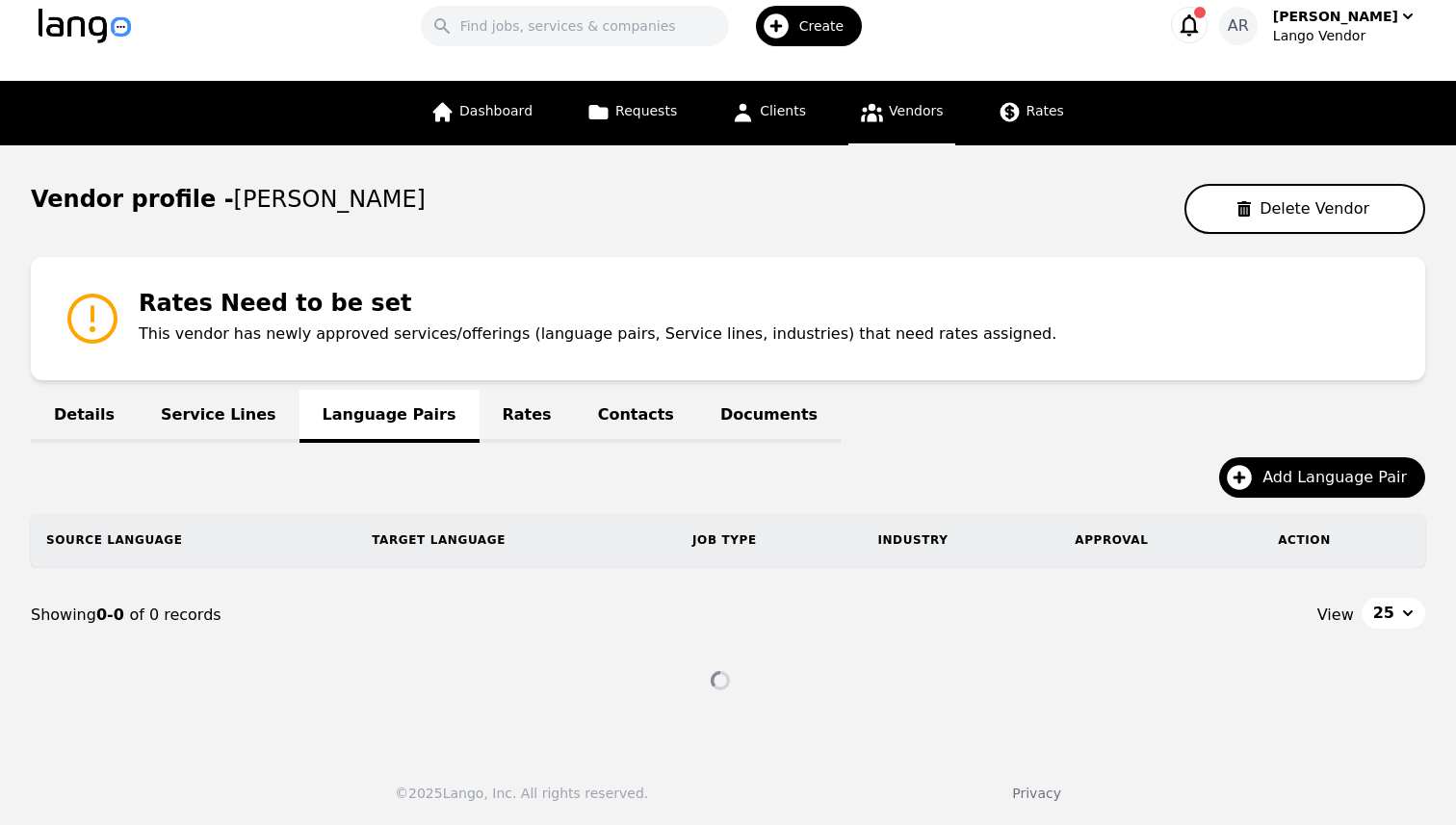
scroll to position [102, 0]
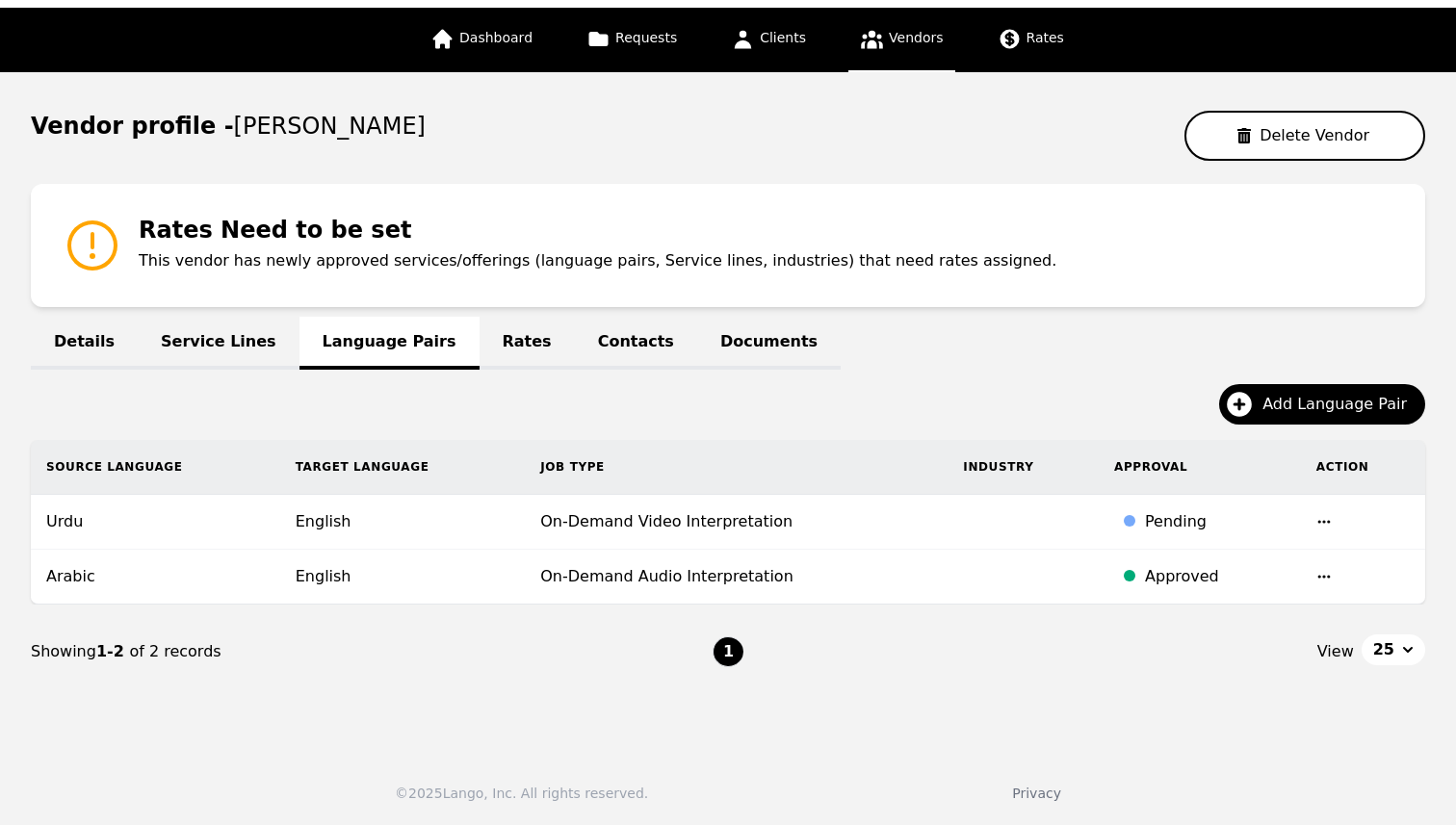
click at [1319, 520] on icon "button" at bounding box center [1324, 522] width 16 height 16
click at [1275, 566] on button "Delete" at bounding box center [1268, 571] width 80 height 34
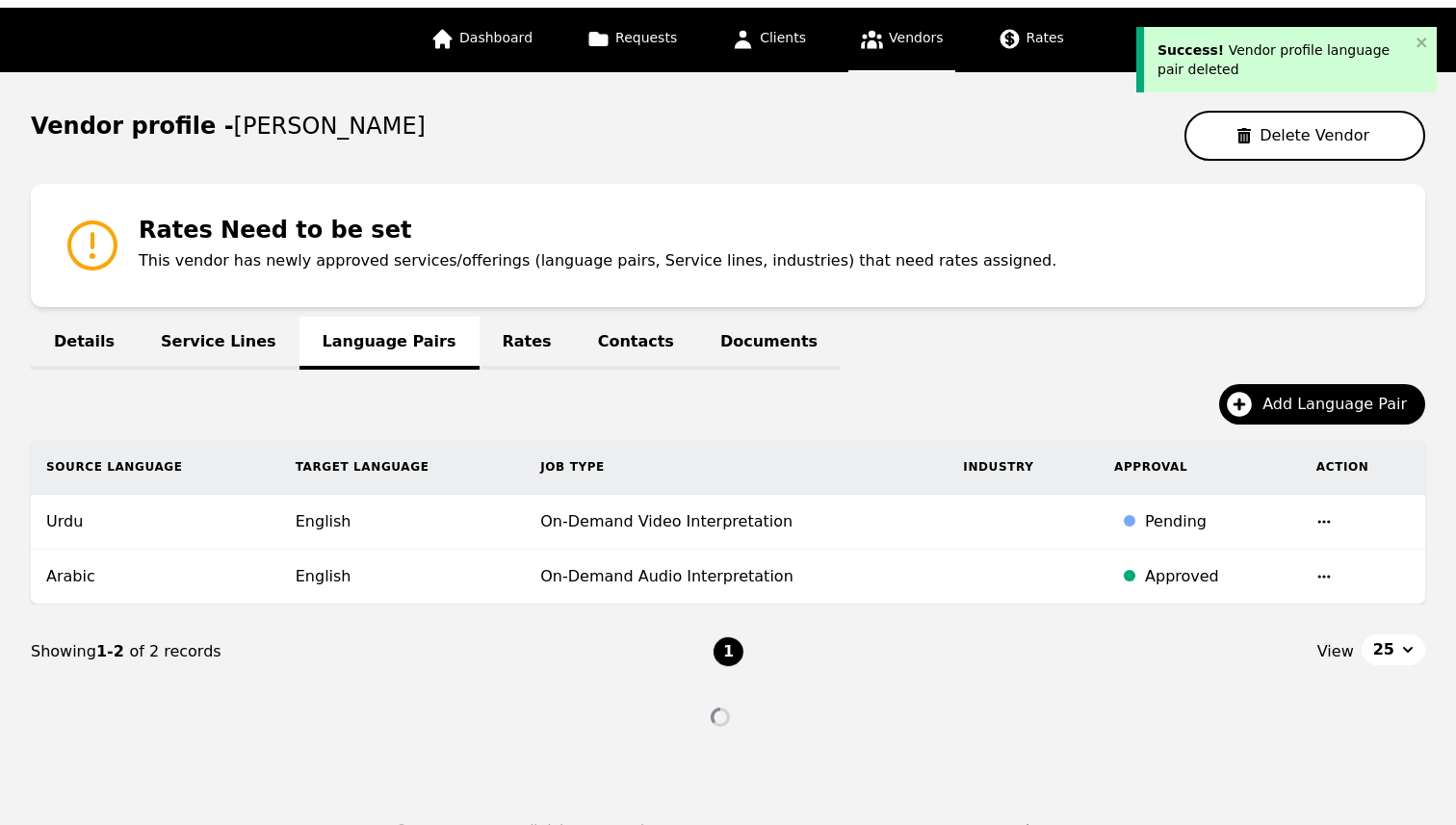
scroll to position [47, 0]
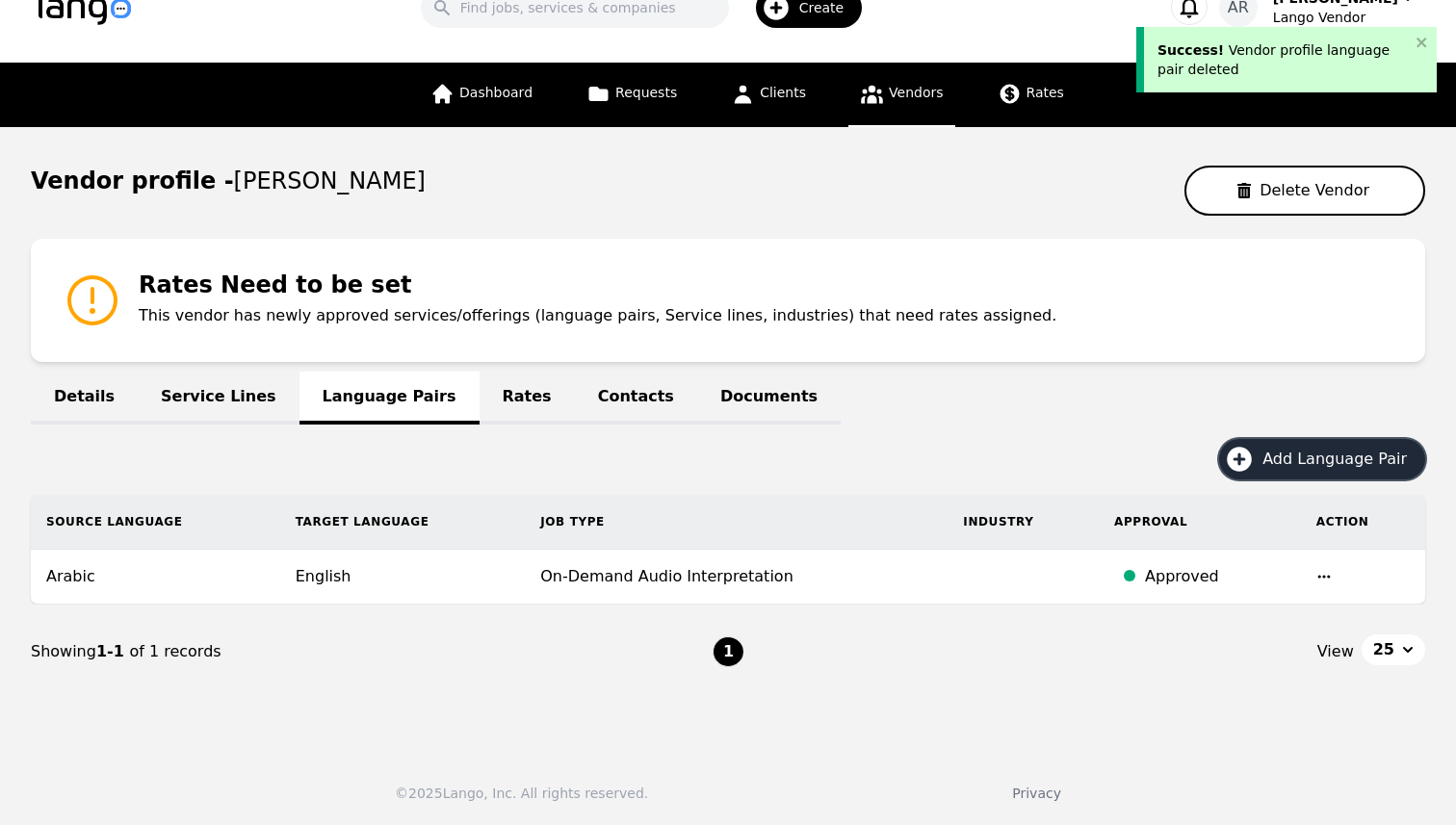
click at [1270, 449] on button "Add Language Pair" at bounding box center [1322, 459] width 206 height 40
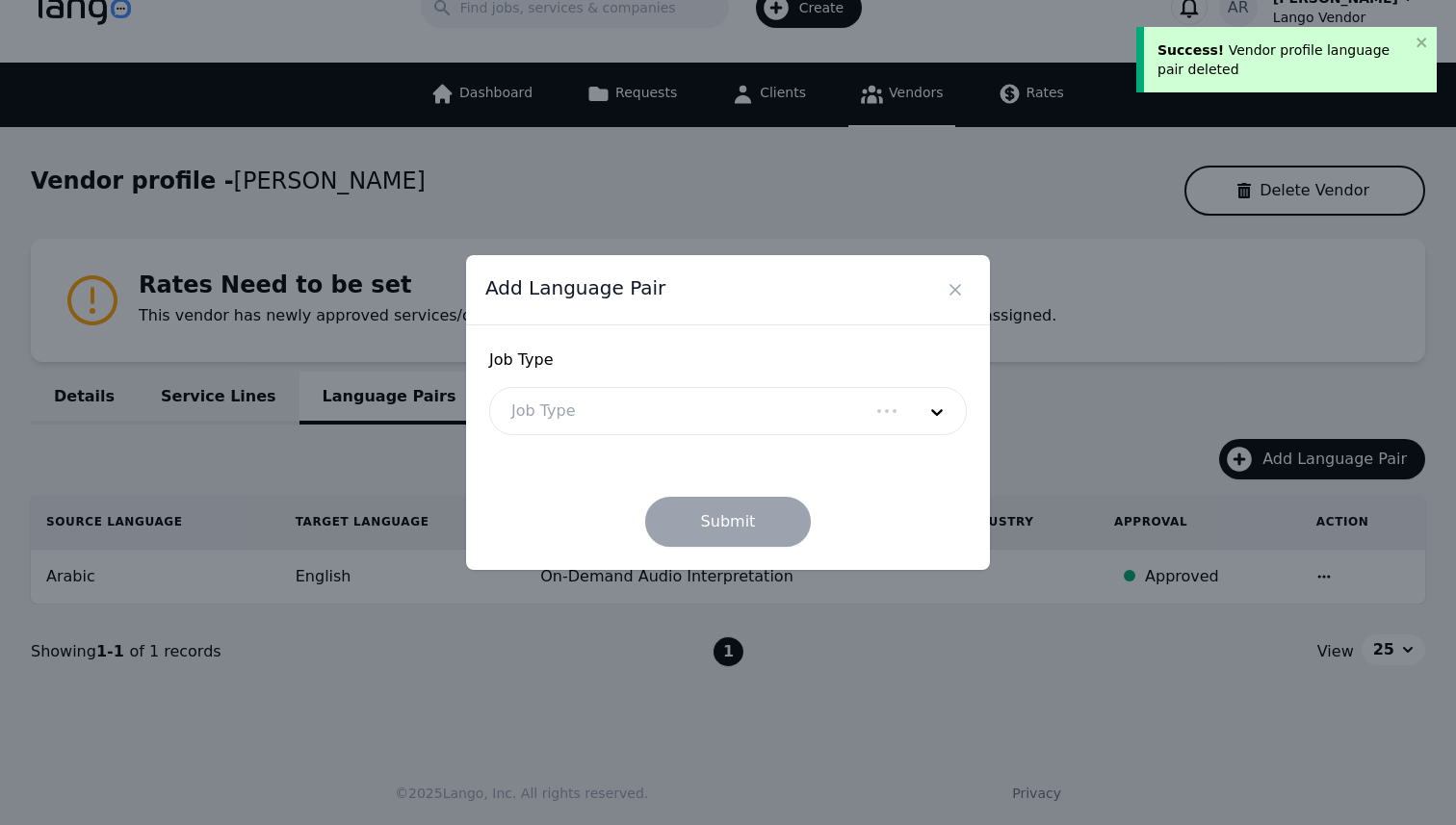
click at [659, 412] on div at bounding box center [680, 411] width 379 height 46
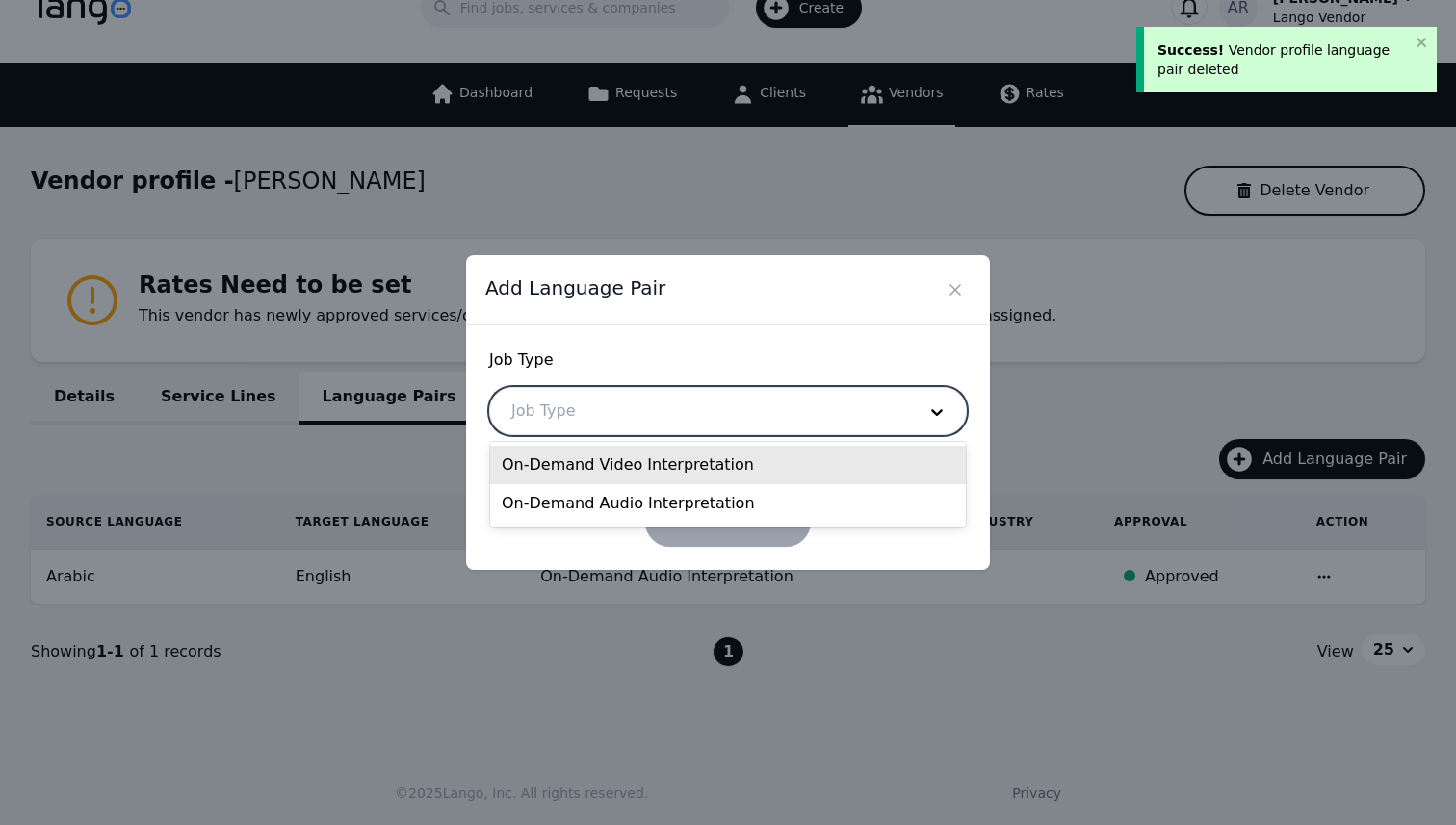
click at [643, 460] on div "On-Demand Video Interpretation" at bounding box center [728, 465] width 476 height 38
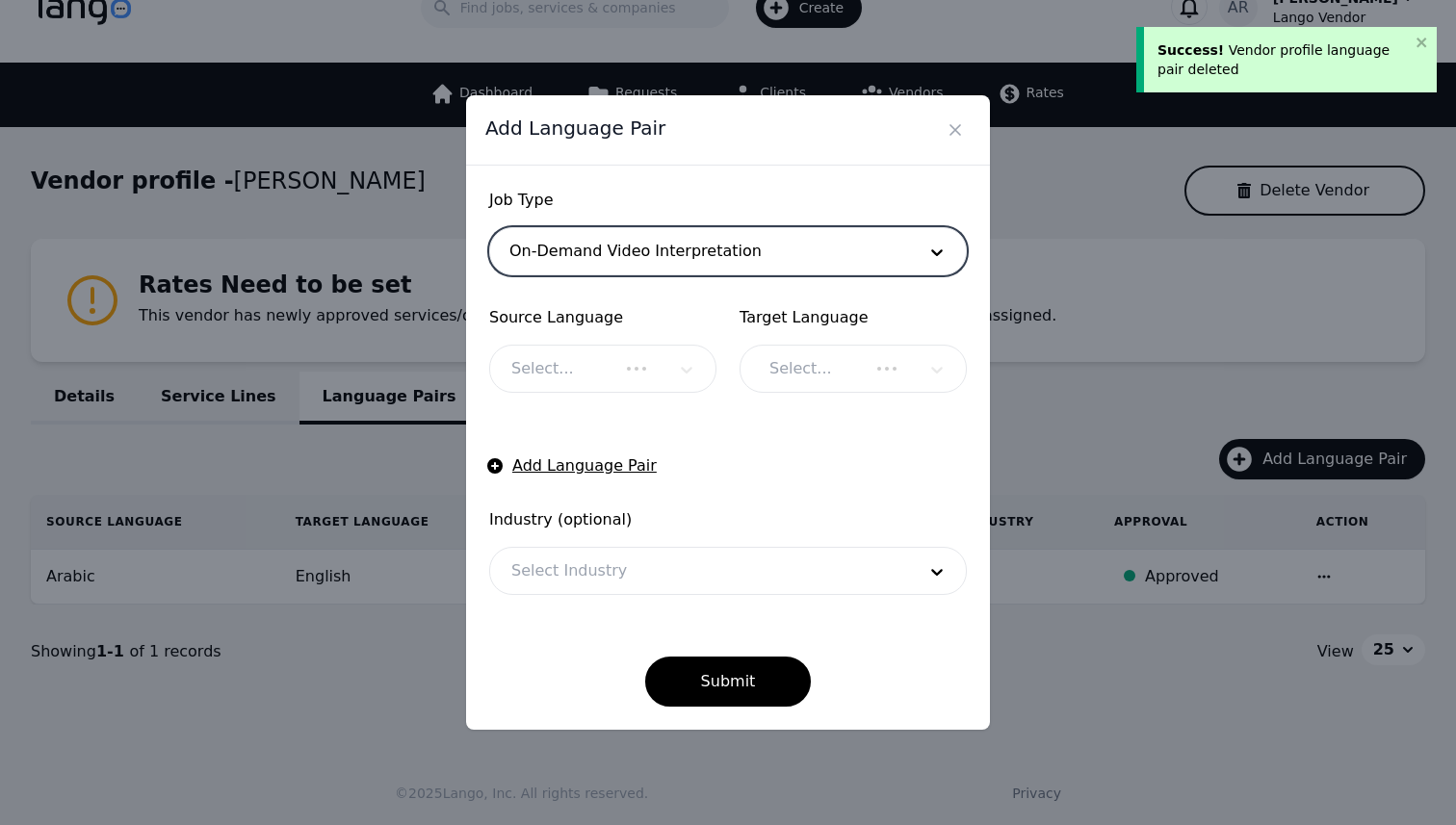
click at [632, 362] on div "Select..." at bounding box center [602, 368] width 227 height 48
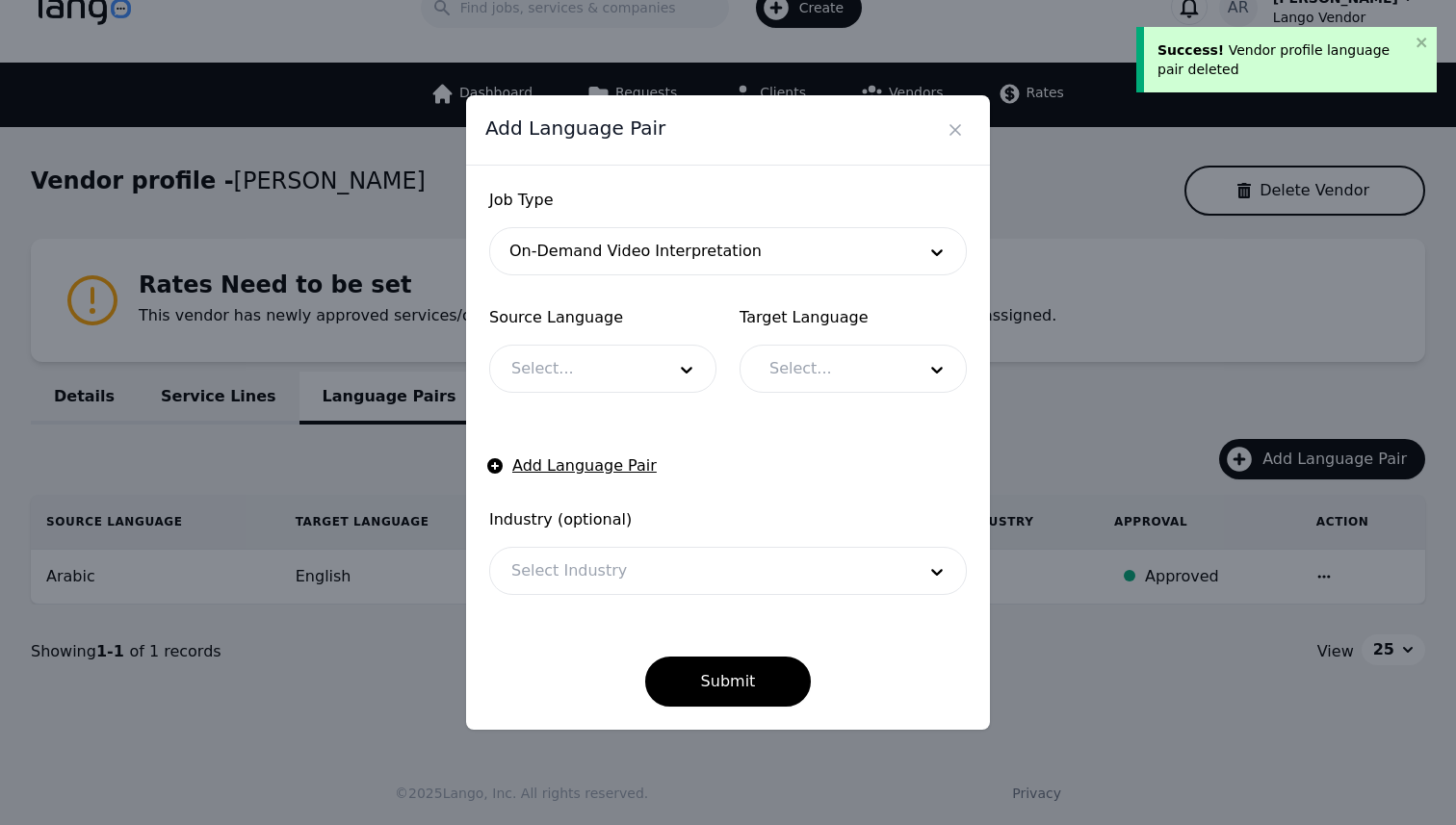
click at [632, 362] on div at bounding box center [574, 368] width 168 height 46
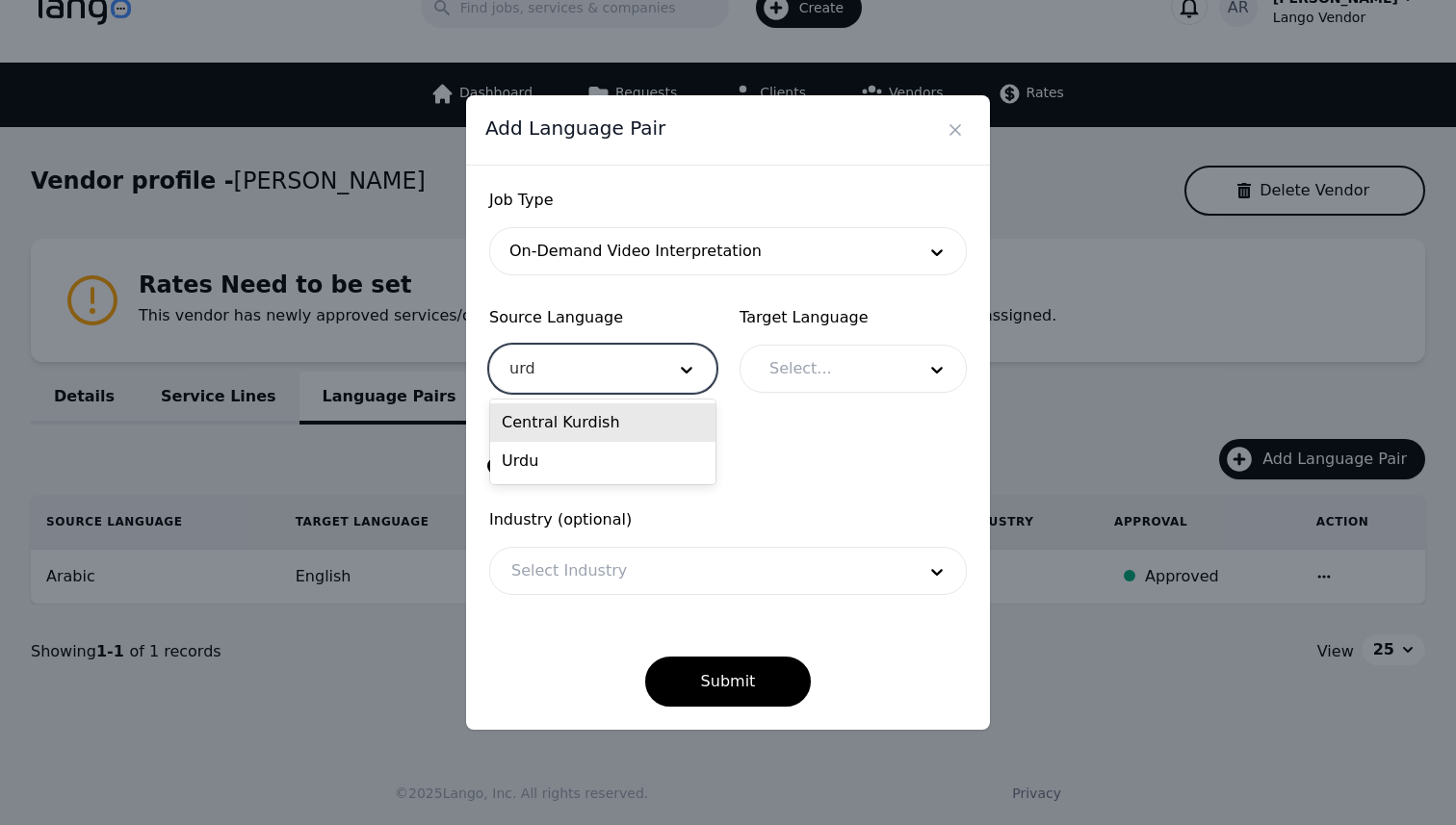
type input "urdu"
click at [638, 412] on div "Urdu" at bounding box center [602, 422] width 225 height 38
click at [791, 377] on div at bounding box center [828, 368] width 160 height 46
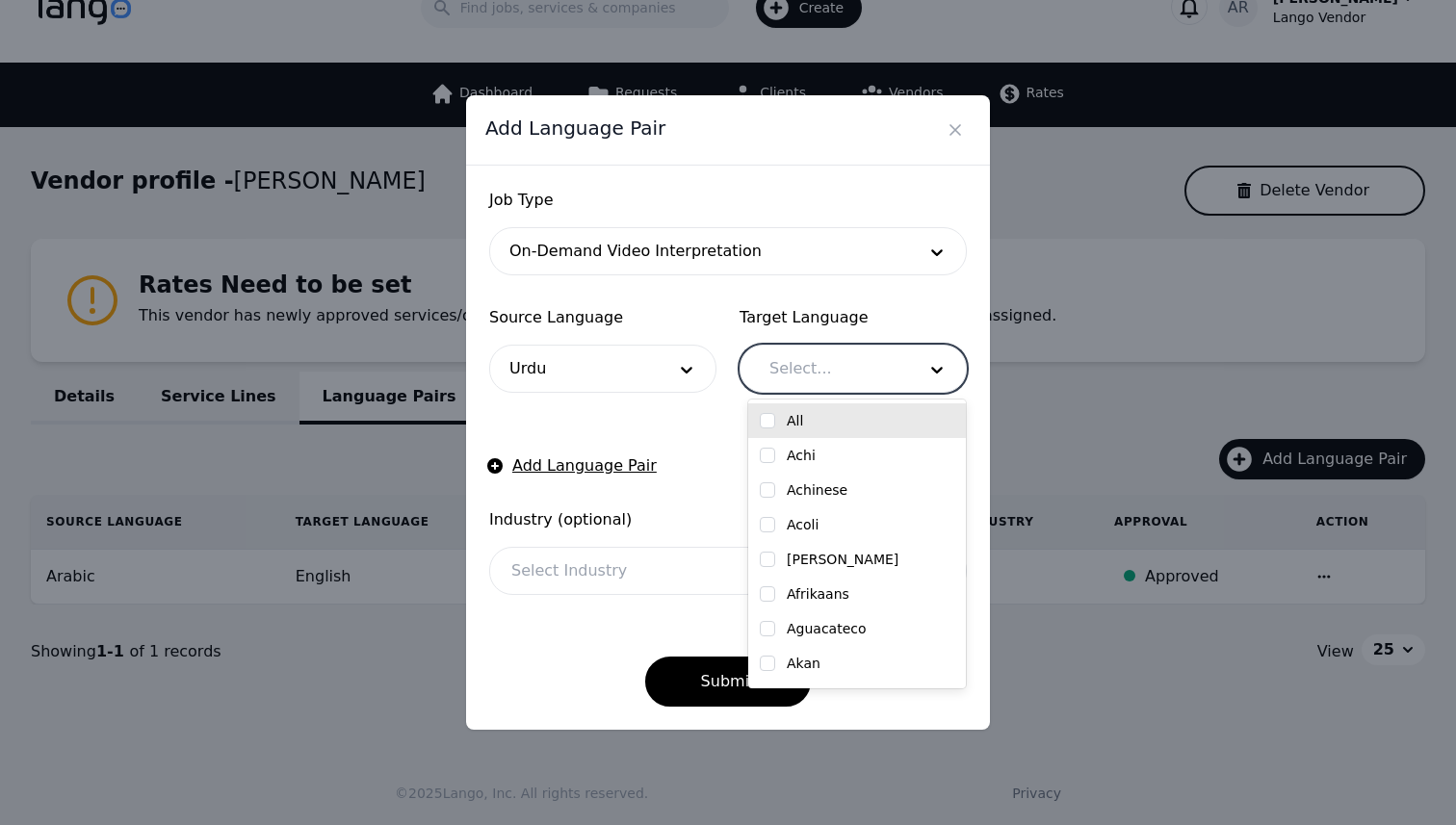
type input "n"
type input "engli"
click at [764, 417] on input "checkbox" at bounding box center [767, 421] width 16 height 16
checkbox input "true"
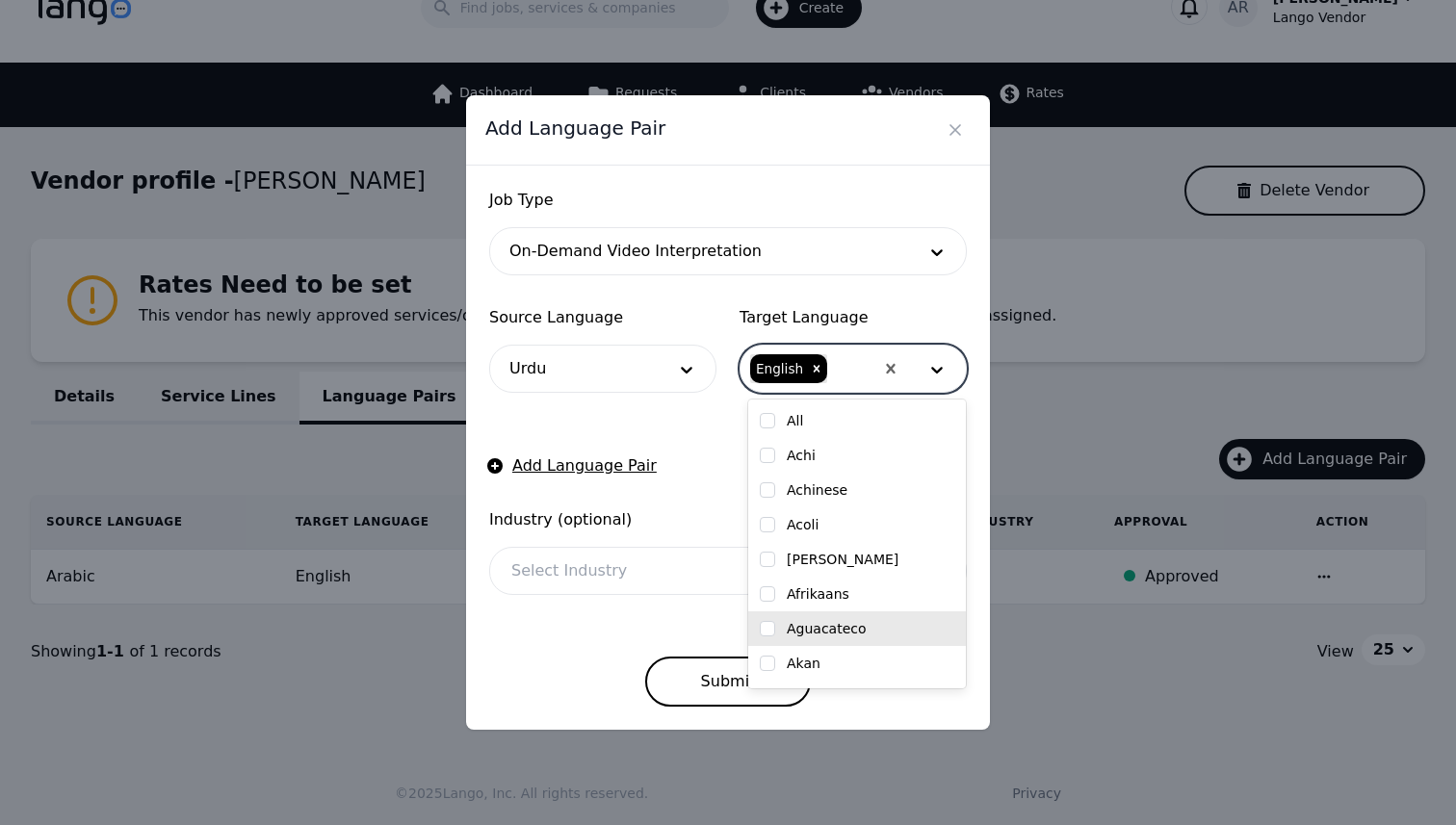
click at [695, 683] on button "Submit" at bounding box center [729, 682] width 167 height 50
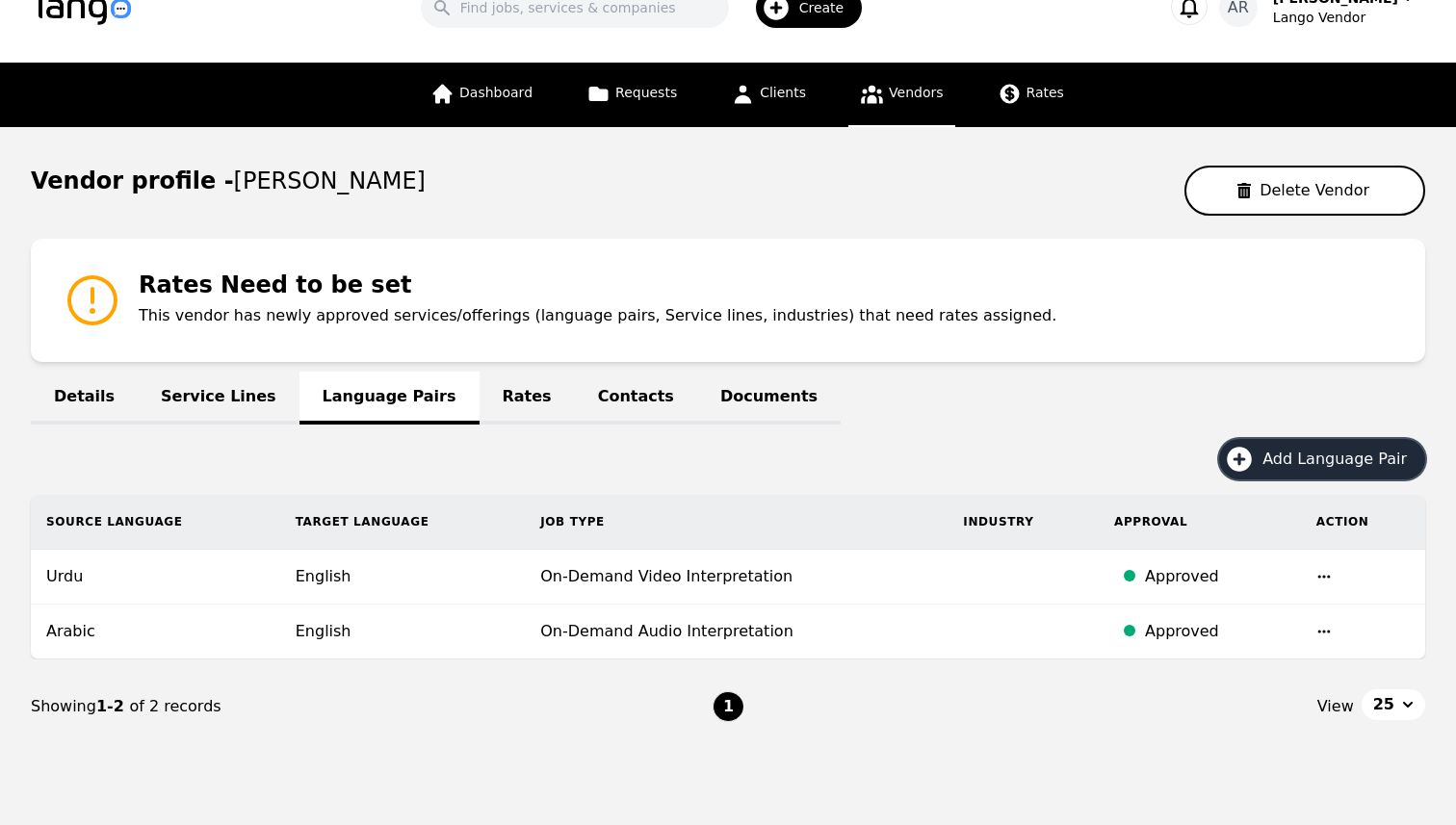
scroll to position [0, 0]
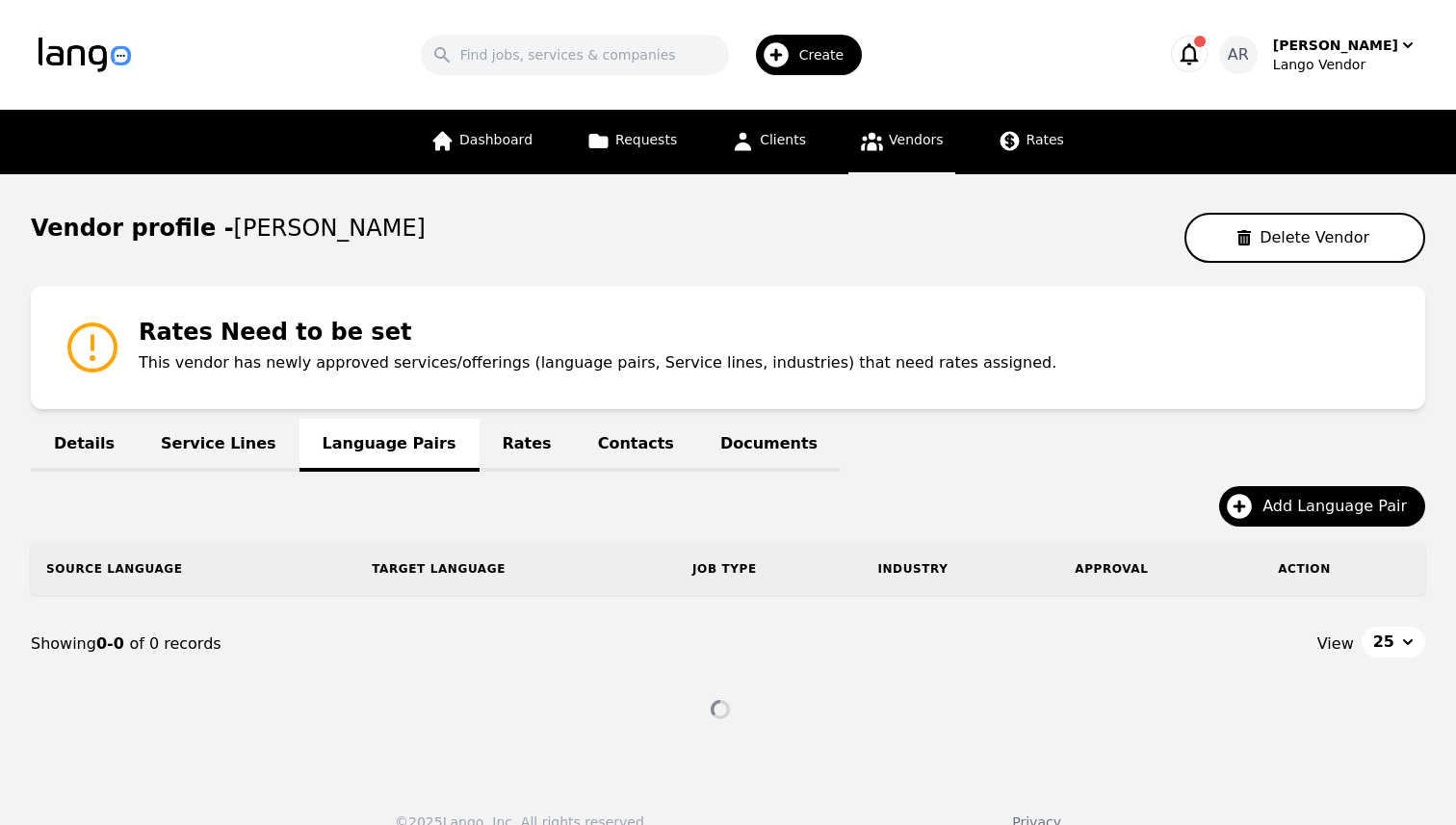
click at [1199, 59] on icon "button" at bounding box center [1190, 54] width 19 height 23
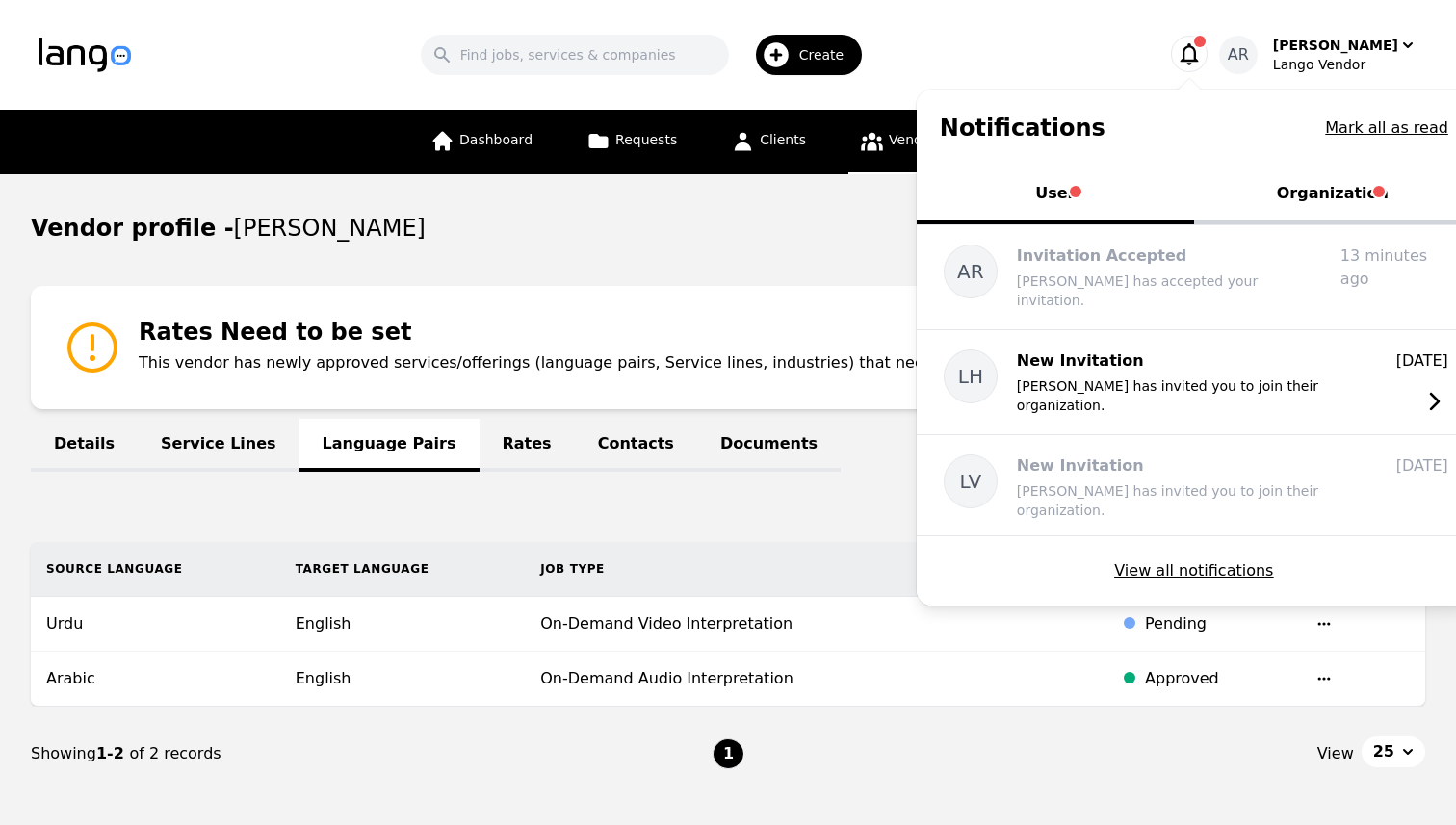
click at [1339, 199] on button "Organization" at bounding box center [1332, 195] width 277 height 58
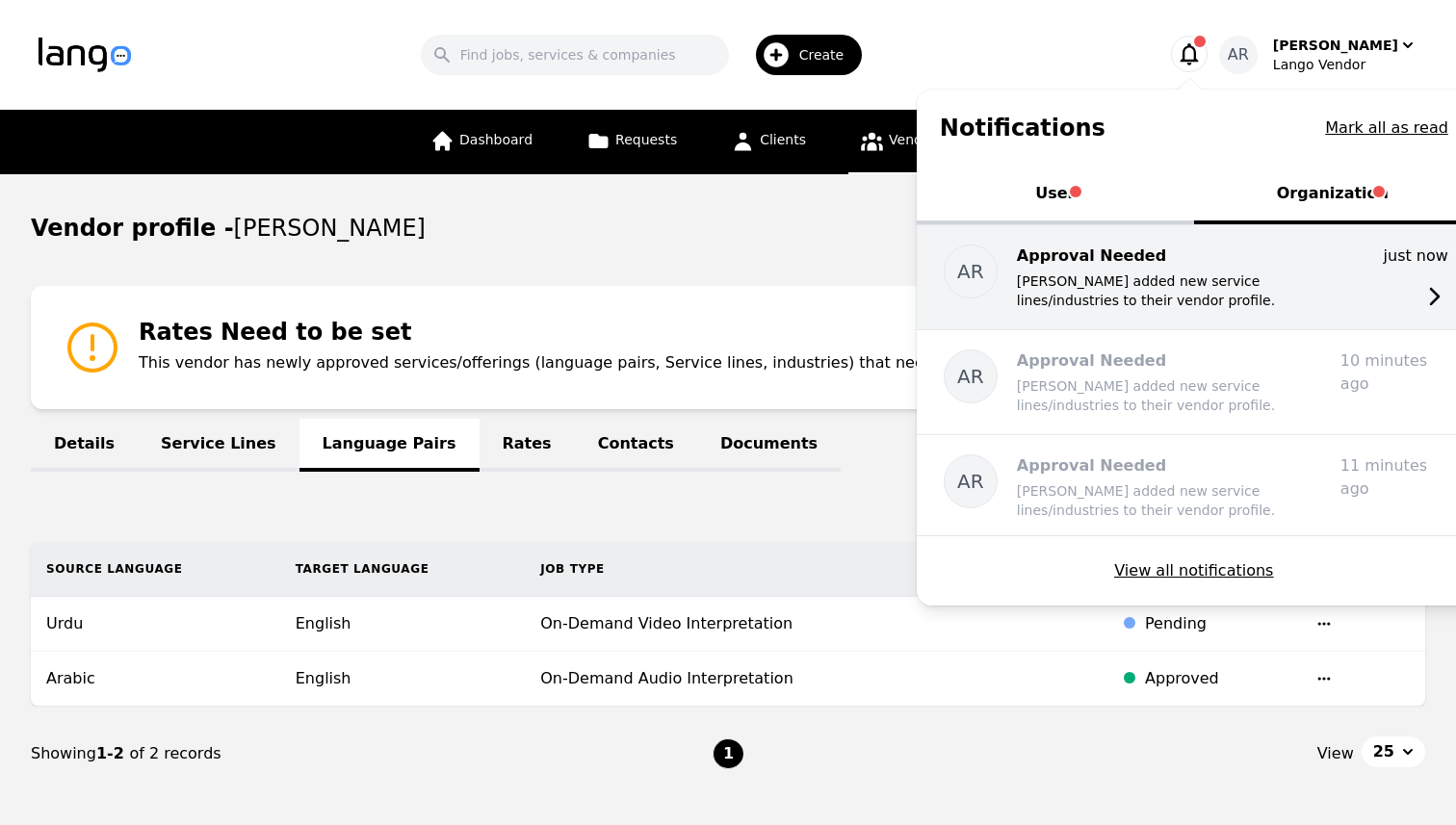
click at [1220, 264] on p "Approval Needed" at bounding box center [1171, 256] width 308 height 24
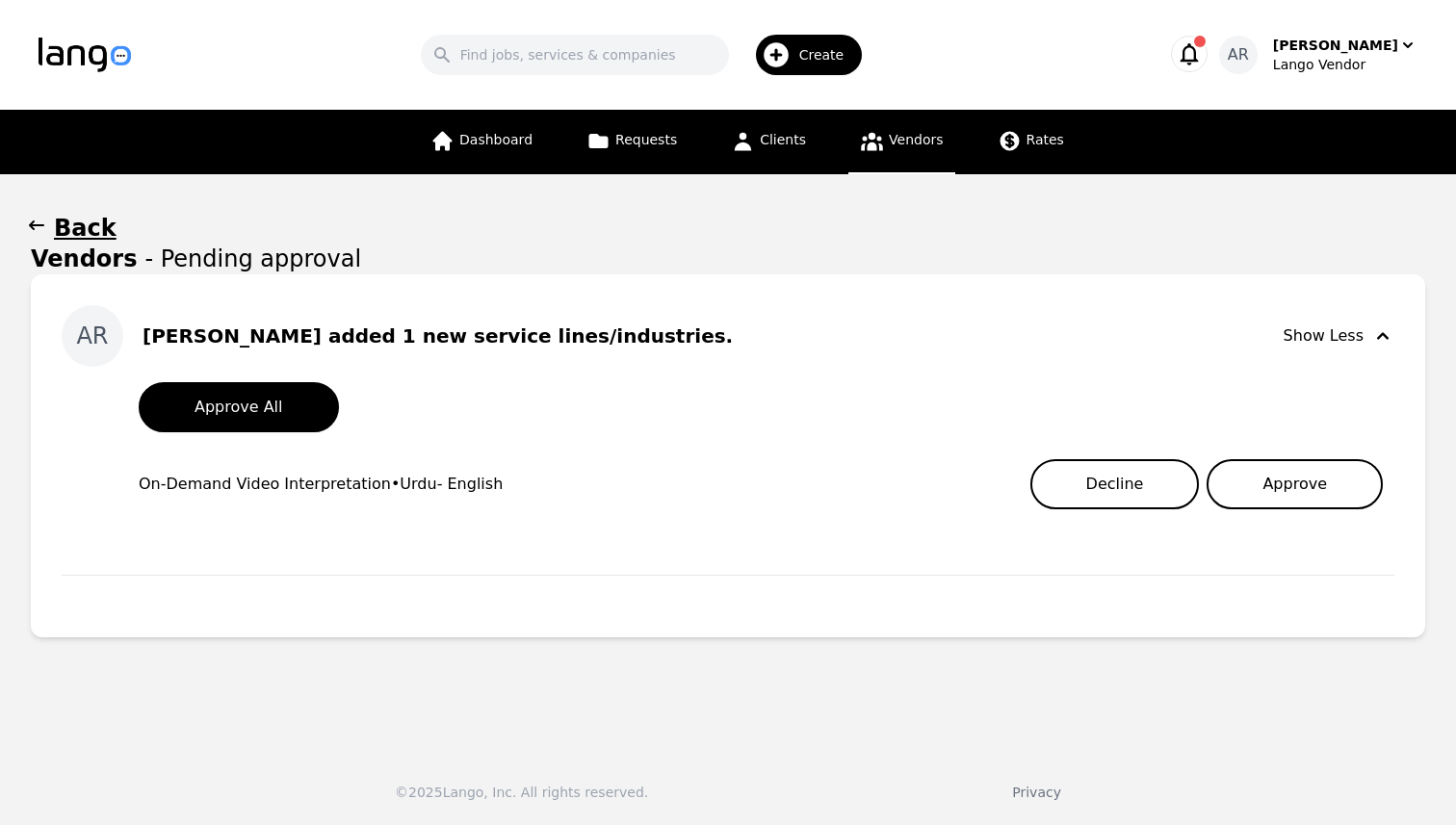
click at [1296, 490] on button "Approve" at bounding box center [1294, 484] width 176 height 50
